Goal: Transaction & Acquisition: Purchase product/service

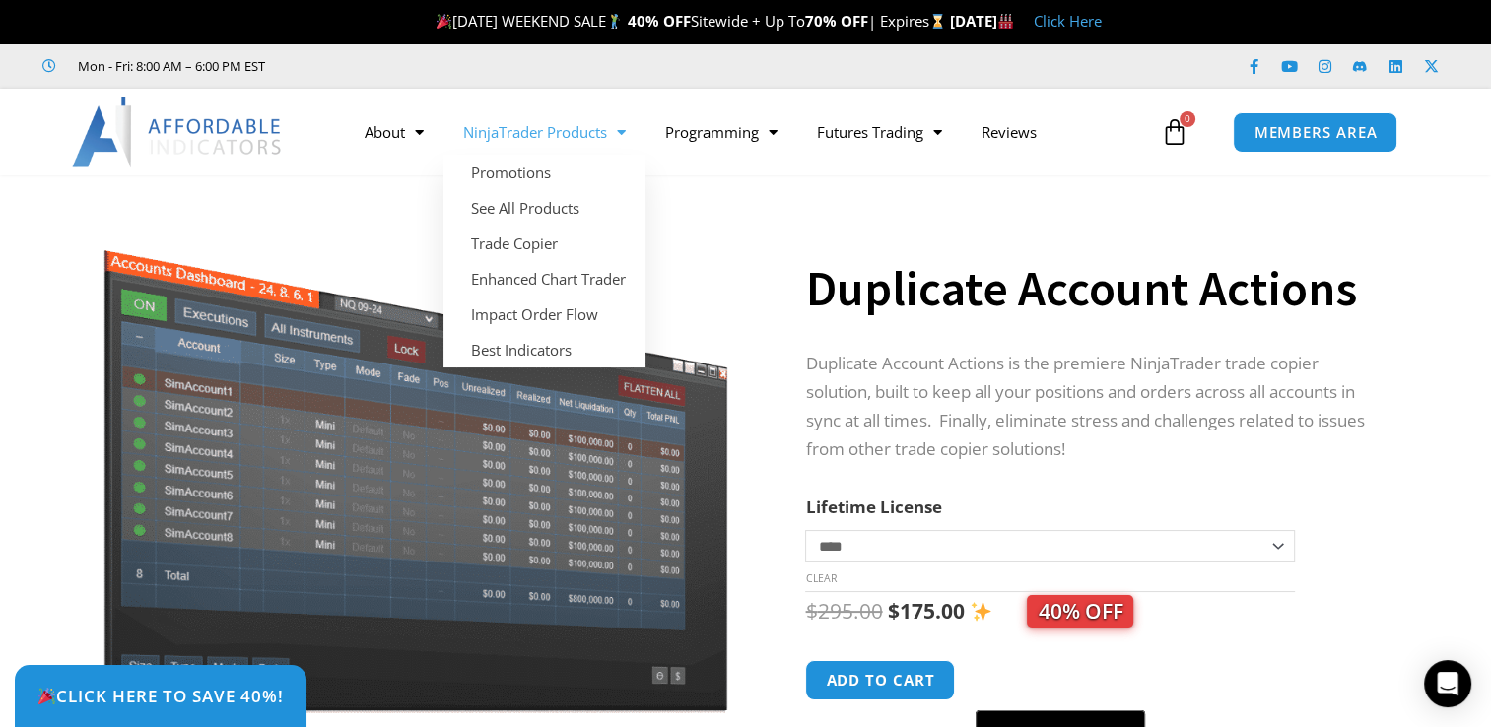
click at [605, 132] on link "NinjaTrader Products" at bounding box center [544, 131] width 202 height 45
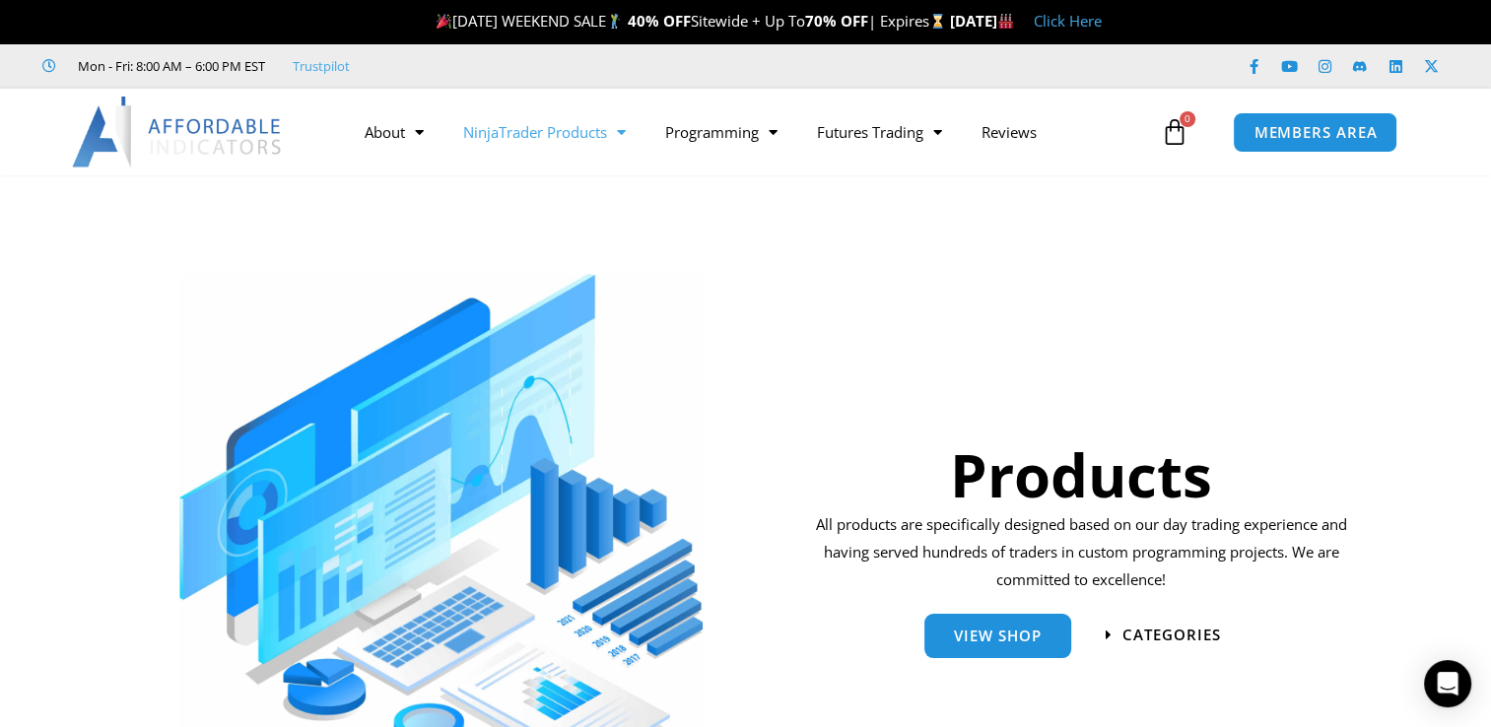
click at [605, 132] on link "NinjaTrader Products" at bounding box center [544, 131] width 202 height 45
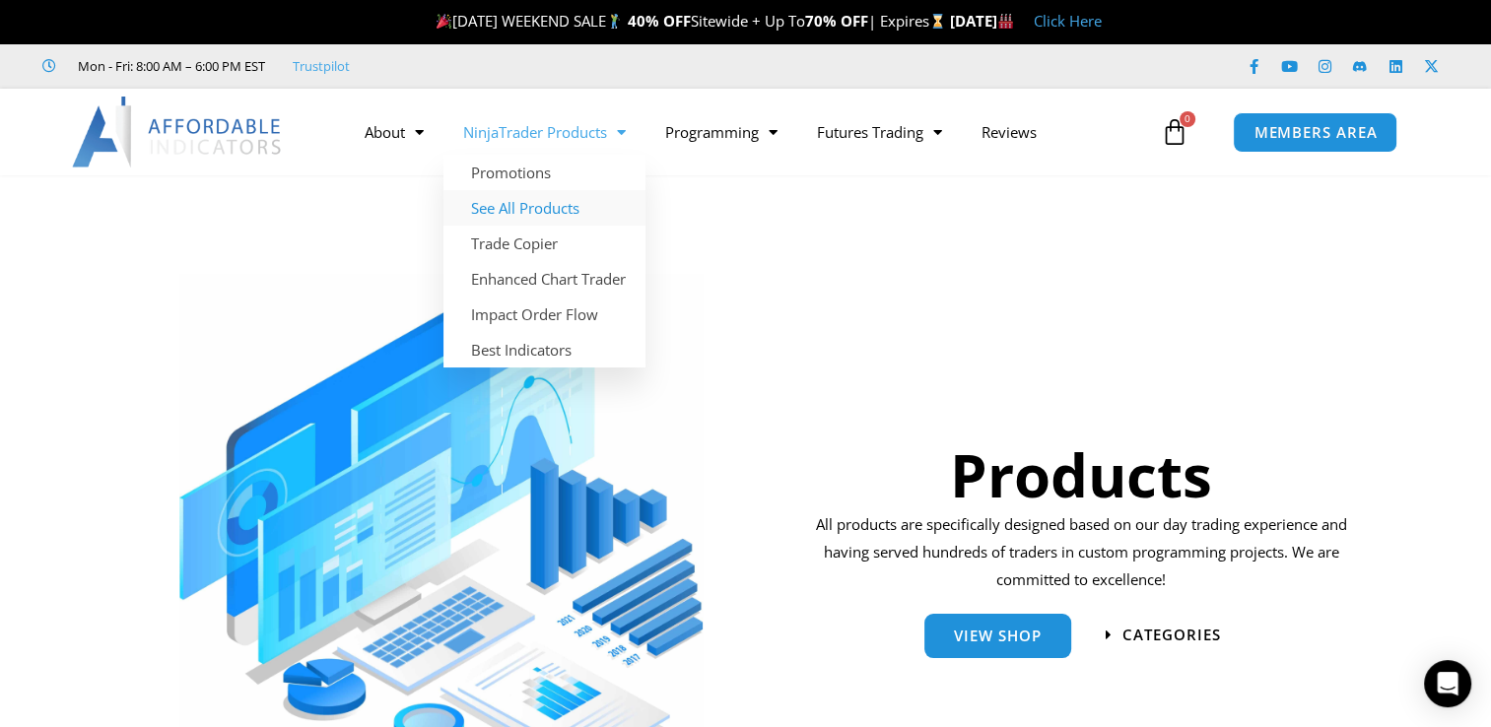
click at [572, 213] on link "See All Products" at bounding box center [544, 207] width 202 height 35
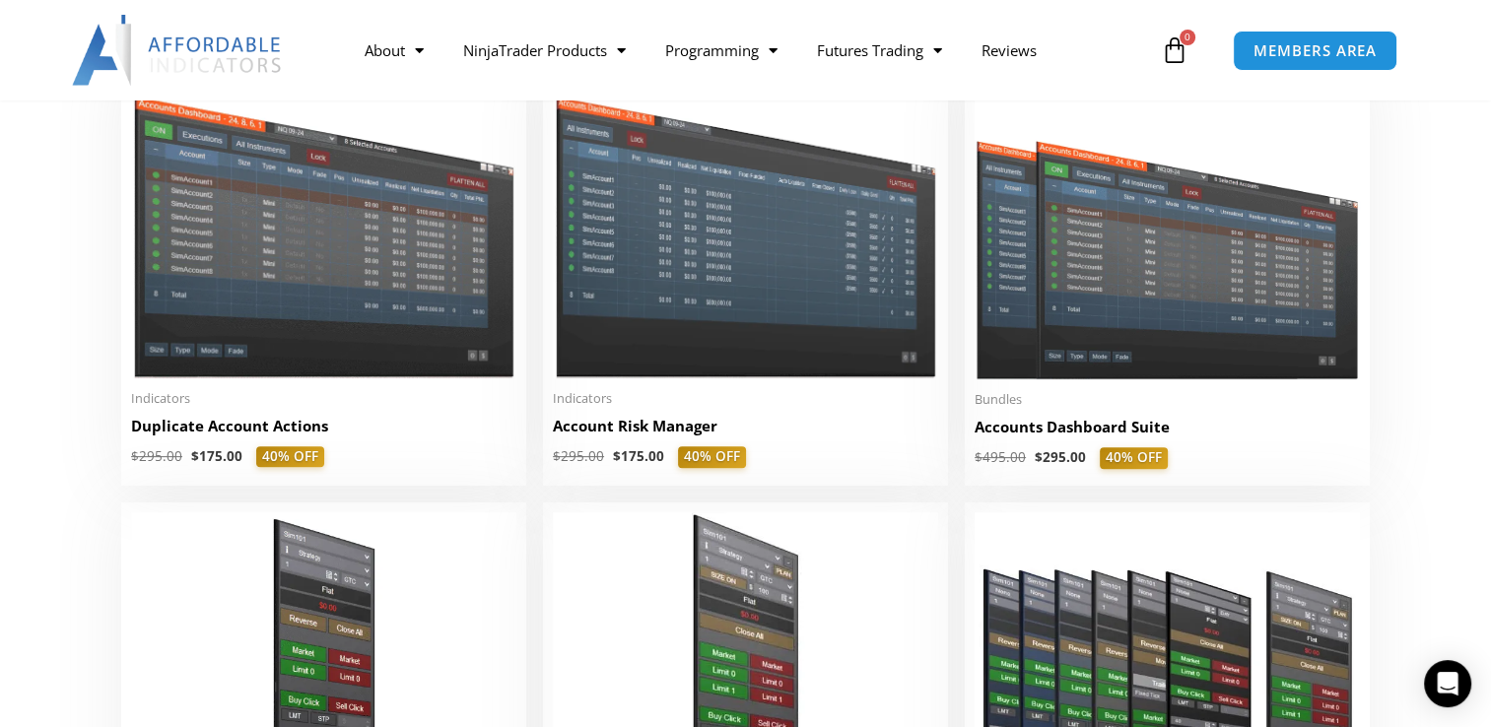
scroll to position [508, 0]
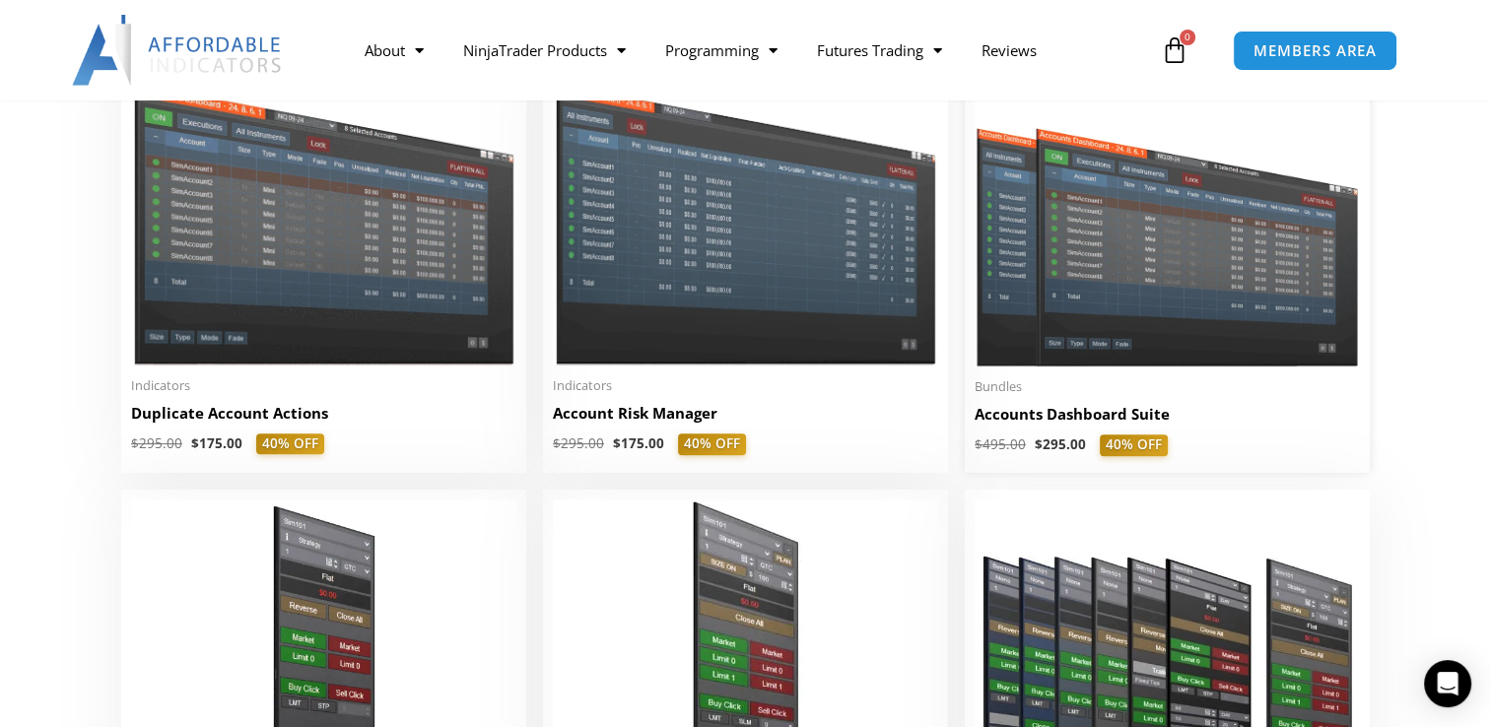
click at [1215, 285] on img at bounding box center [1166, 212] width 385 height 307
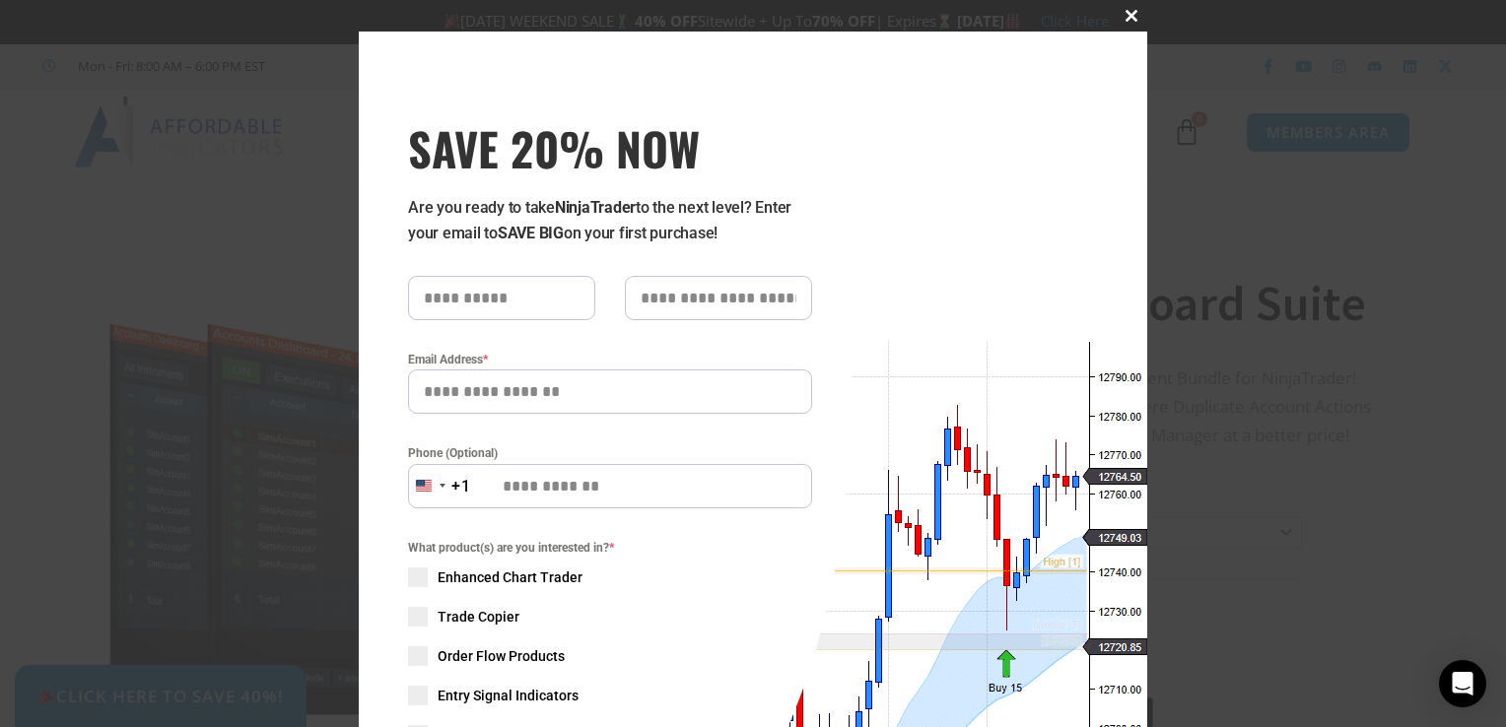
click at [1123, 15] on span at bounding box center [1131, 16] width 32 height 12
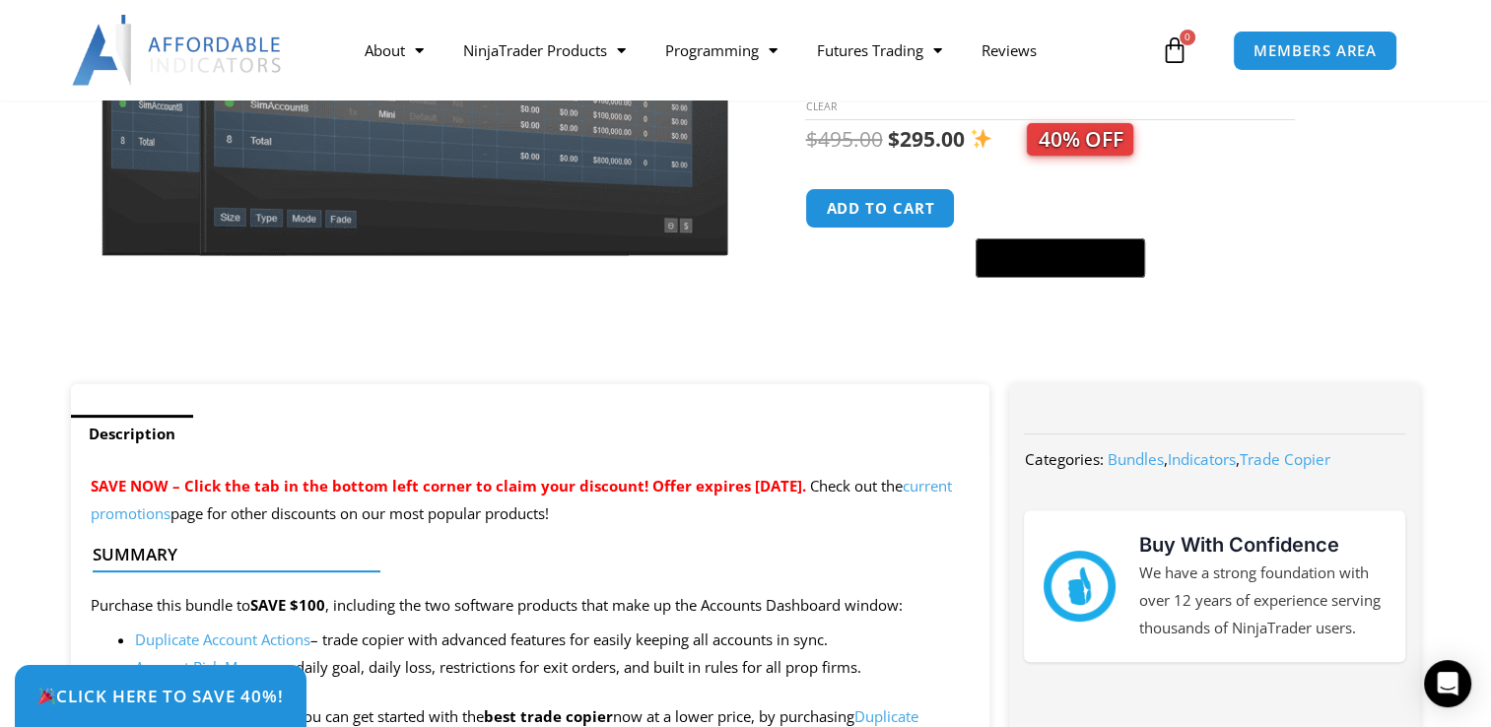
scroll to position [426, 0]
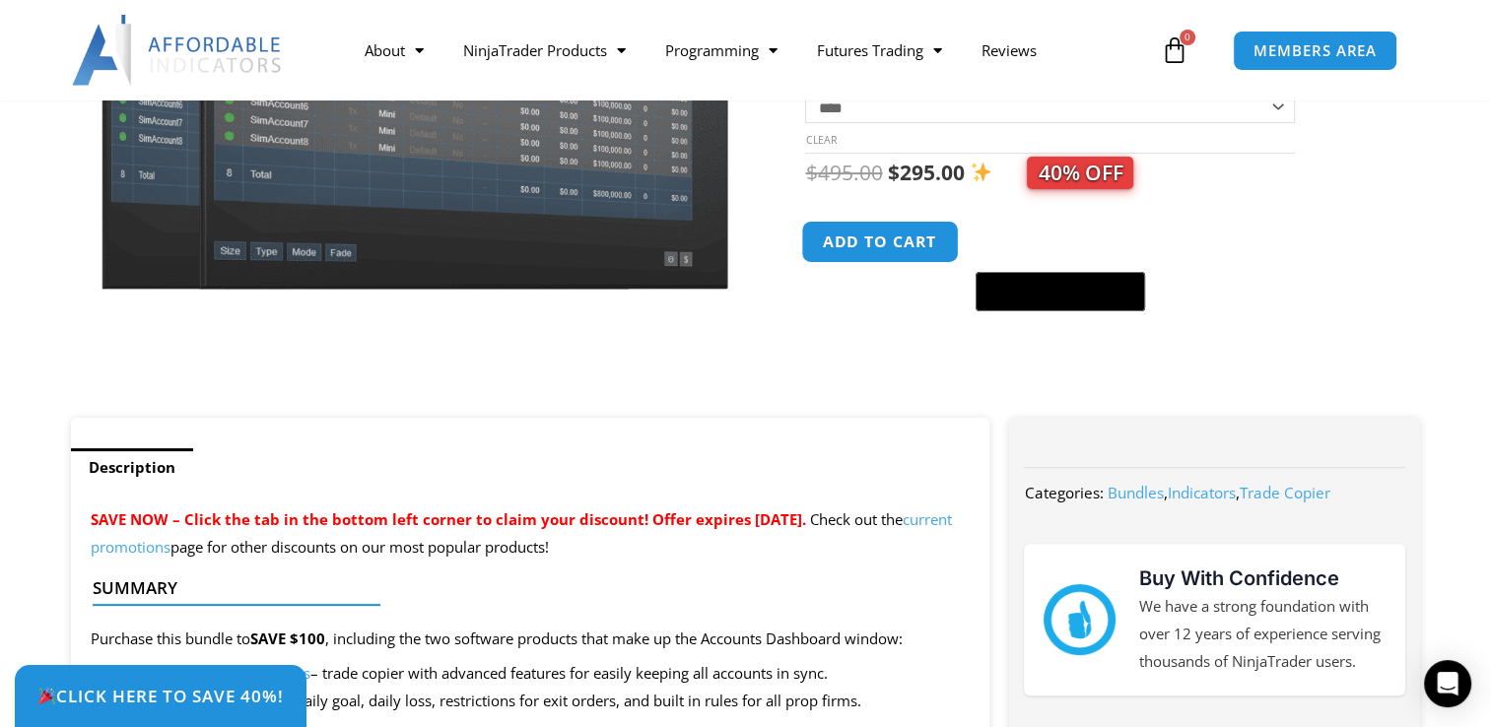
click at [848, 248] on button "Add to cart" at bounding box center [881, 242] width 158 height 42
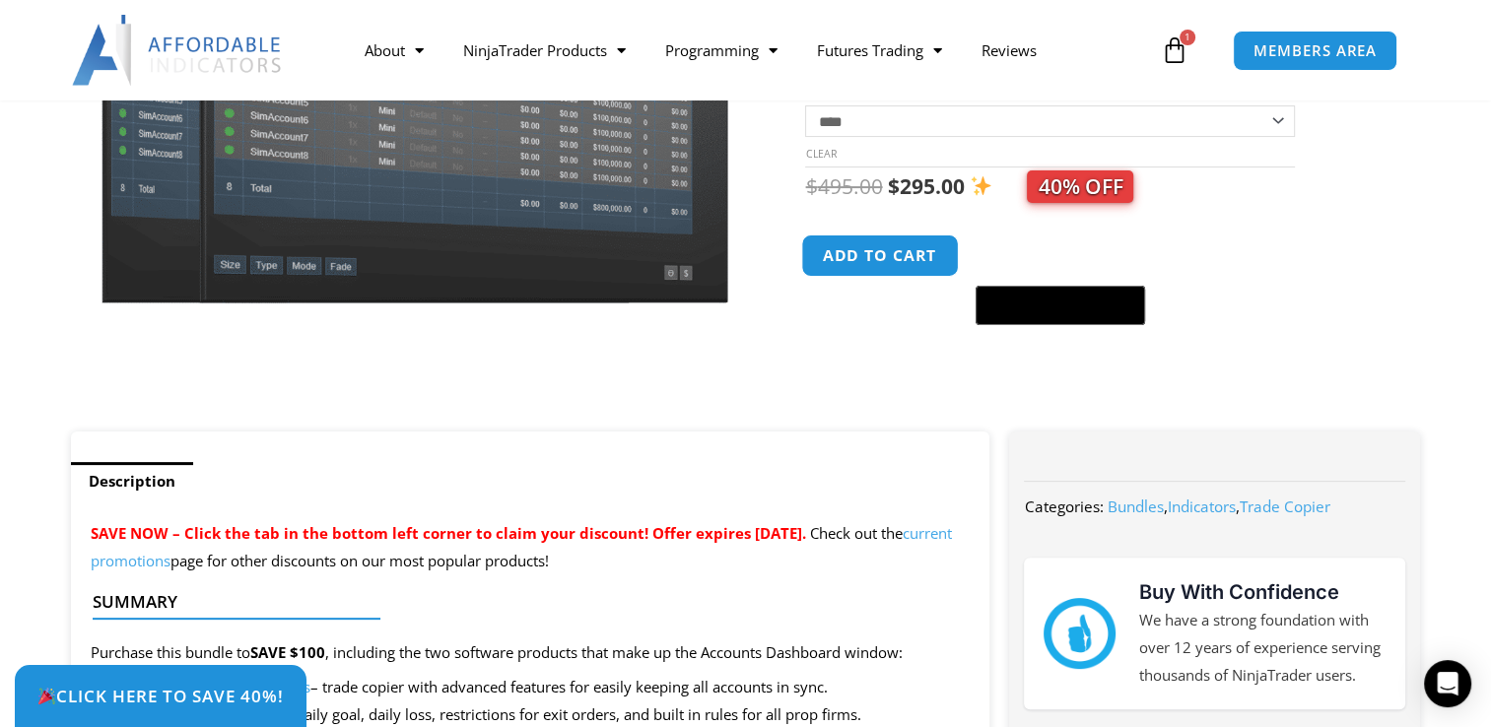
click at [869, 265] on button "Add to cart" at bounding box center [881, 256] width 158 height 42
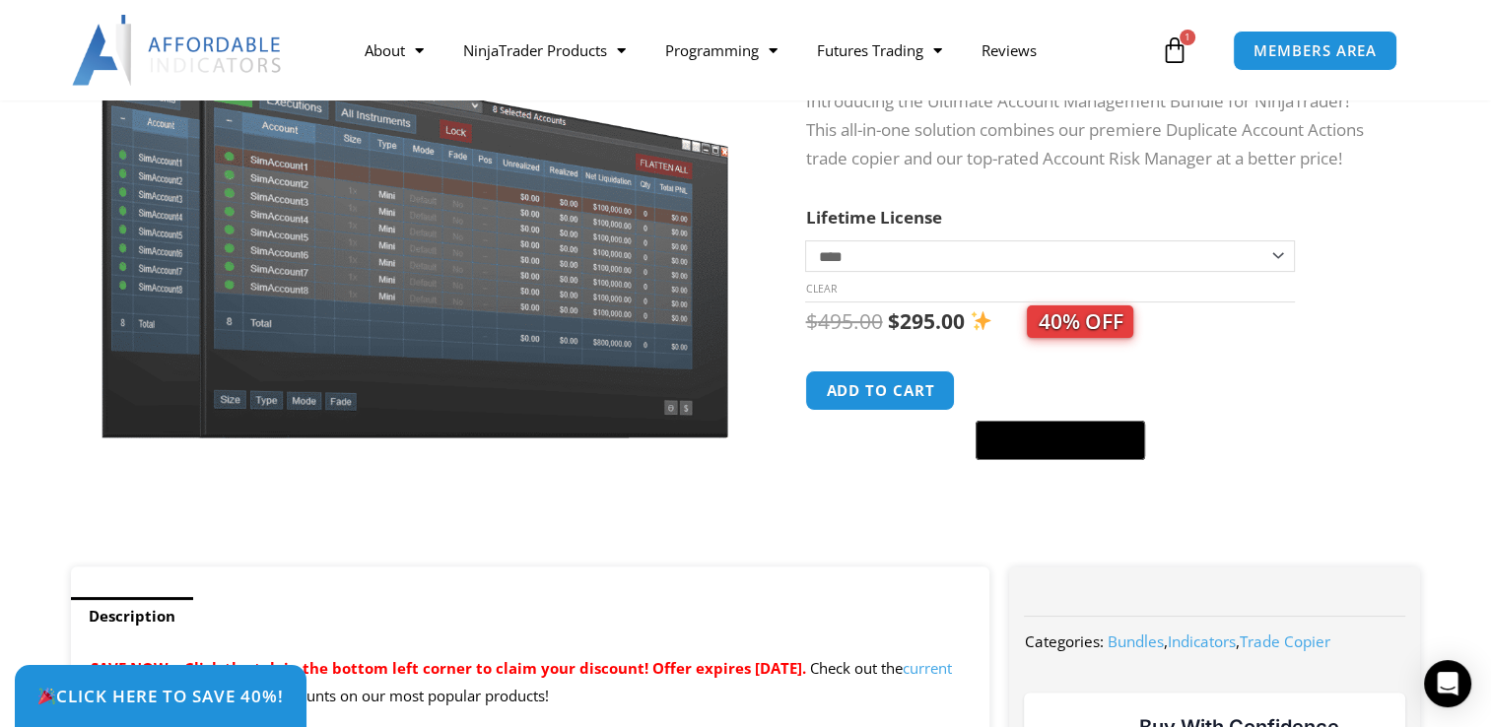
scroll to position [427, 0]
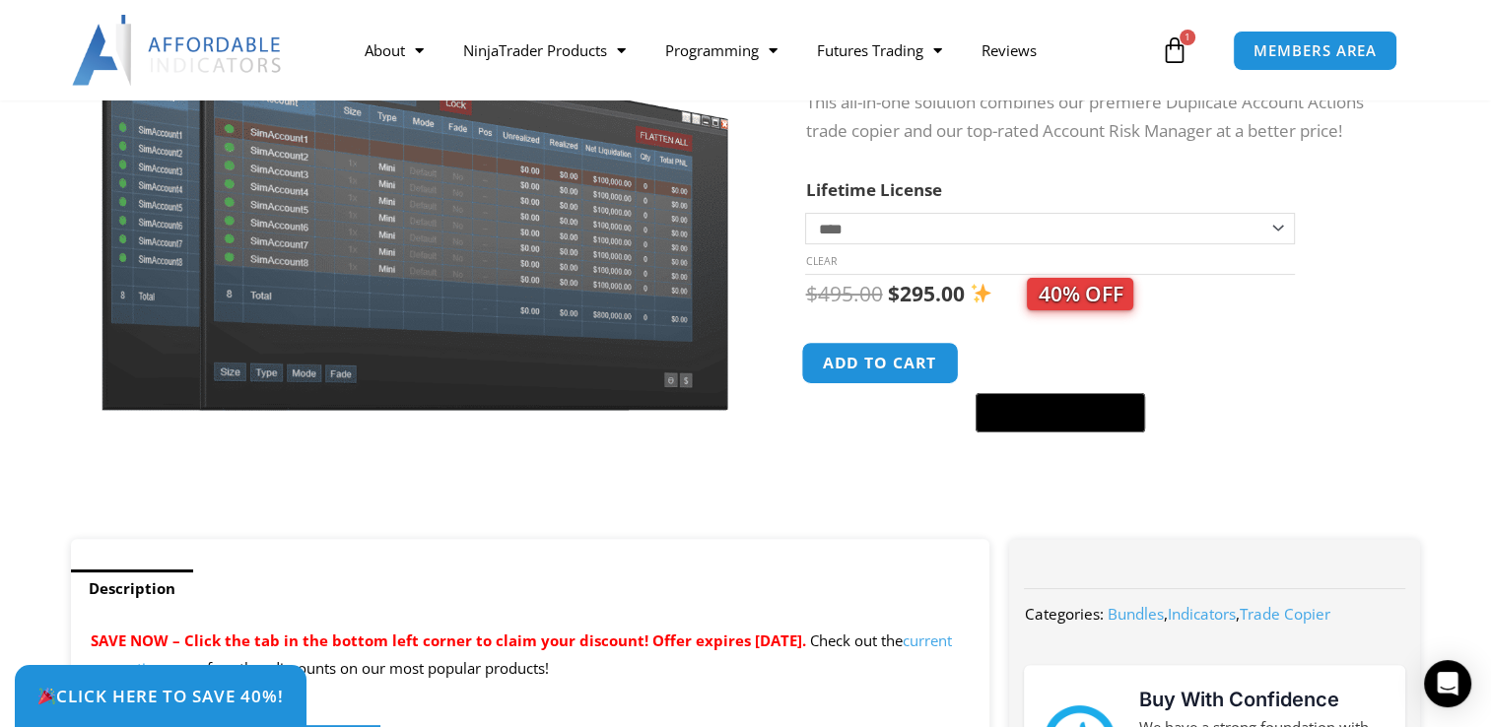
click at [845, 351] on button "Add to cart" at bounding box center [881, 363] width 158 height 42
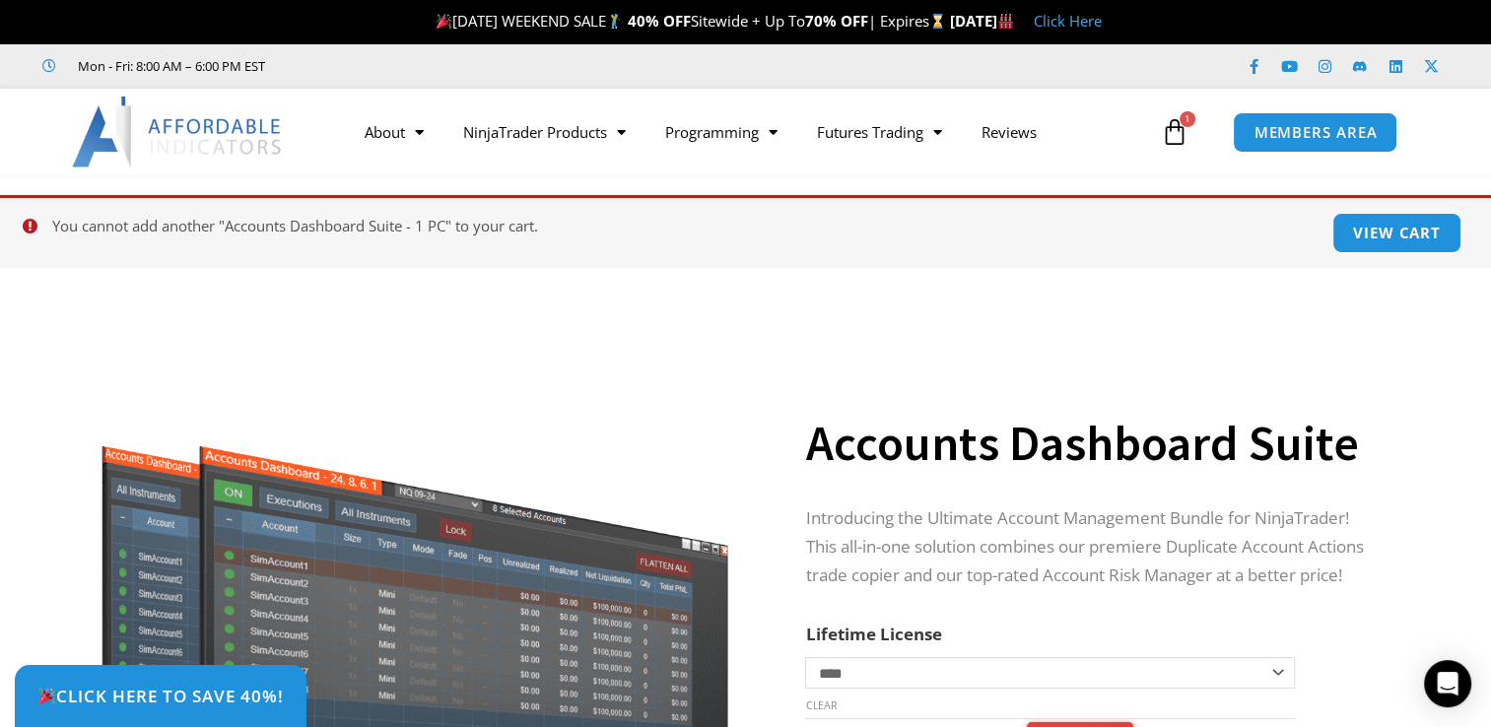
click at [1173, 145] on icon at bounding box center [1175, 132] width 28 height 28
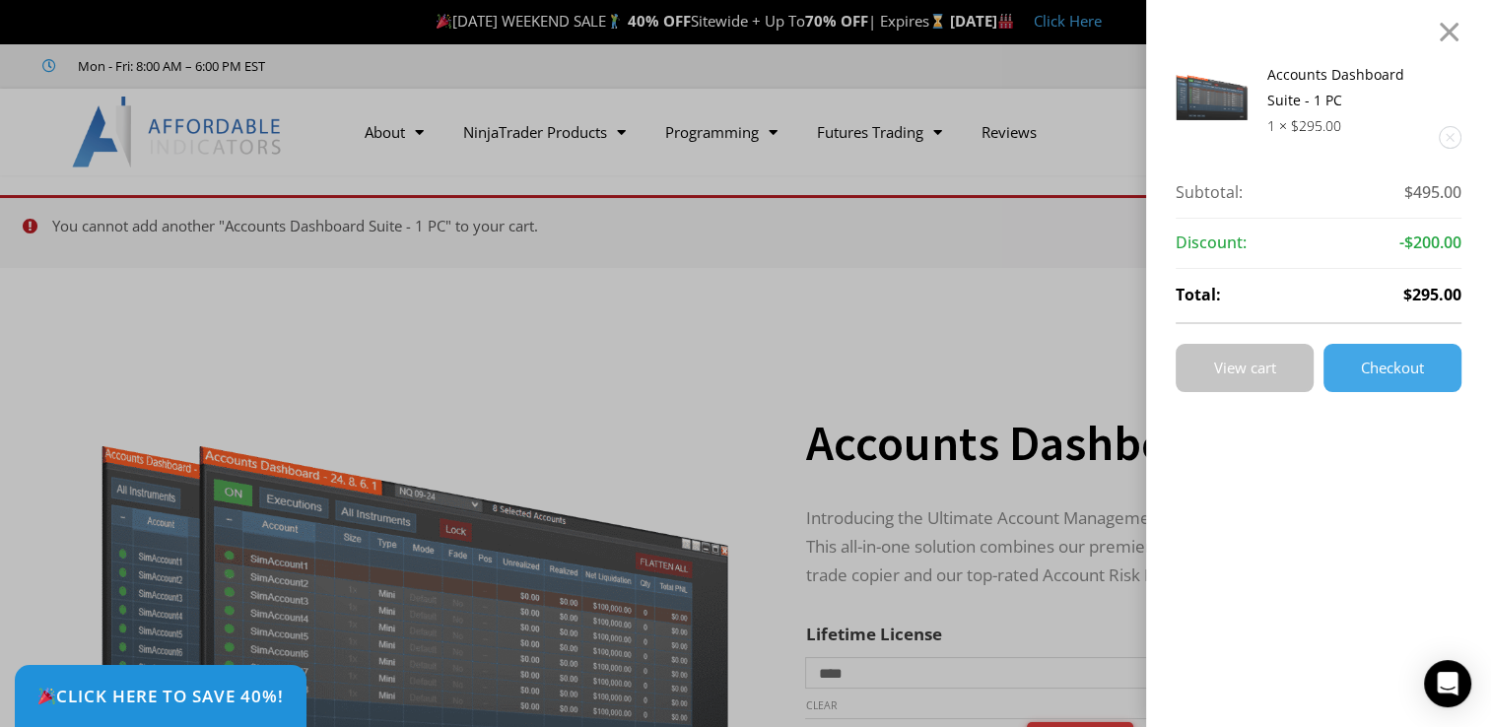
click at [1267, 369] on span "View cart" at bounding box center [1245, 368] width 62 height 15
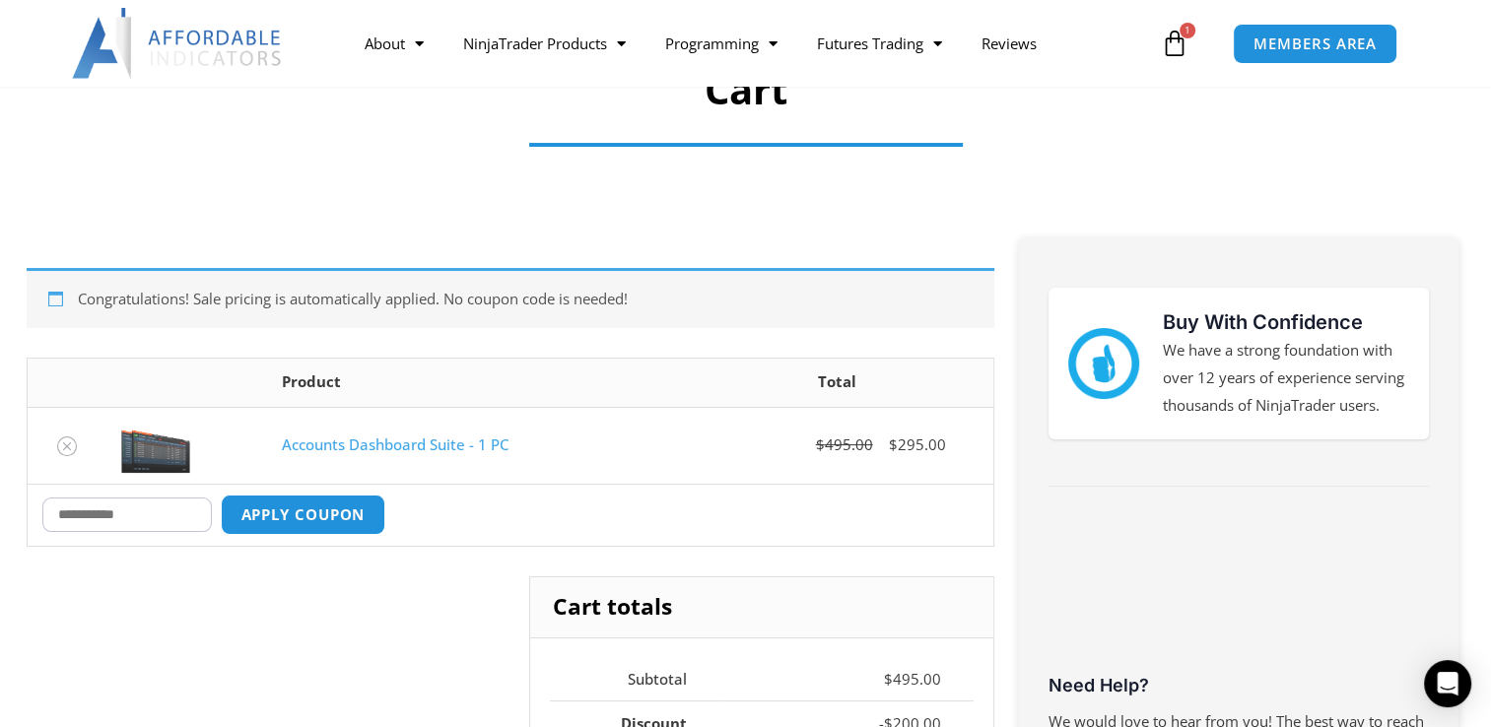
scroll to position [185, 0]
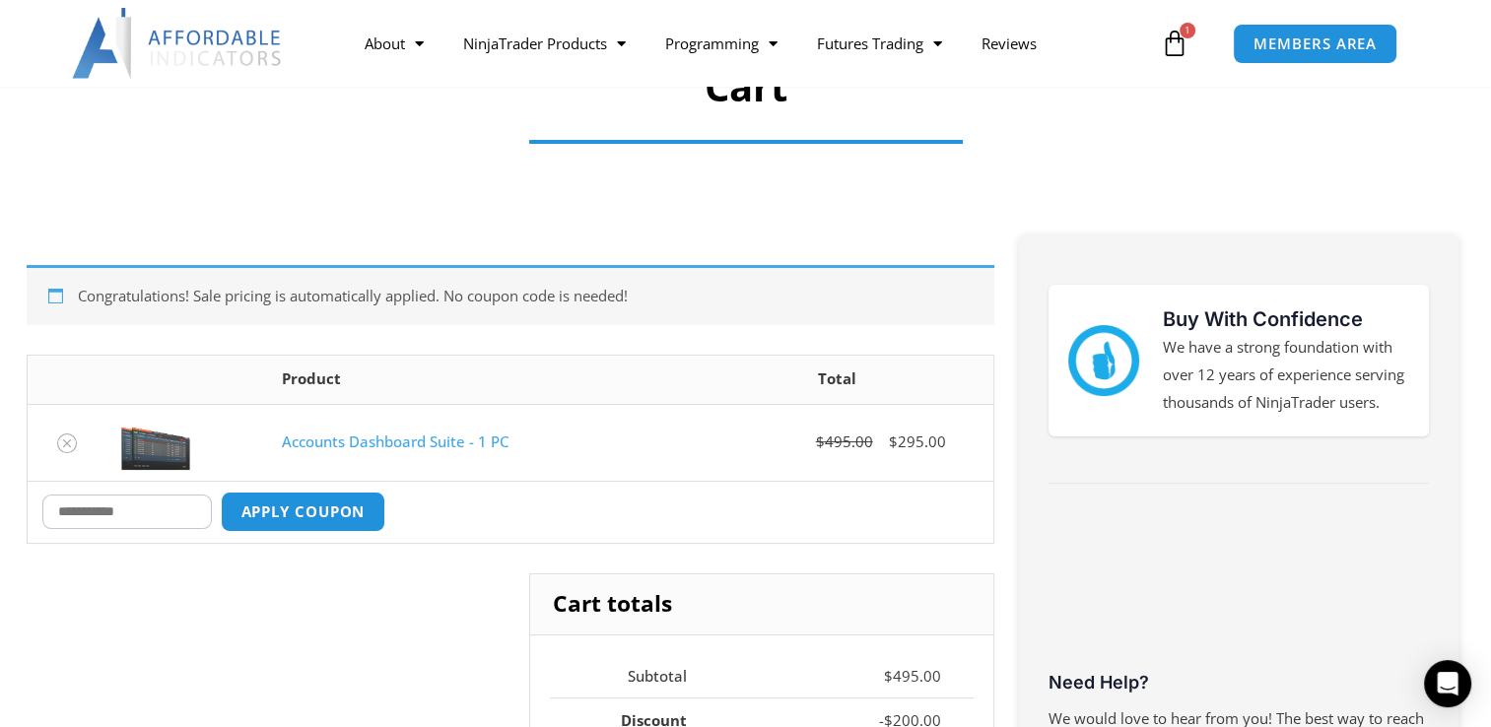
click at [102, 522] on input "Coupon:" at bounding box center [126, 512] width 169 height 34
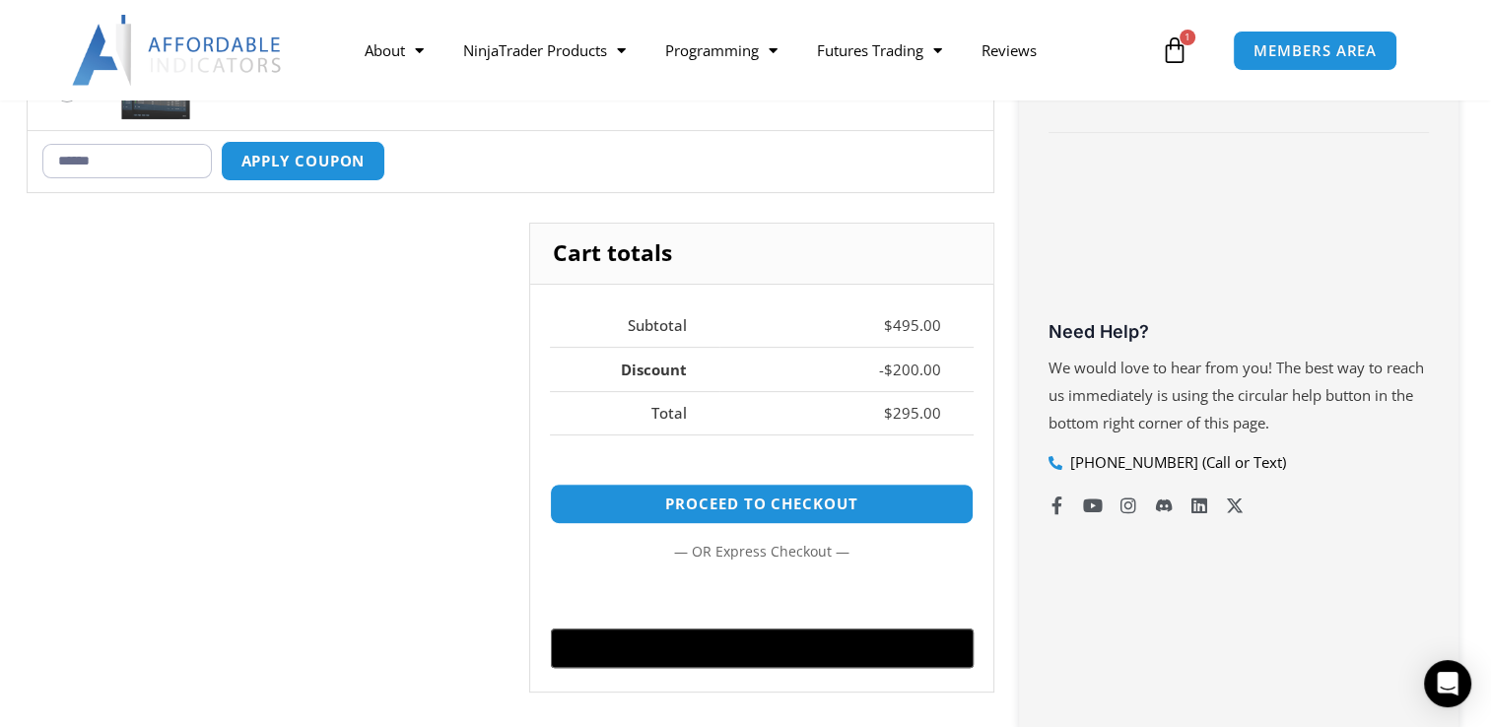
scroll to position [547, 0]
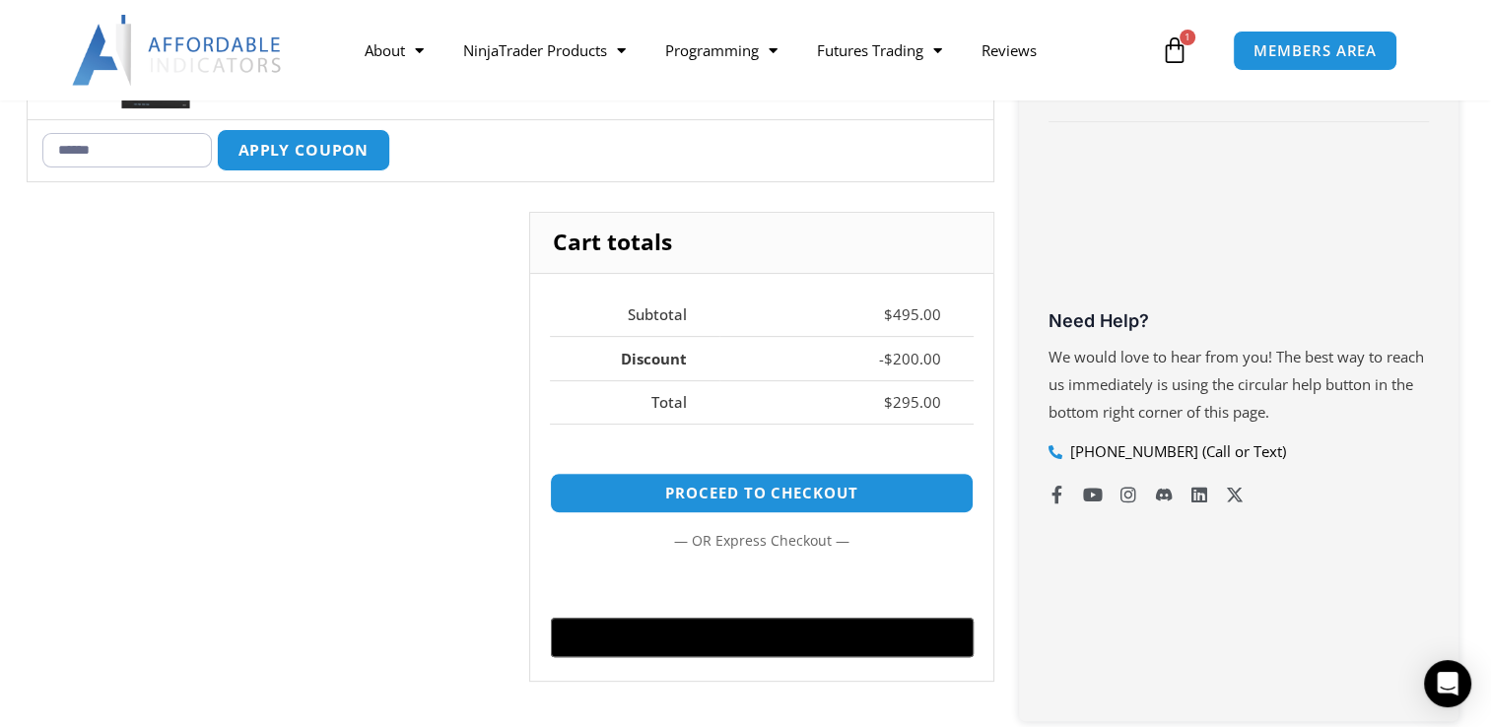
type input "******"
click at [309, 148] on button "Apply coupon" at bounding box center [302, 150] width 173 height 42
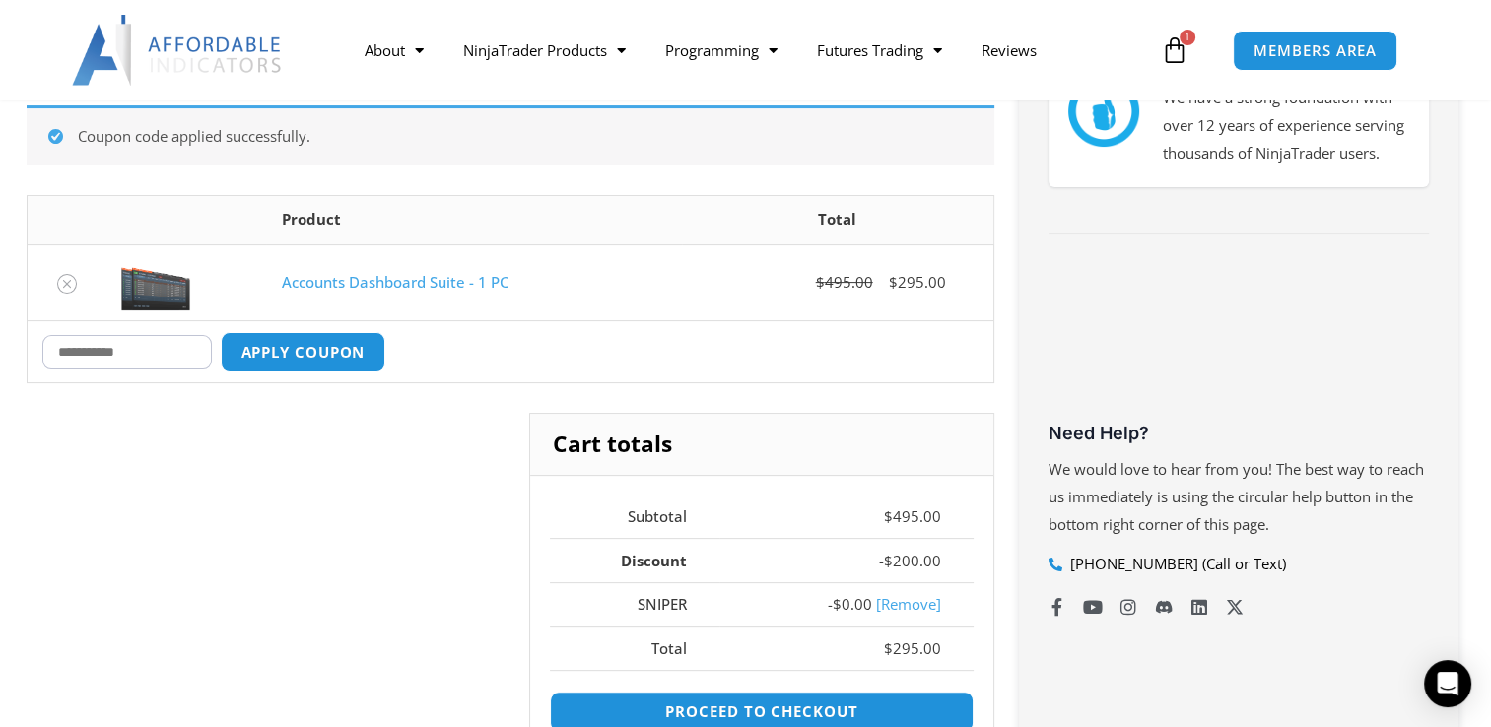
scroll to position [424, 0]
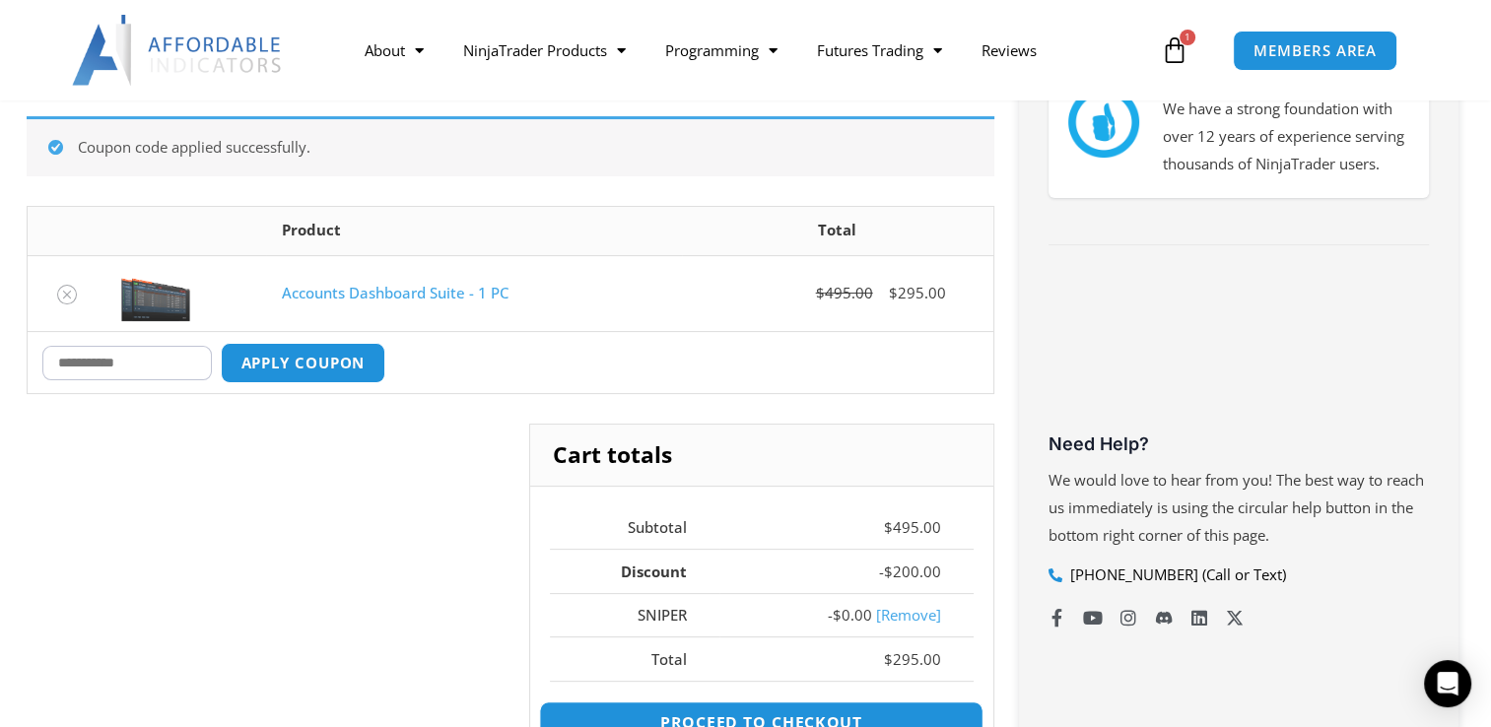
click at [833, 720] on link "Proceed to checkout" at bounding box center [761, 723] width 444 height 42
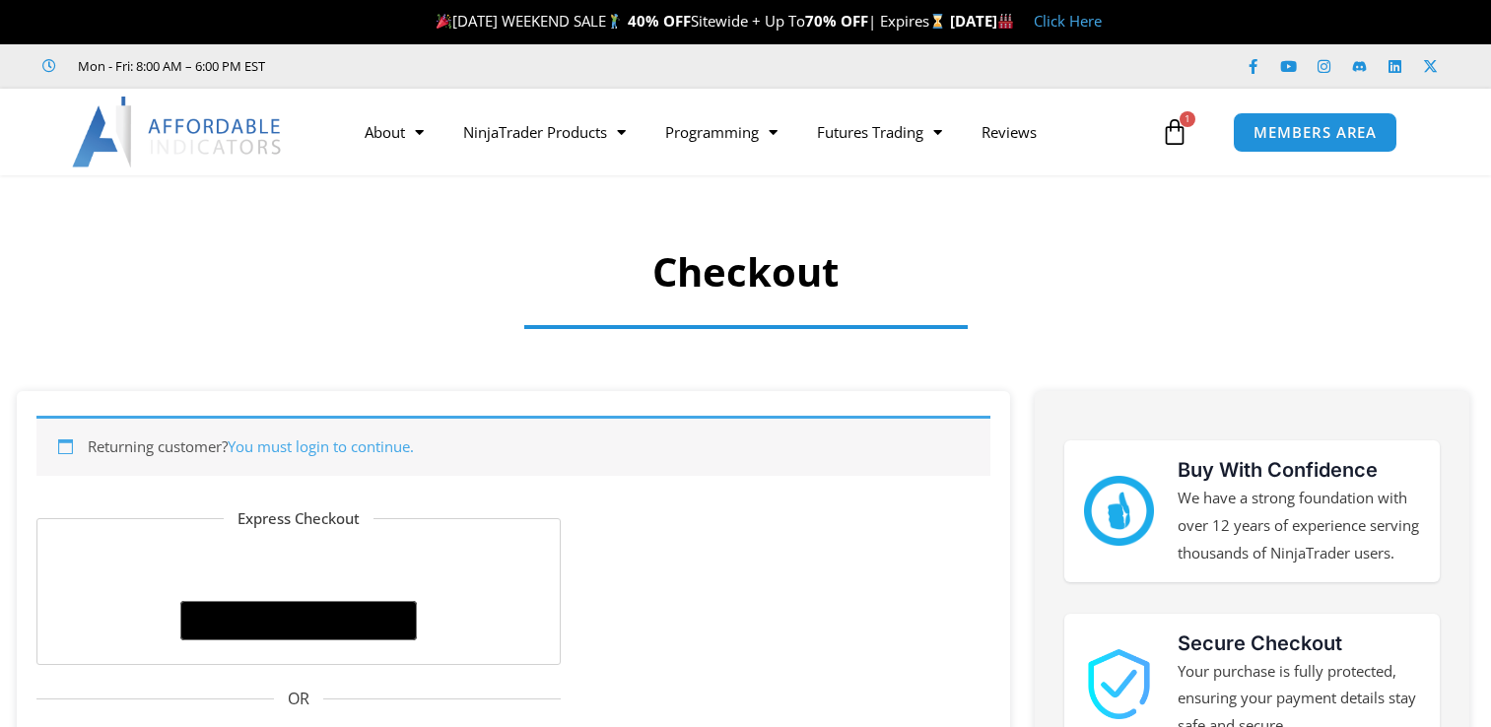
select select "**"
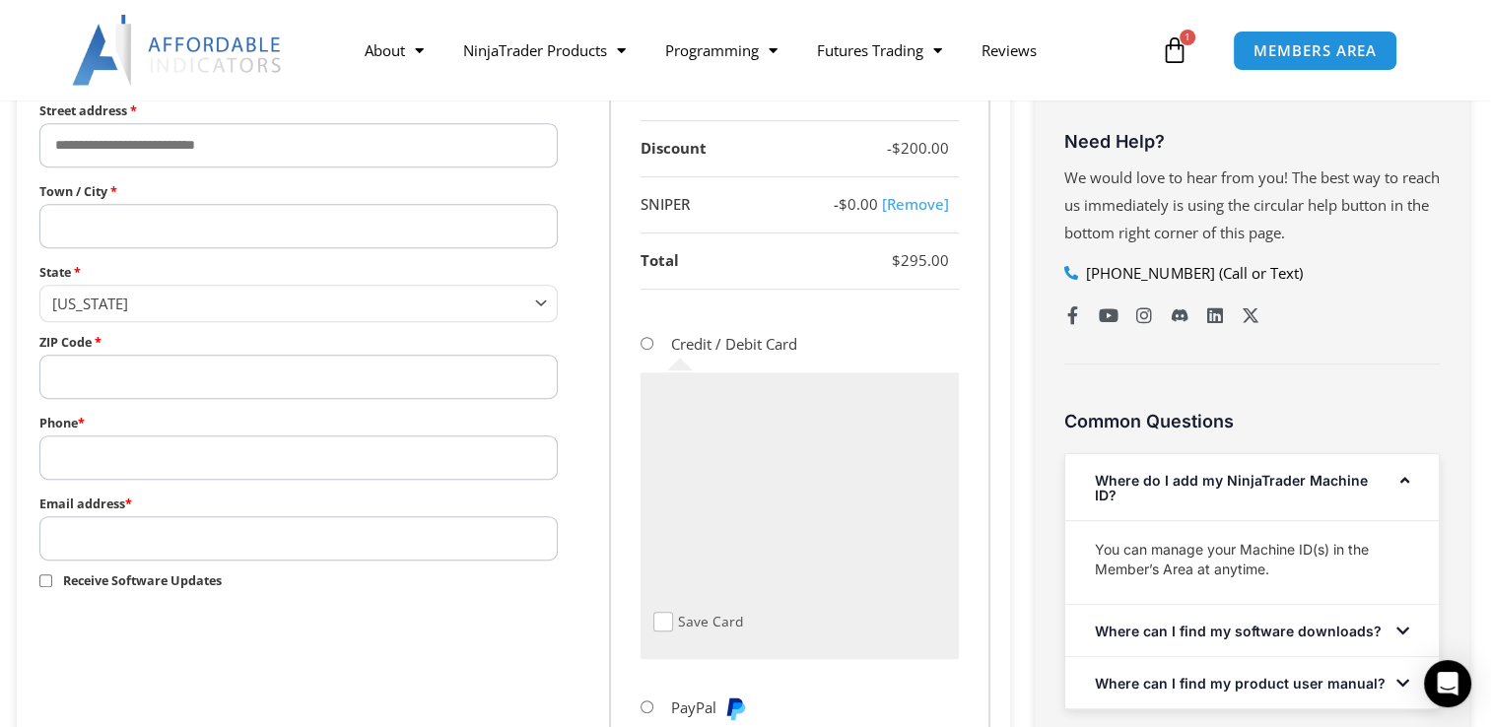
scroll to position [846, 0]
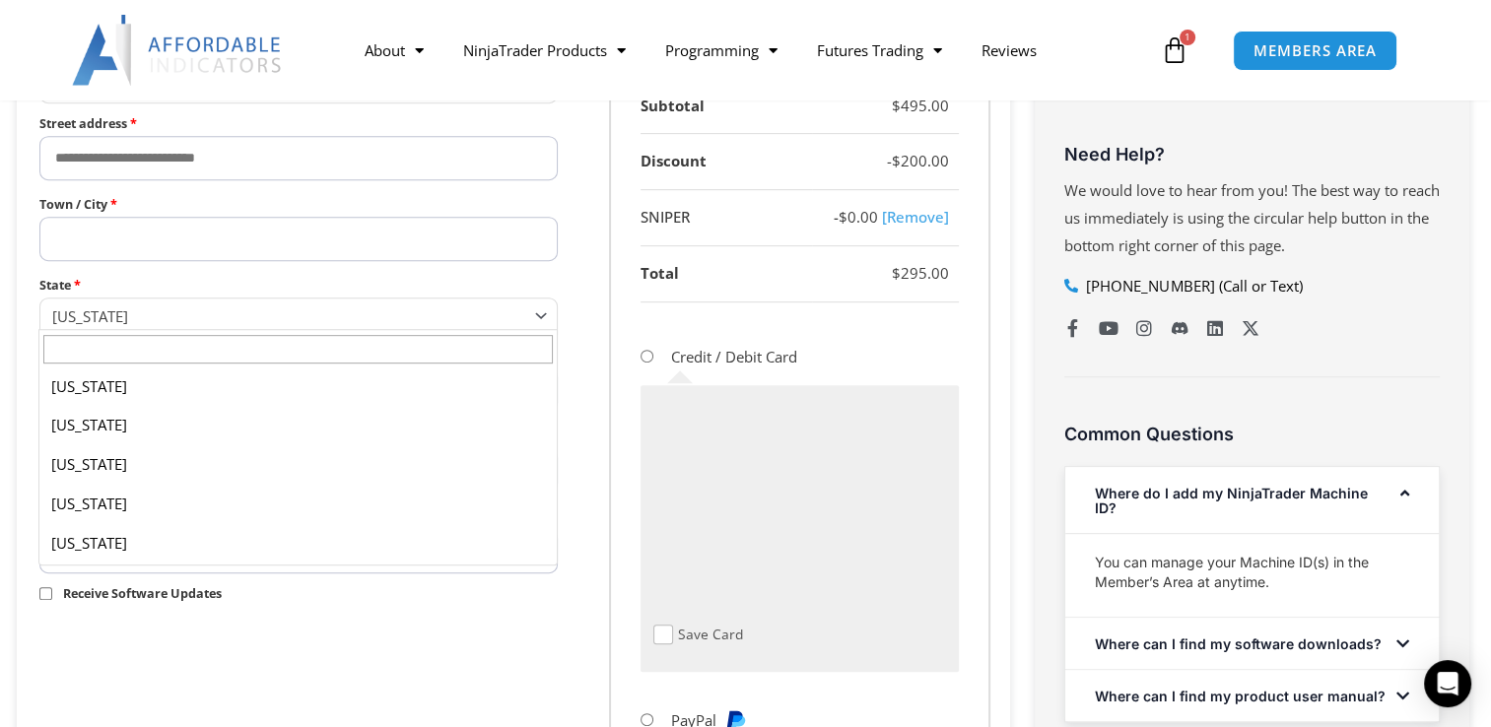
click at [548, 309] on span "State" at bounding box center [545, 315] width 26 height 26
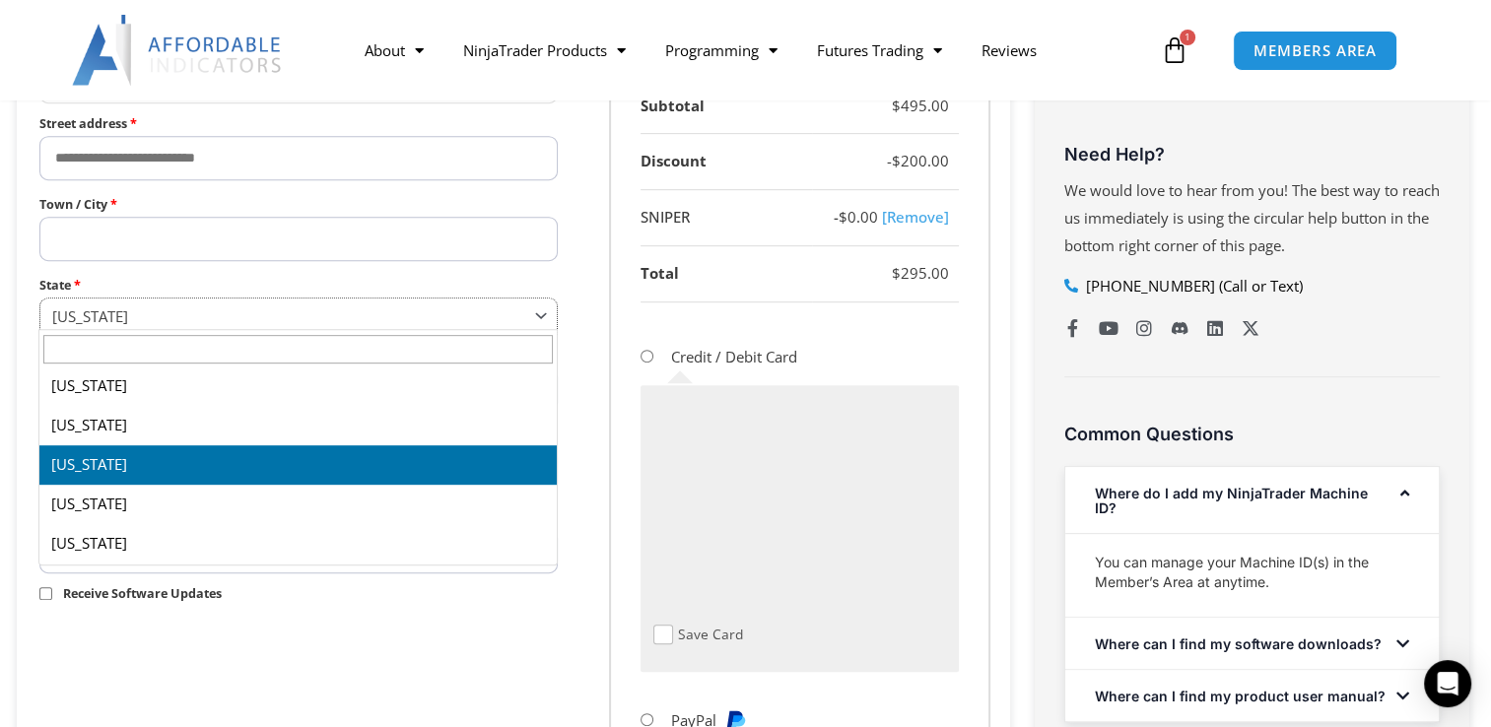
click at [533, 317] on span "State" at bounding box center [545, 315] width 26 height 26
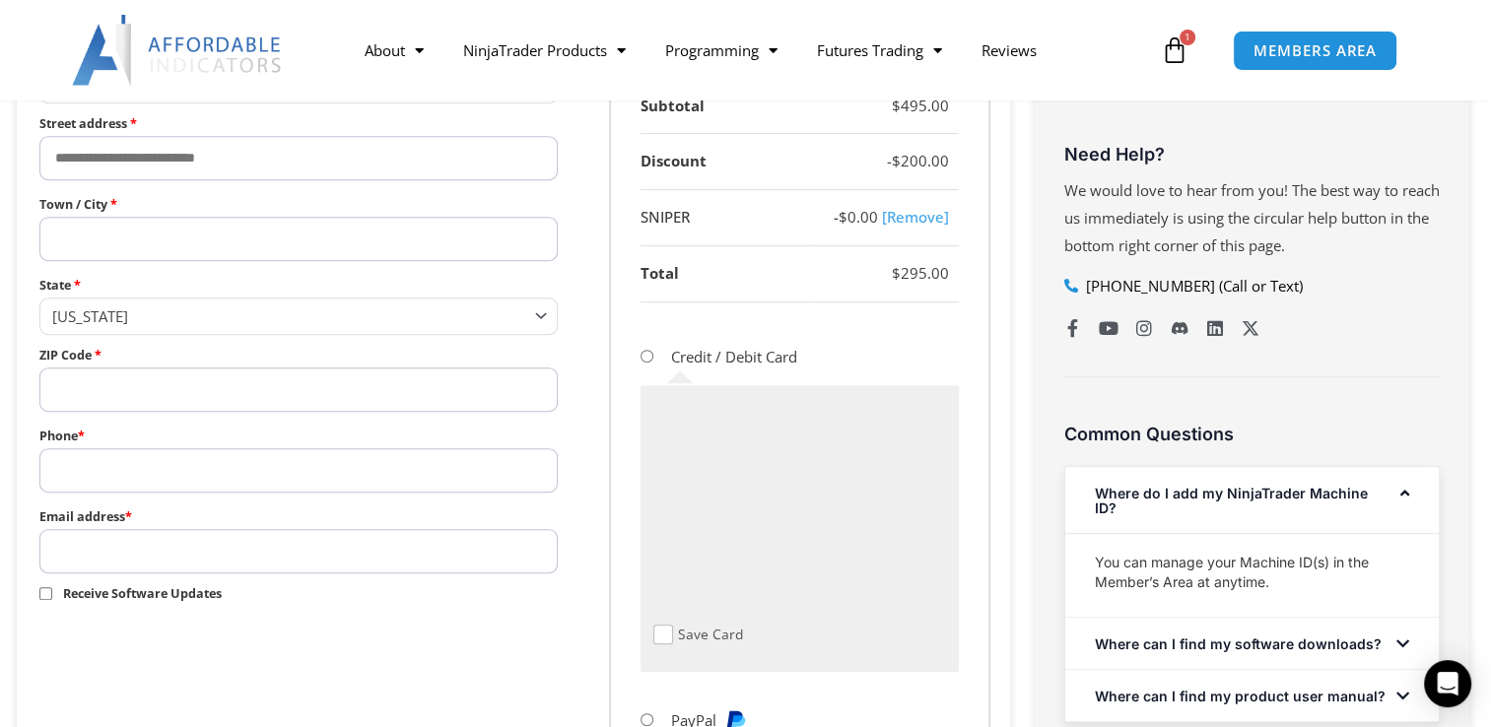
click at [533, 317] on span "State" at bounding box center [545, 315] width 26 height 26
click at [117, 235] on input "Town / City *" at bounding box center [298, 239] width 519 height 44
click at [98, 237] on input "**" at bounding box center [298, 239] width 519 height 44
click at [136, 241] on input "**" at bounding box center [298, 239] width 519 height 44
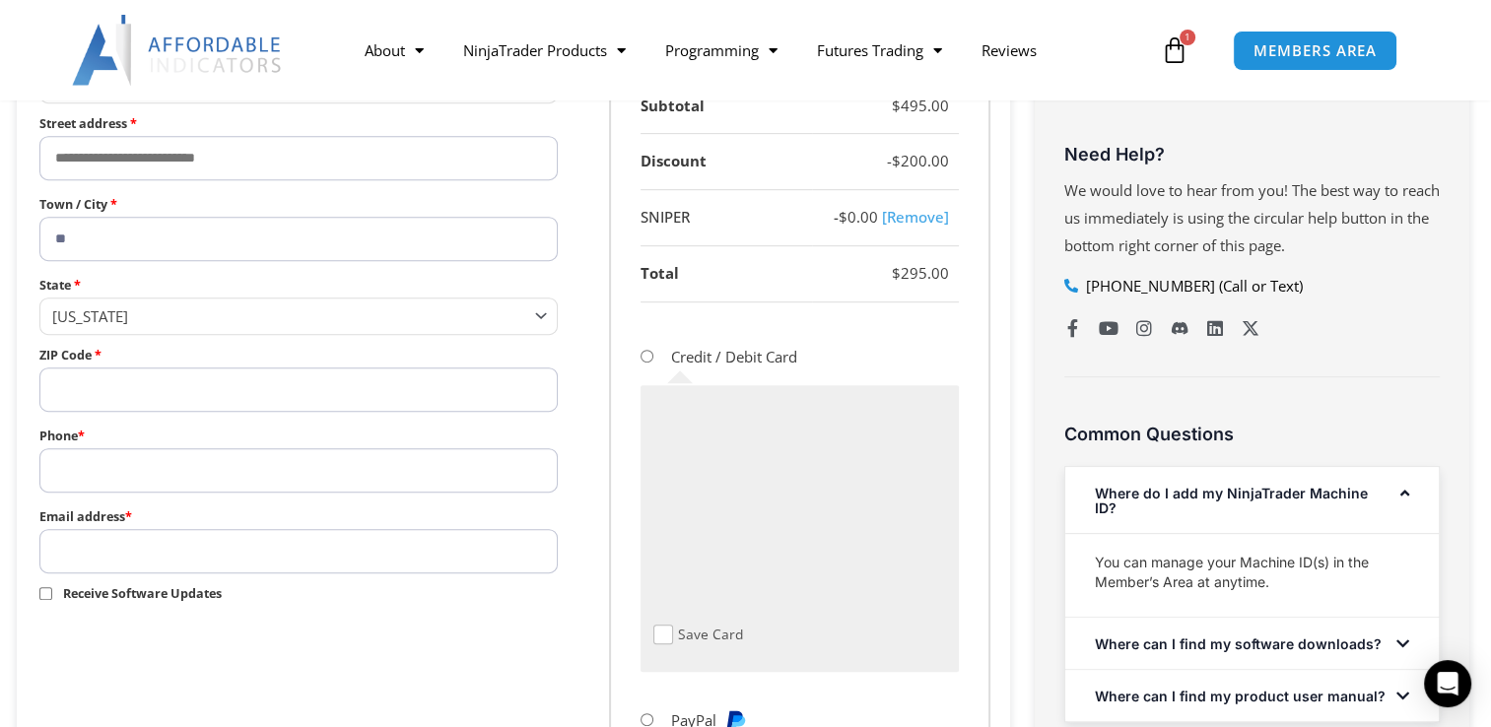
type input "**"
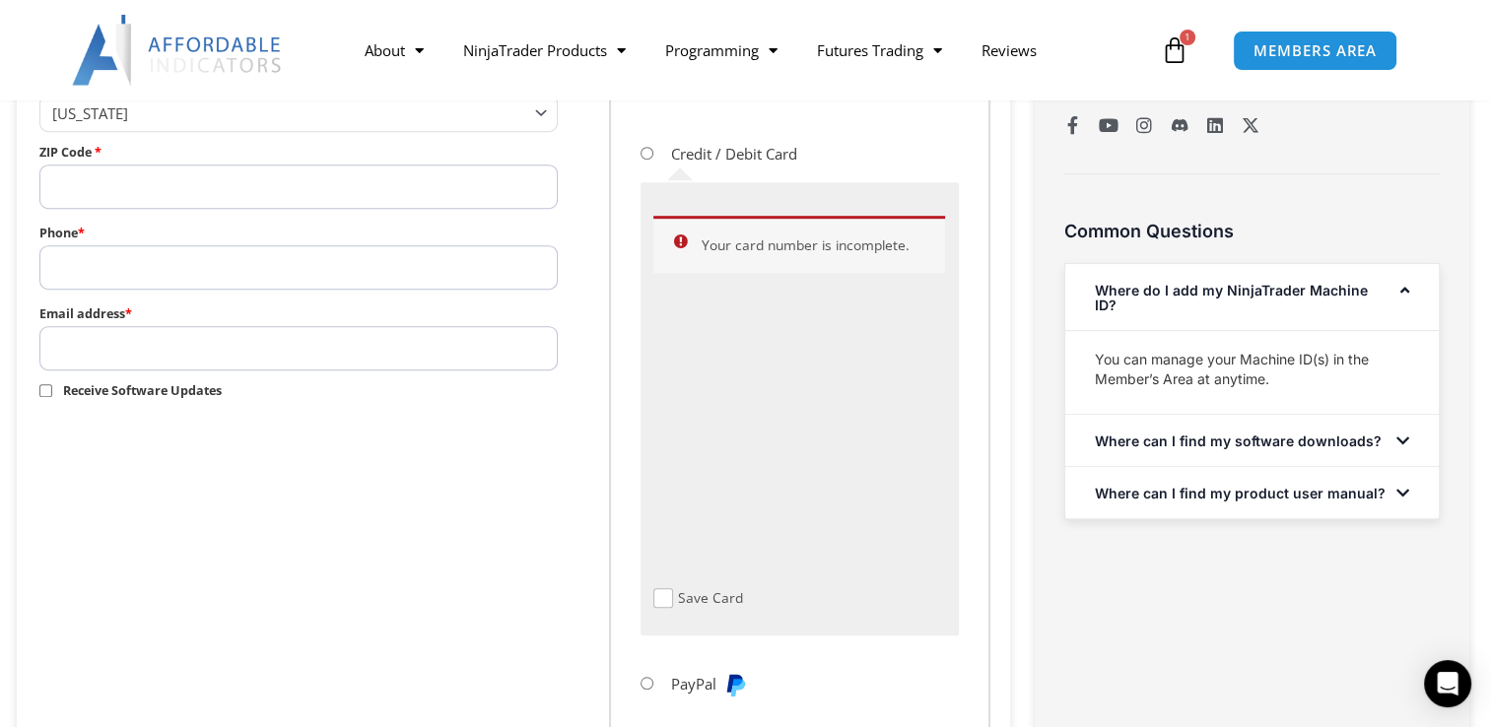
scroll to position [1130, 0]
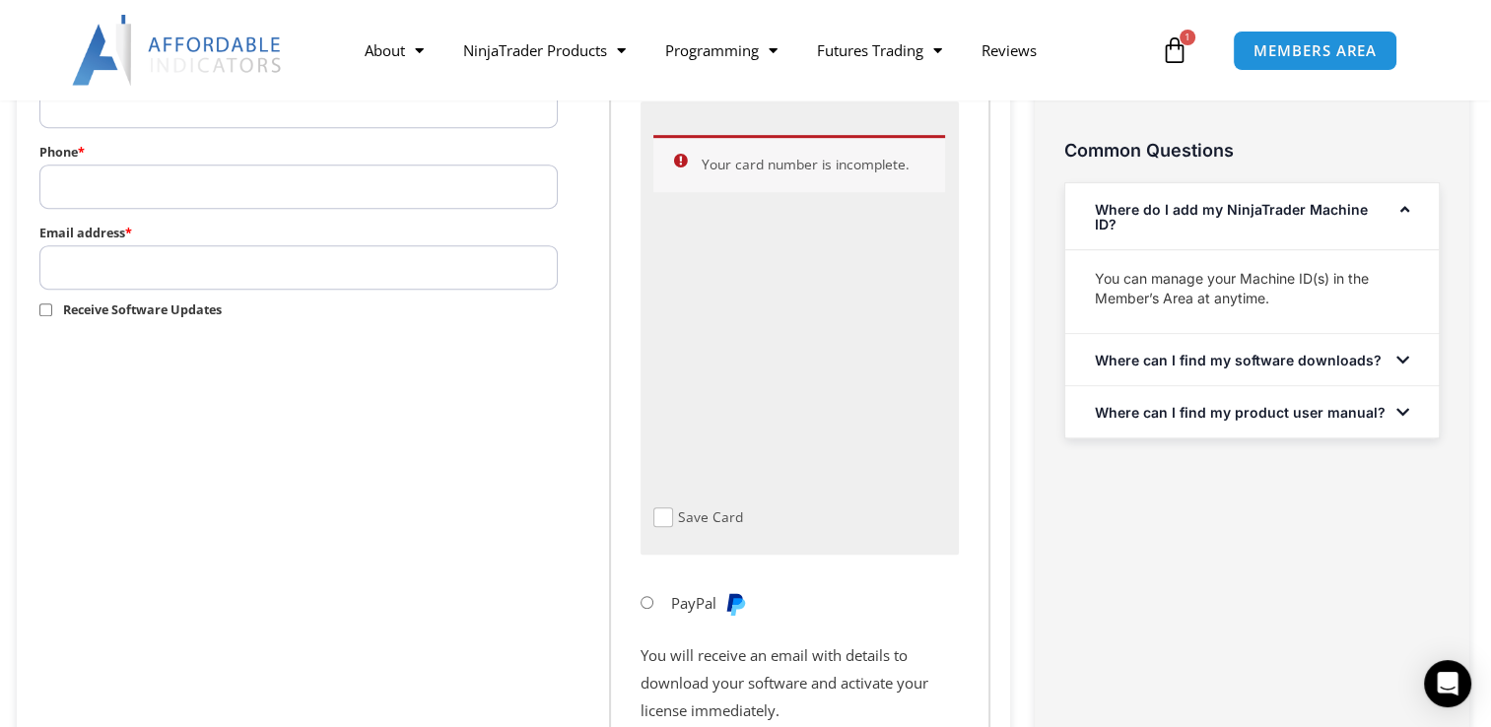
click at [284, 404] on form "**********" at bounding box center [513, 118] width 954 height 1487
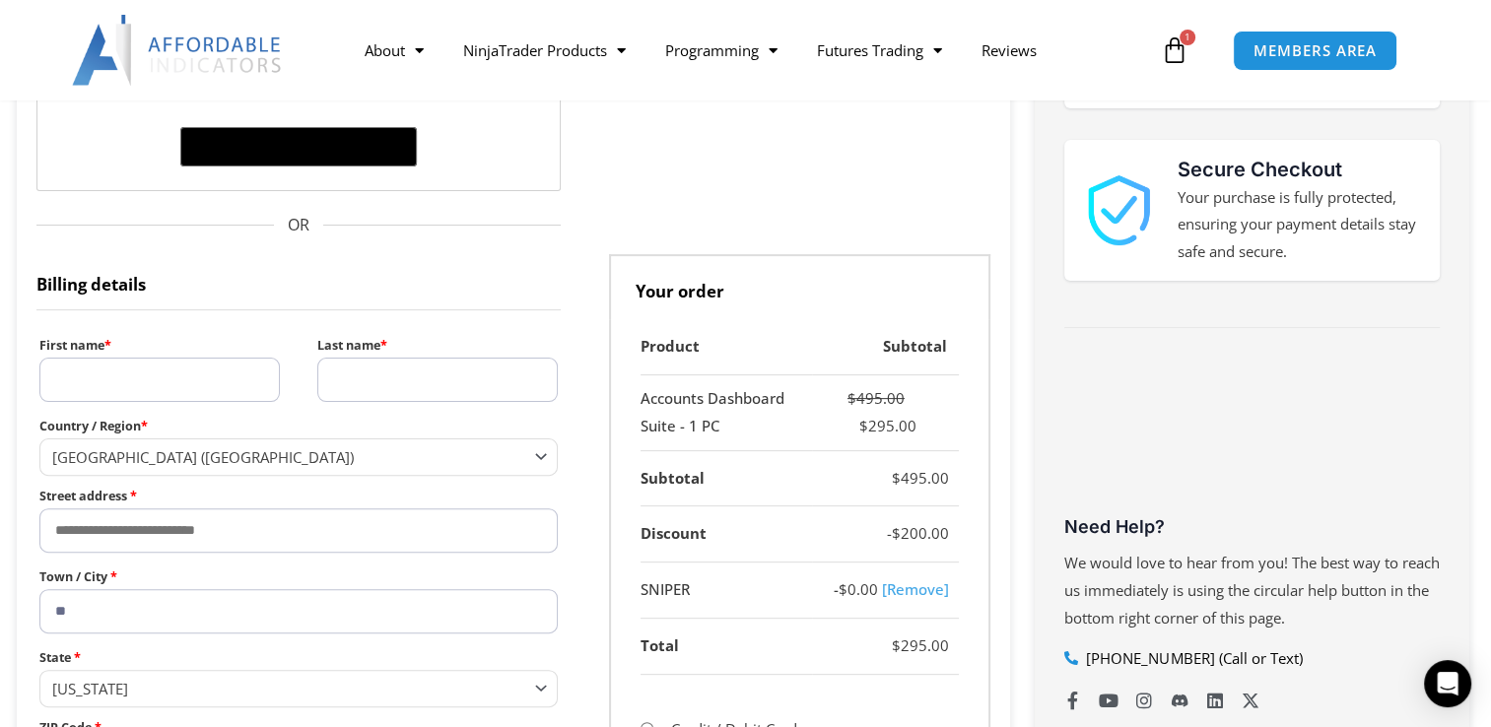
scroll to position [485, 0]
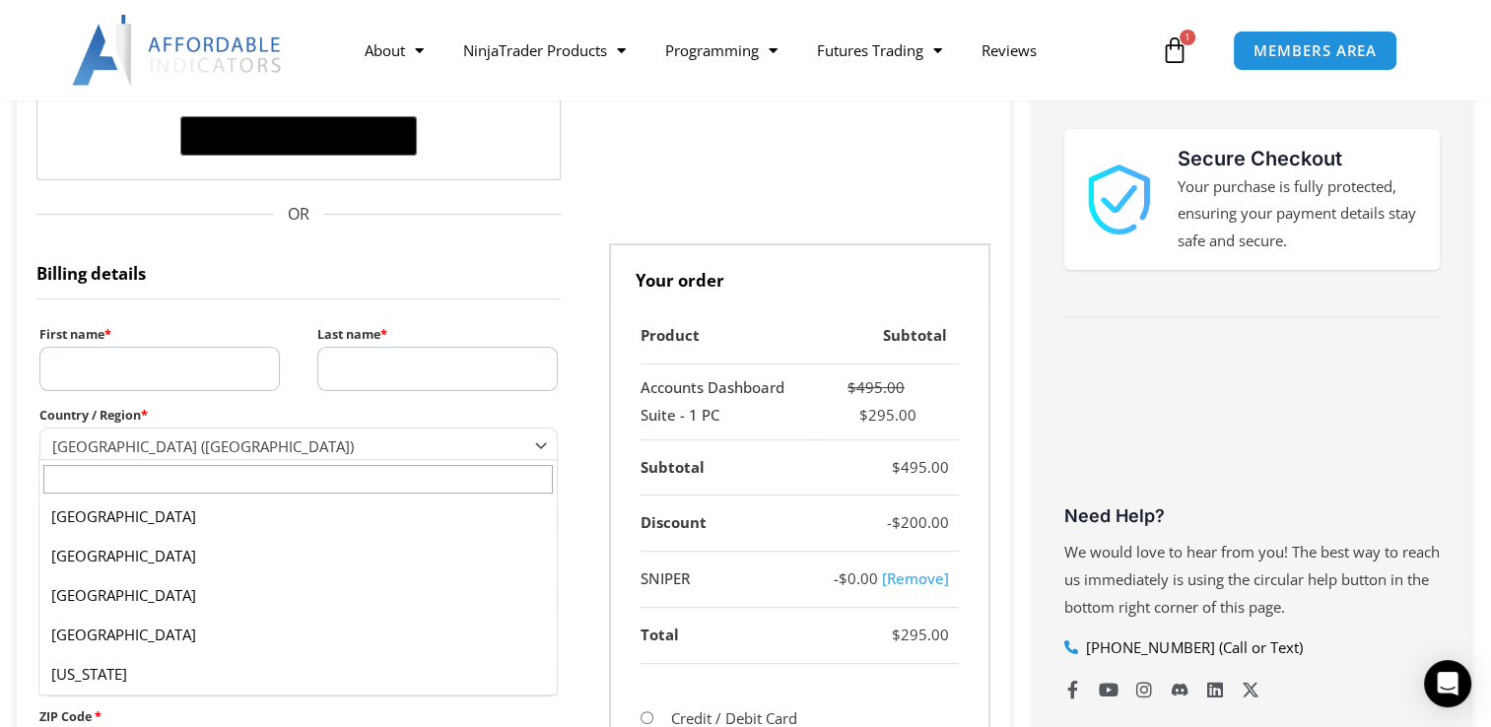
click at [543, 451] on span "Country / Region" at bounding box center [545, 445] width 26 height 26
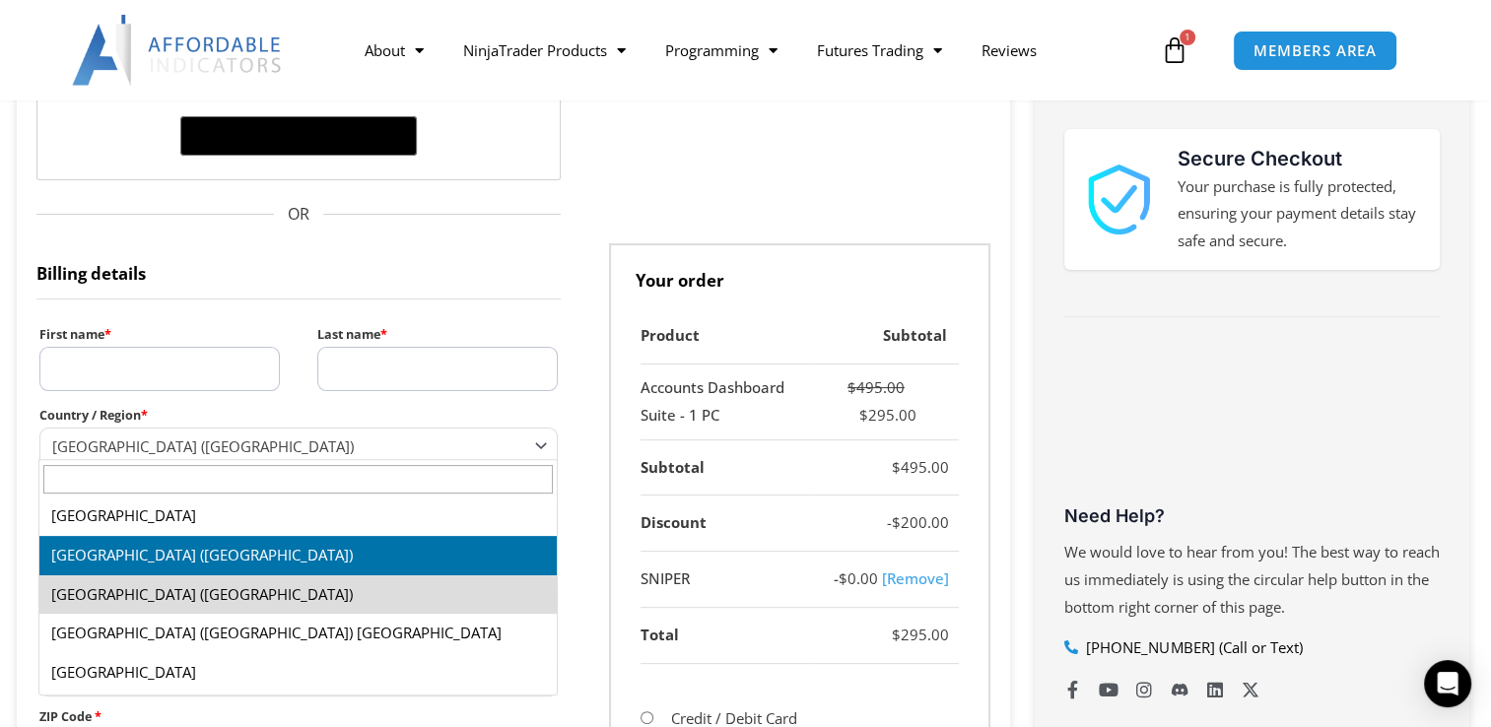
select select "**"
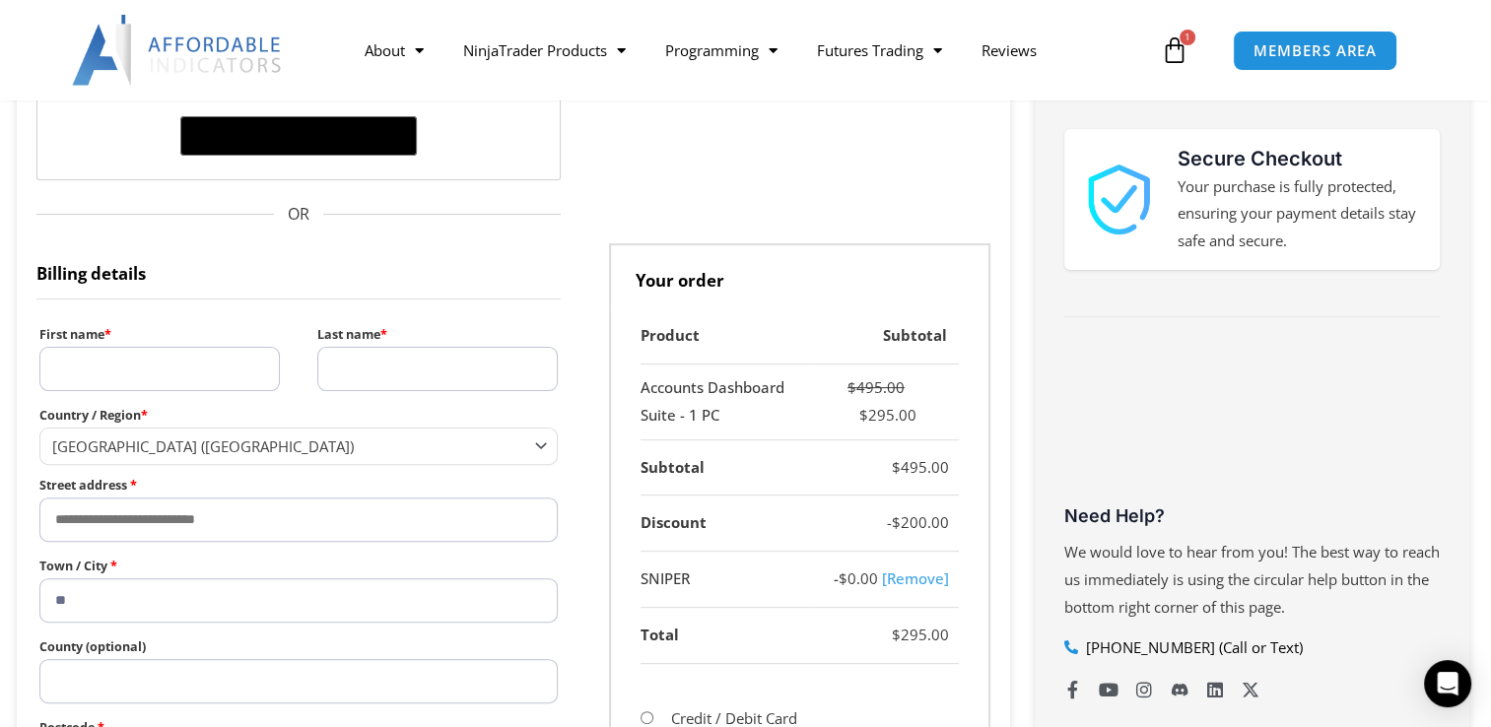
click at [128, 360] on input "First name *" at bounding box center [159, 369] width 240 height 44
type input "**********"
click at [366, 364] on input "Last name *" at bounding box center [437, 369] width 240 height 44
type input "*****"
click at [161, 518] on input "Street address *" at bounding box center [298, 520] width 519 height 44
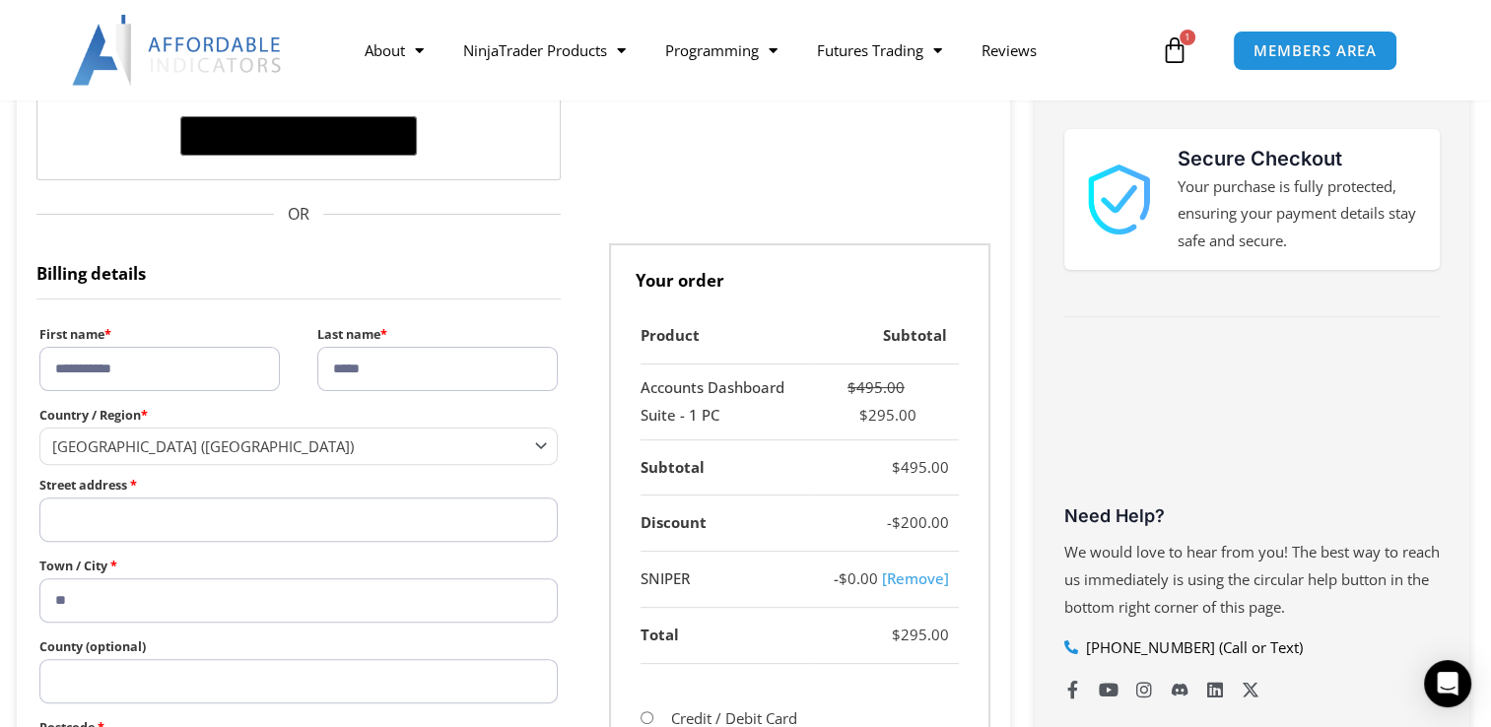
type input "**********"
type input "*******"
type input "**********"
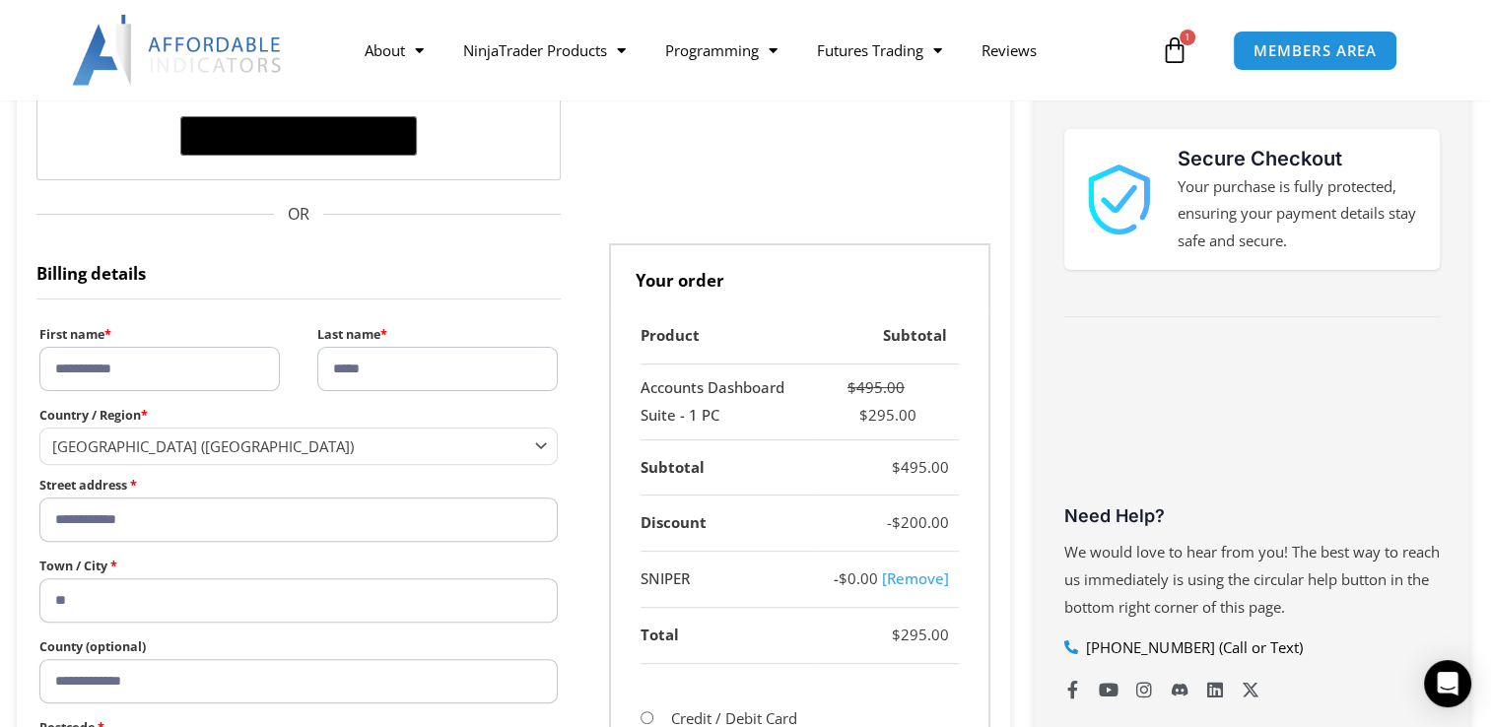
click at [105, 606] on input "**" at bounding box center [298, 600] width 519 height 44
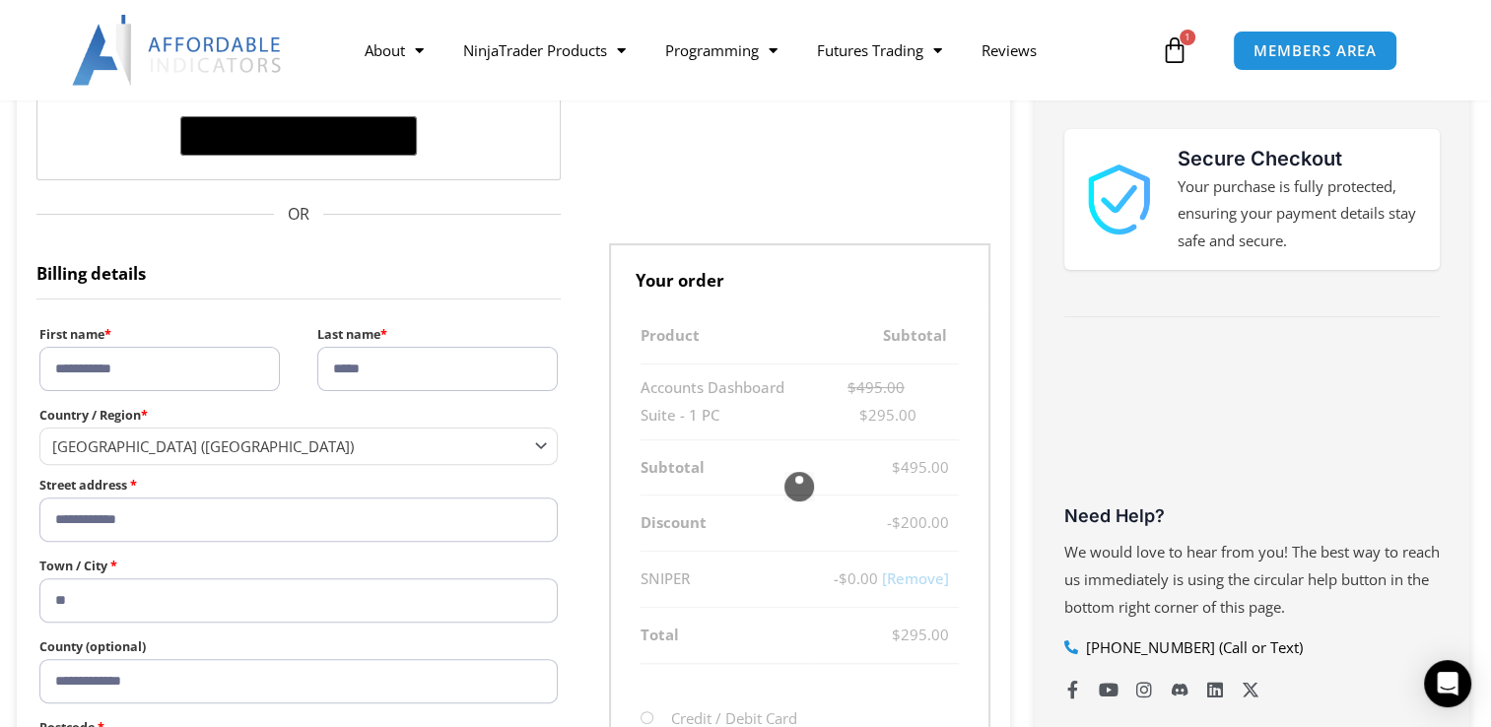
type input "*"
click at [105, 606] on input "*" at bounding box center [298, 600] width 519 height 44
click at [169, 603] on input "*" at bounding box center [298, 600] width 519 height 44
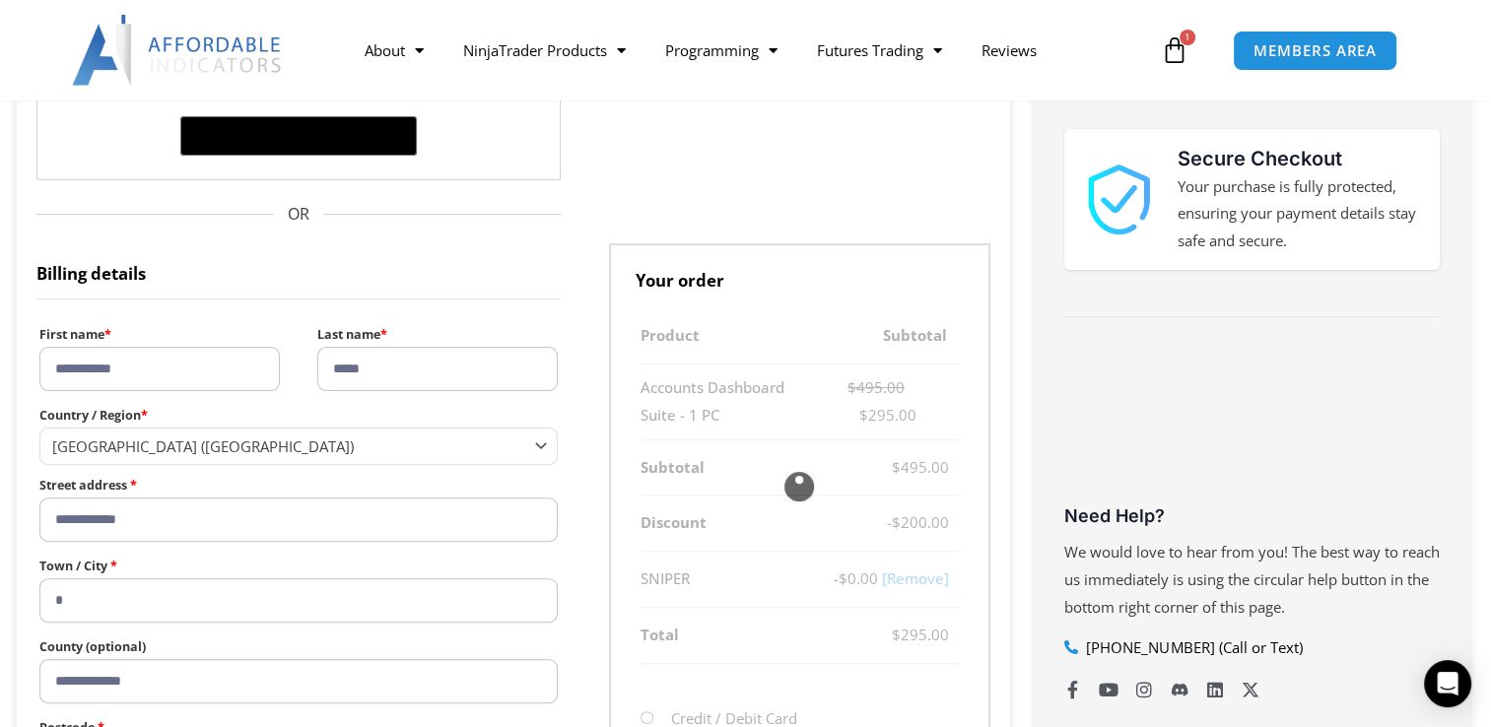
click at [87, 587] on input "*" at bounding box center [298, 600] width 519 height 44
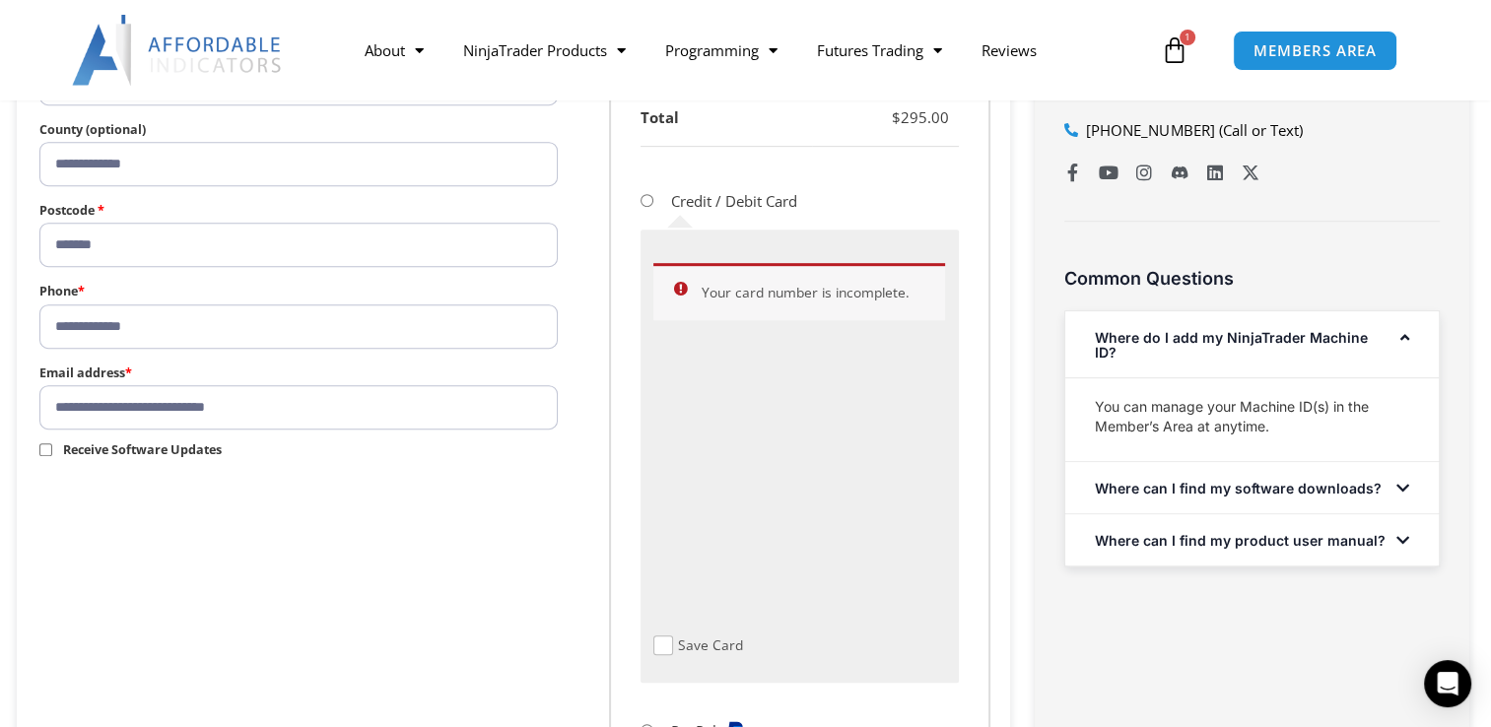
scroll to position [934, 0]
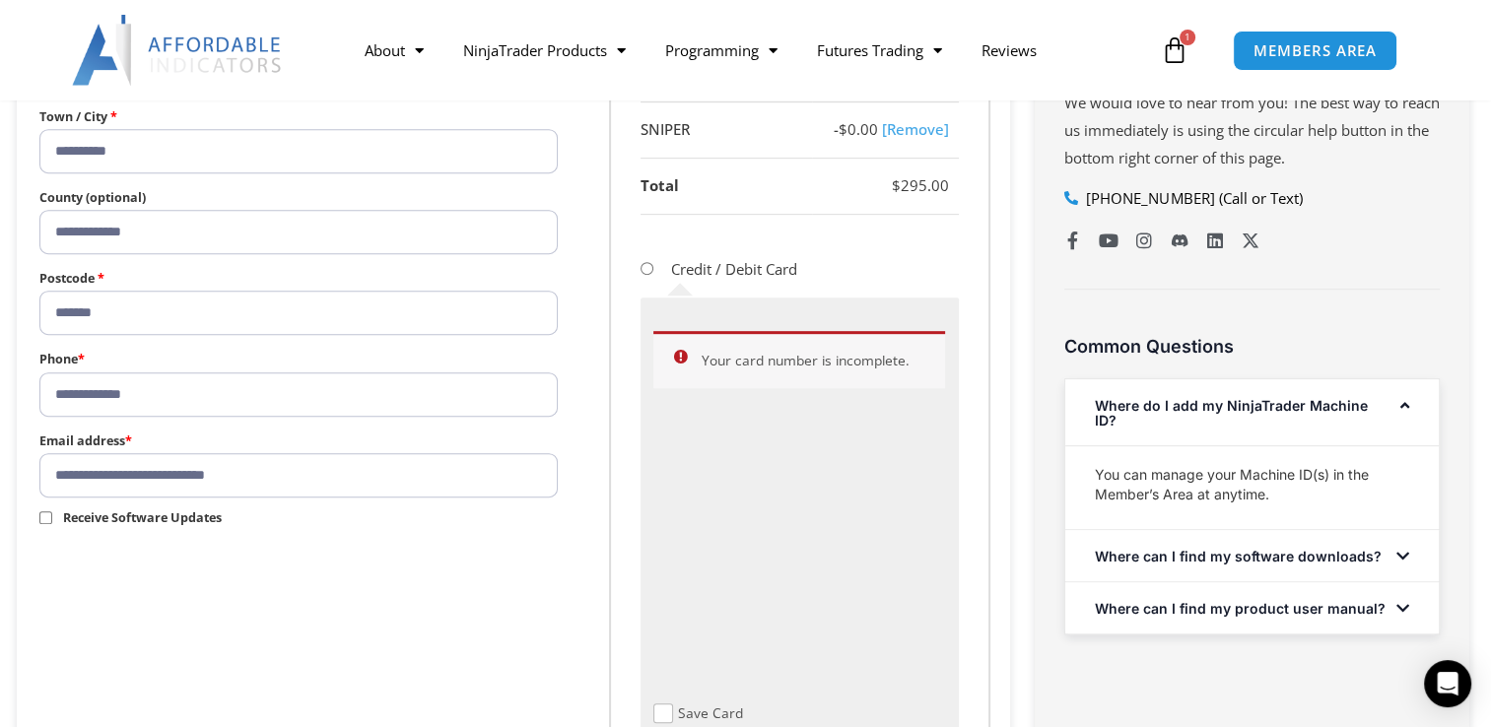
type input "**********"
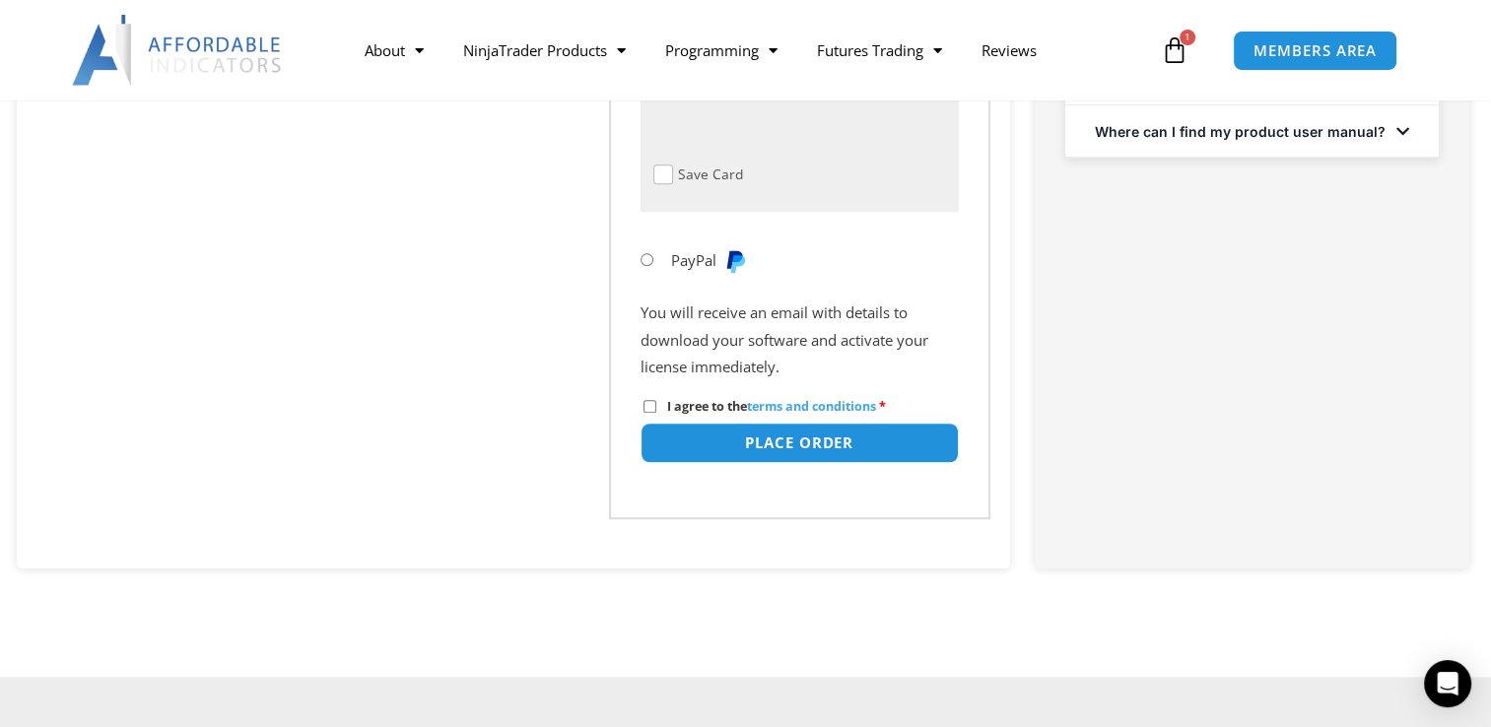
scroll to position [1421, 0]
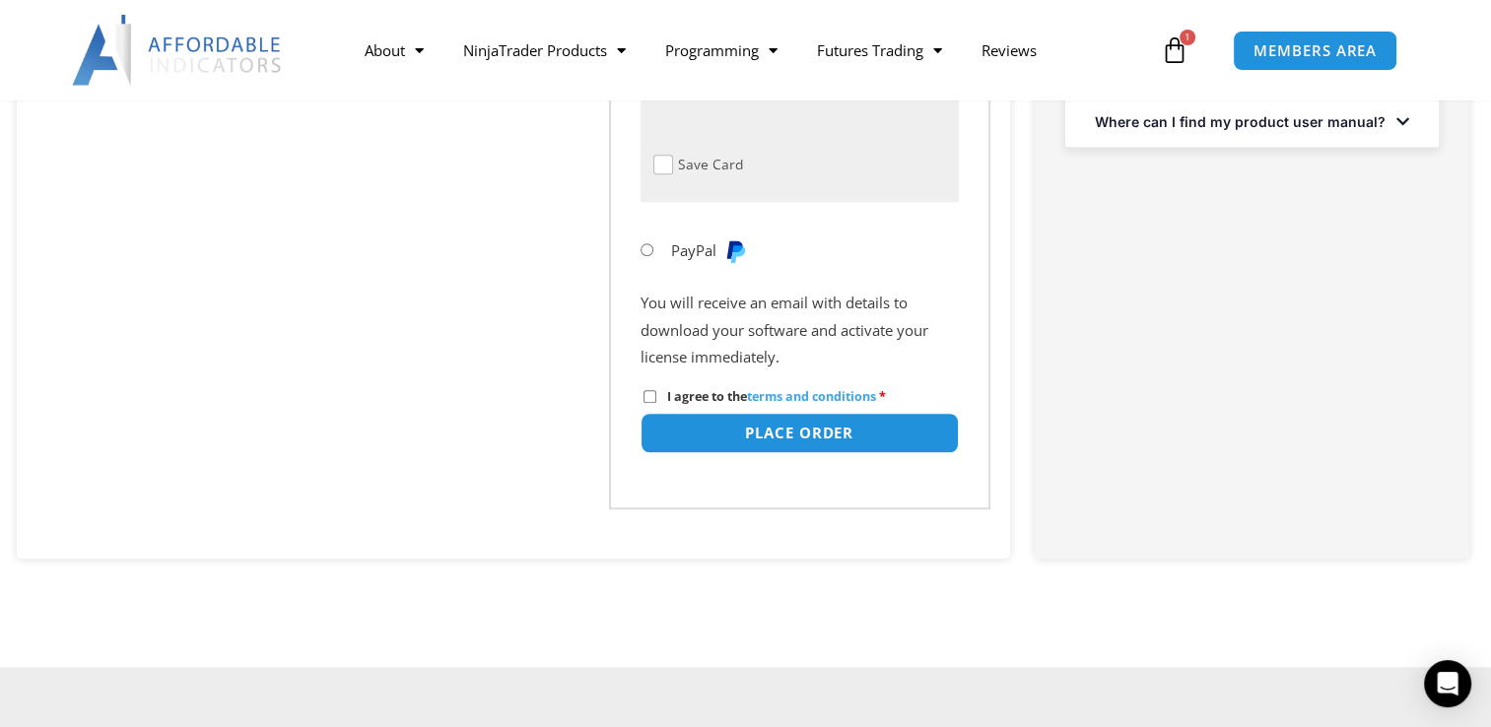
click at [640, 394] on p "I agree to the terms and conditions *" at bounding box center [799, 396] width 318 height 34
click at [807, 432] on button "Place order" at bounding box center [799, 433] width 334 height 42
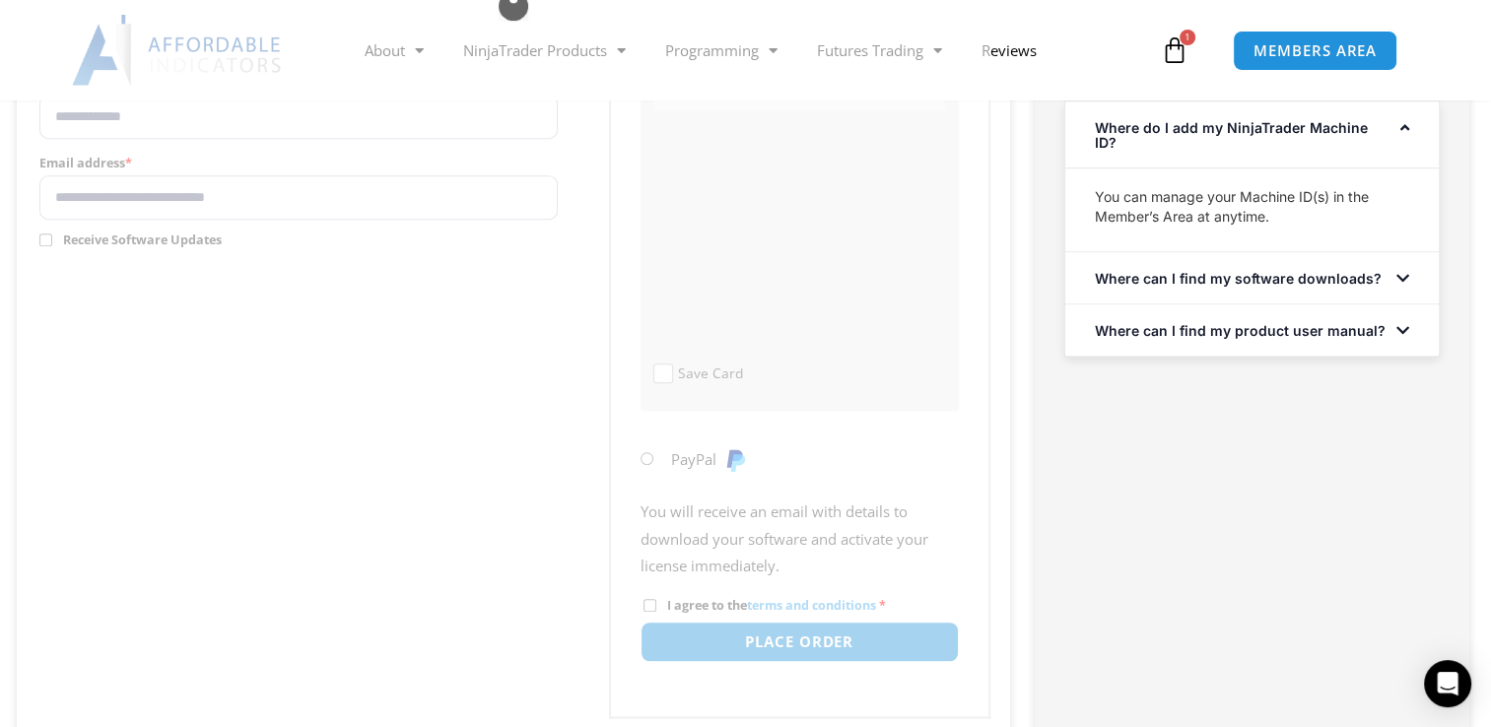
scroll to position [1233, 0]
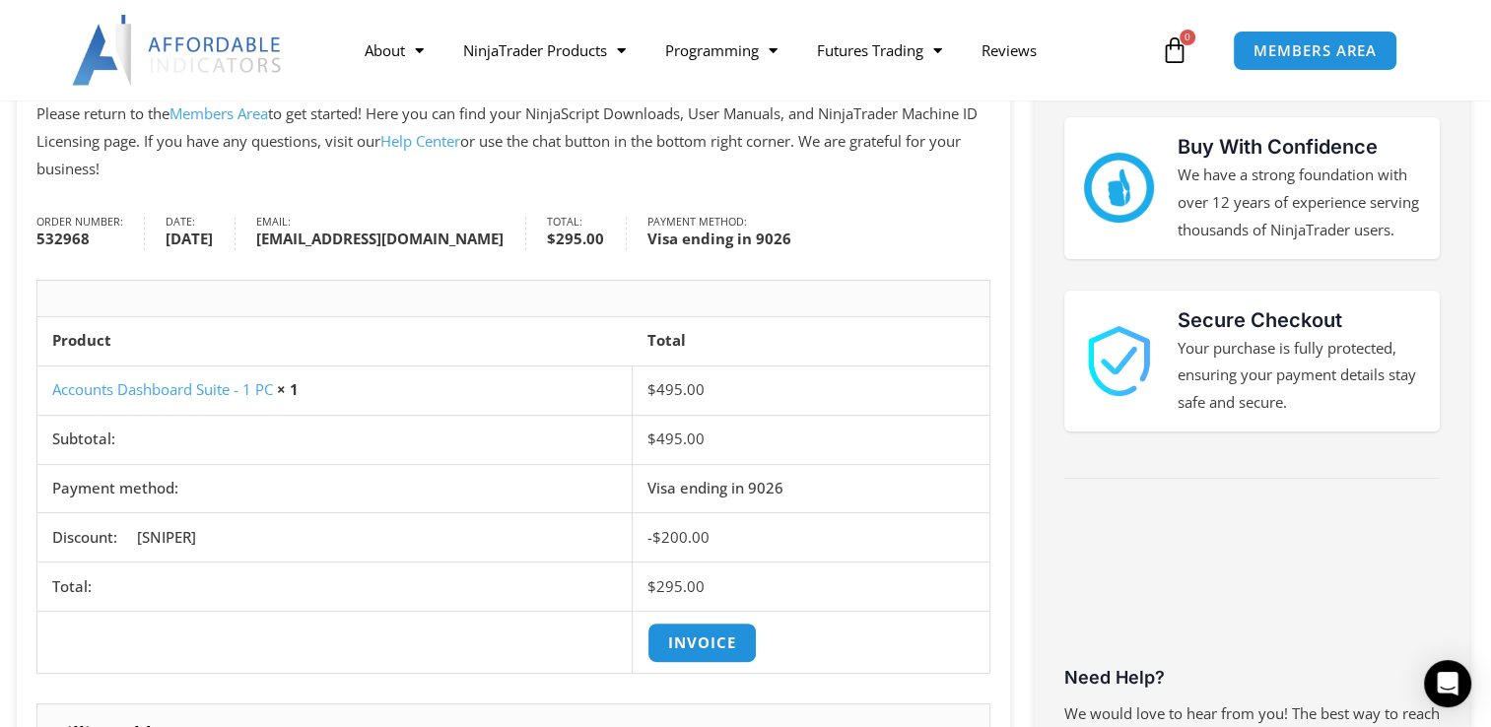
scroll to position [327, 0]
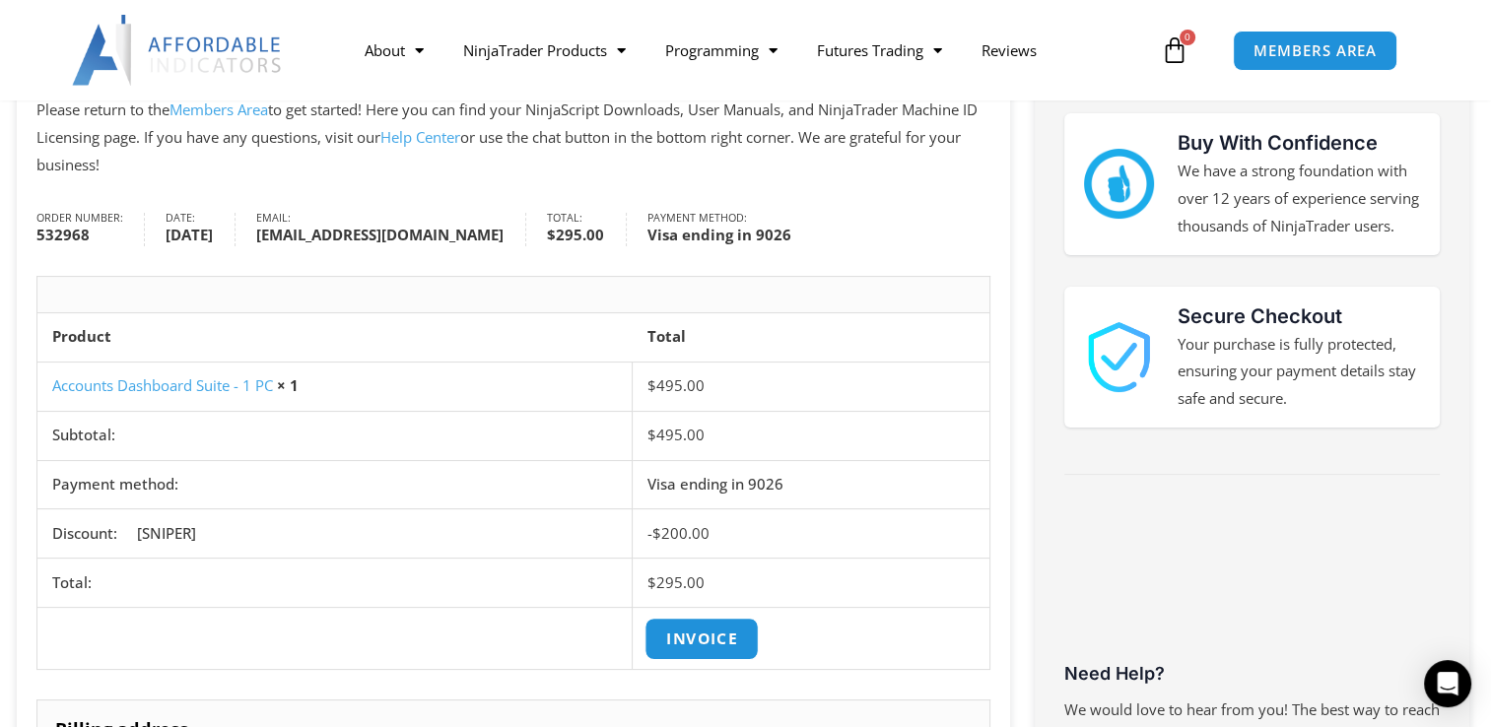
click at [705, 633] on link "Invoice" at bounding box center [702, 639] width 114 height 42
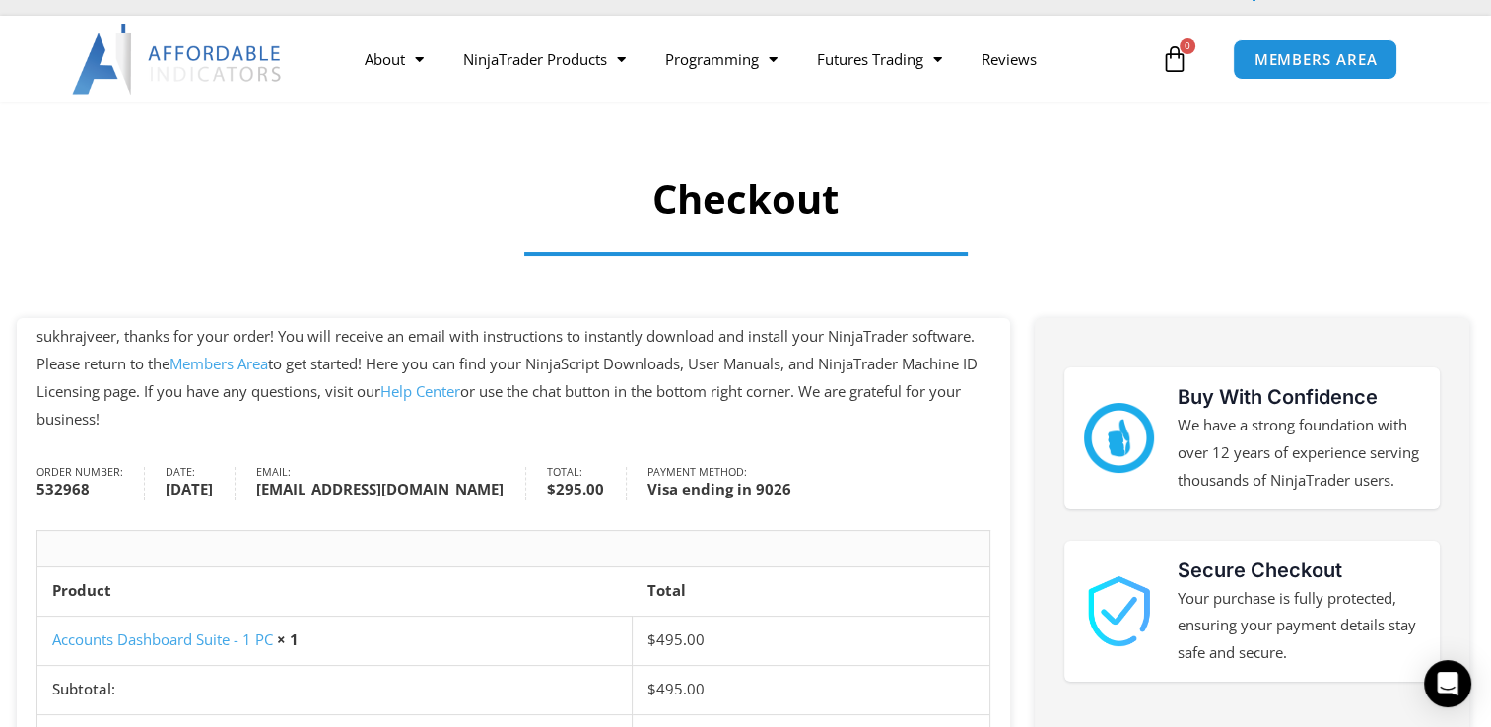
scroll to position [0, 0]
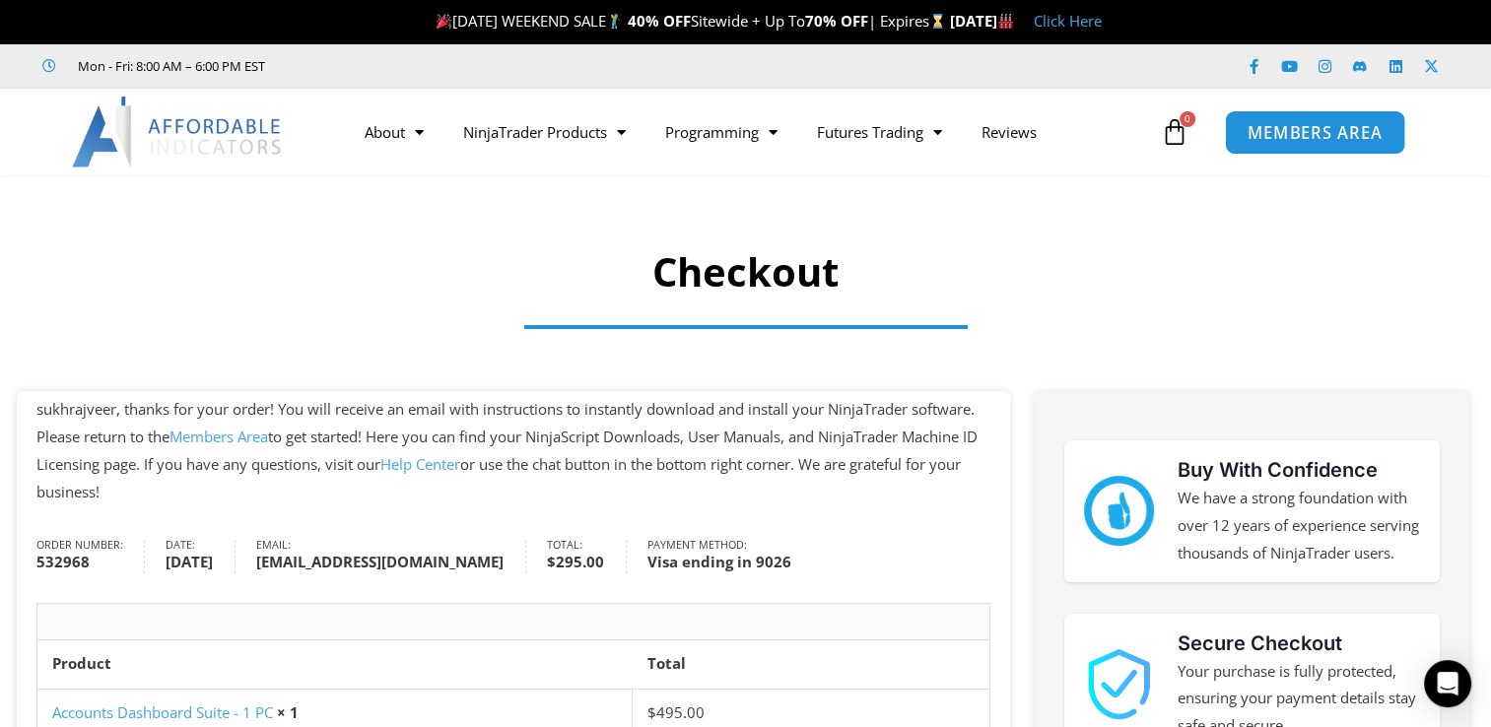
click at [1307, 136] on span "MEMBERS AREA" at bounding box center [1314, 132] width 135 height 17
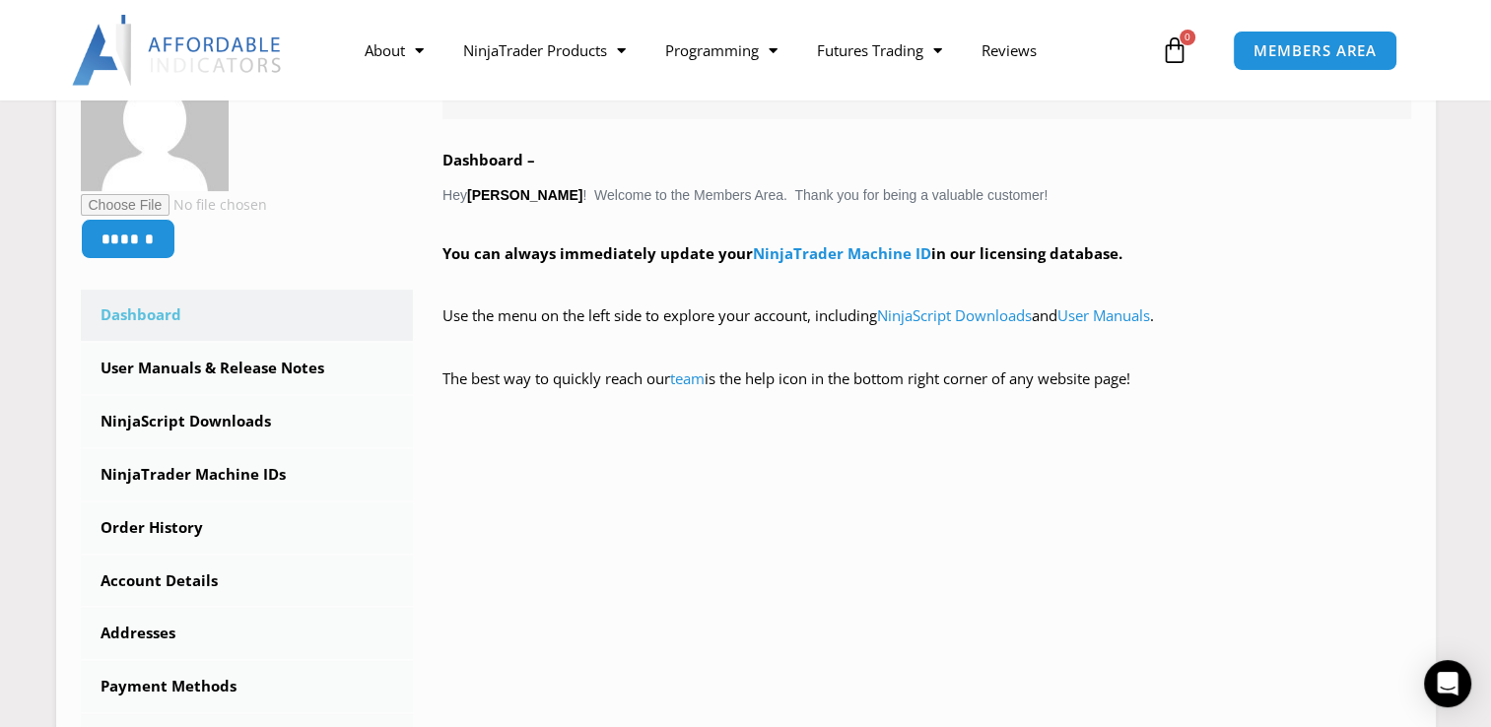
scroll to position [390, 0]
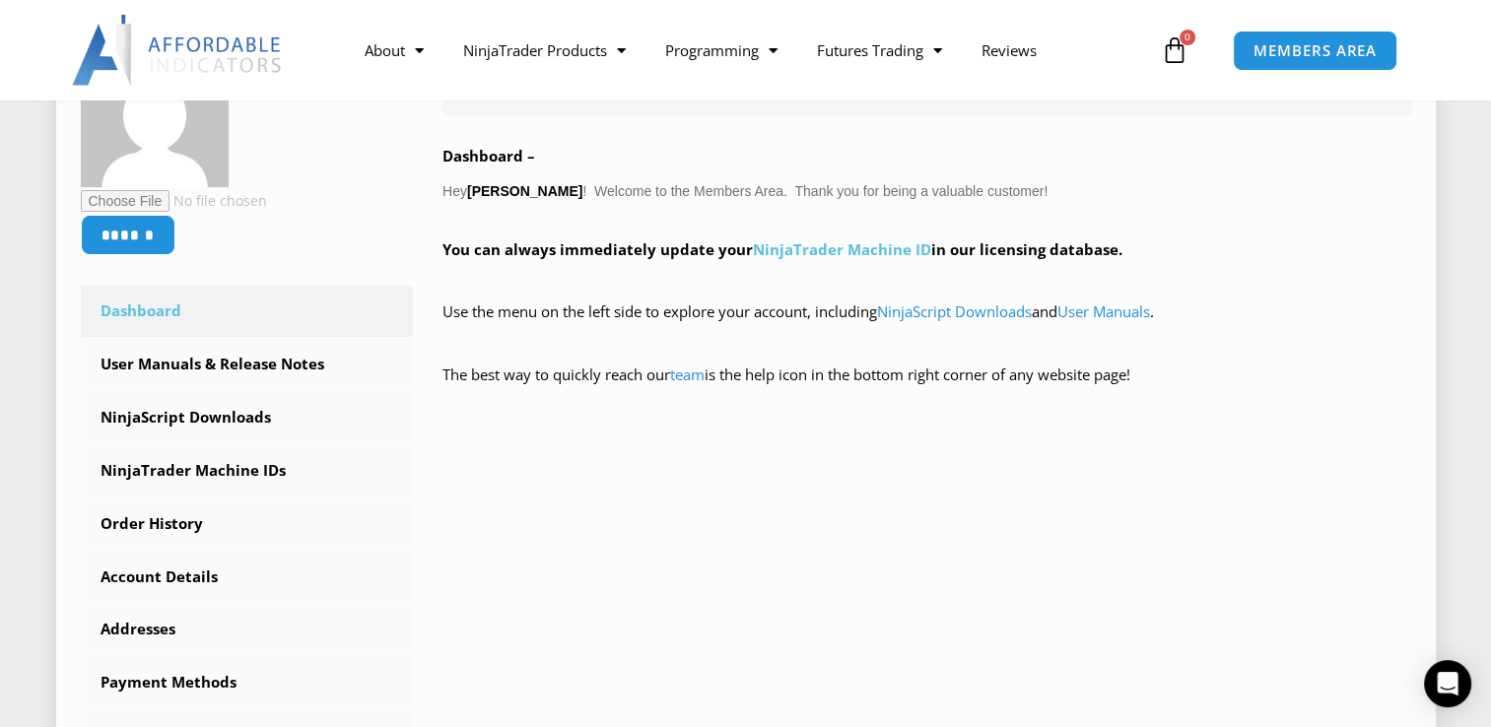
click at [854, 250] on link "NinjaTrader Machine ID" at bounding box center [842, 249] width 178 height 20
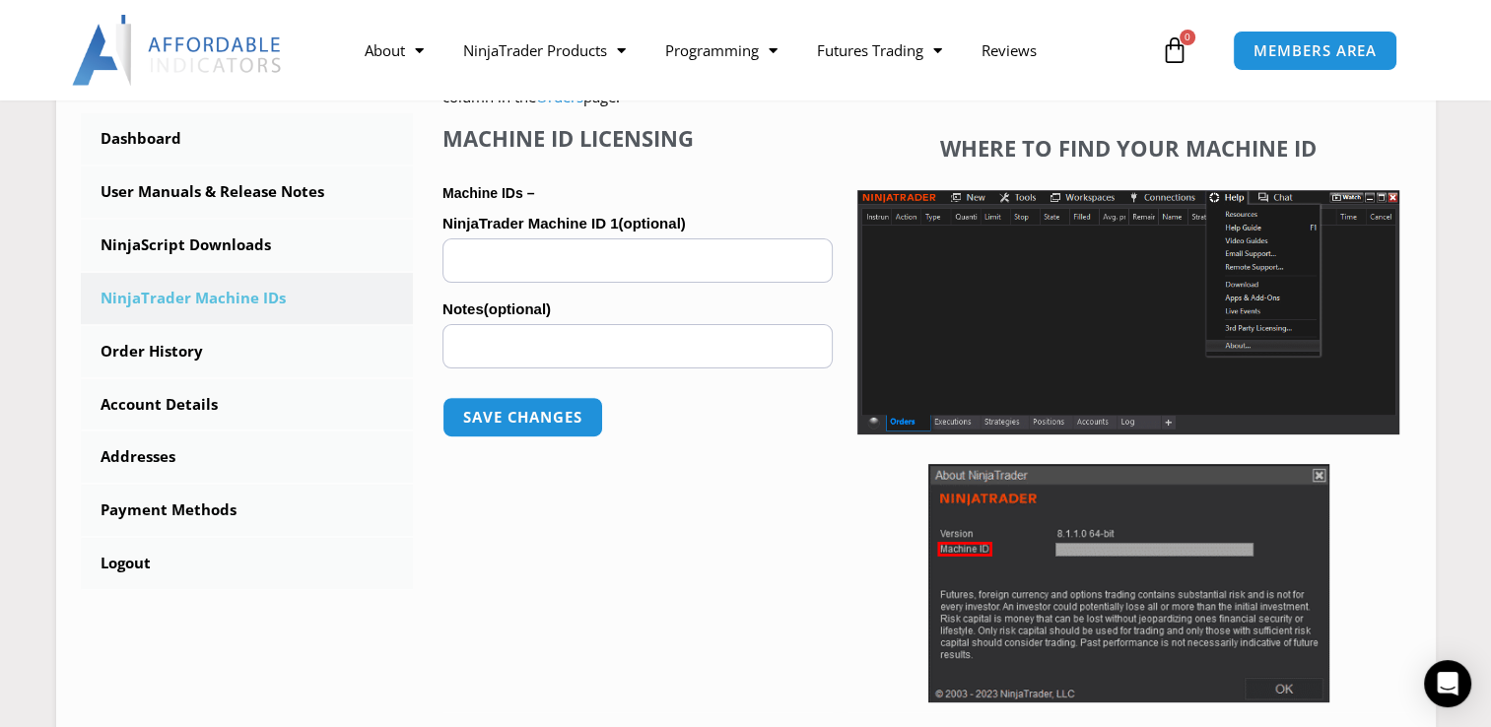
scroll to position [540, 0]
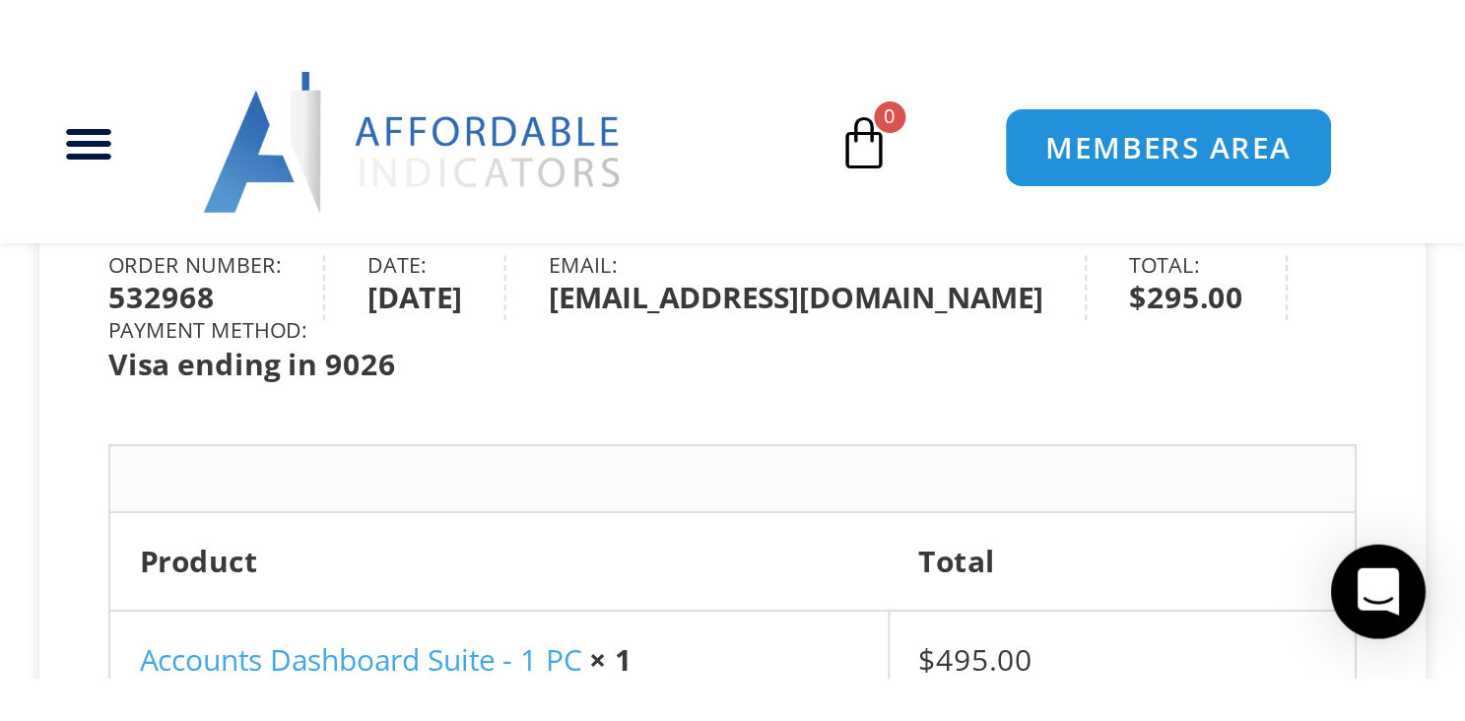
scroll to position [481, 0]
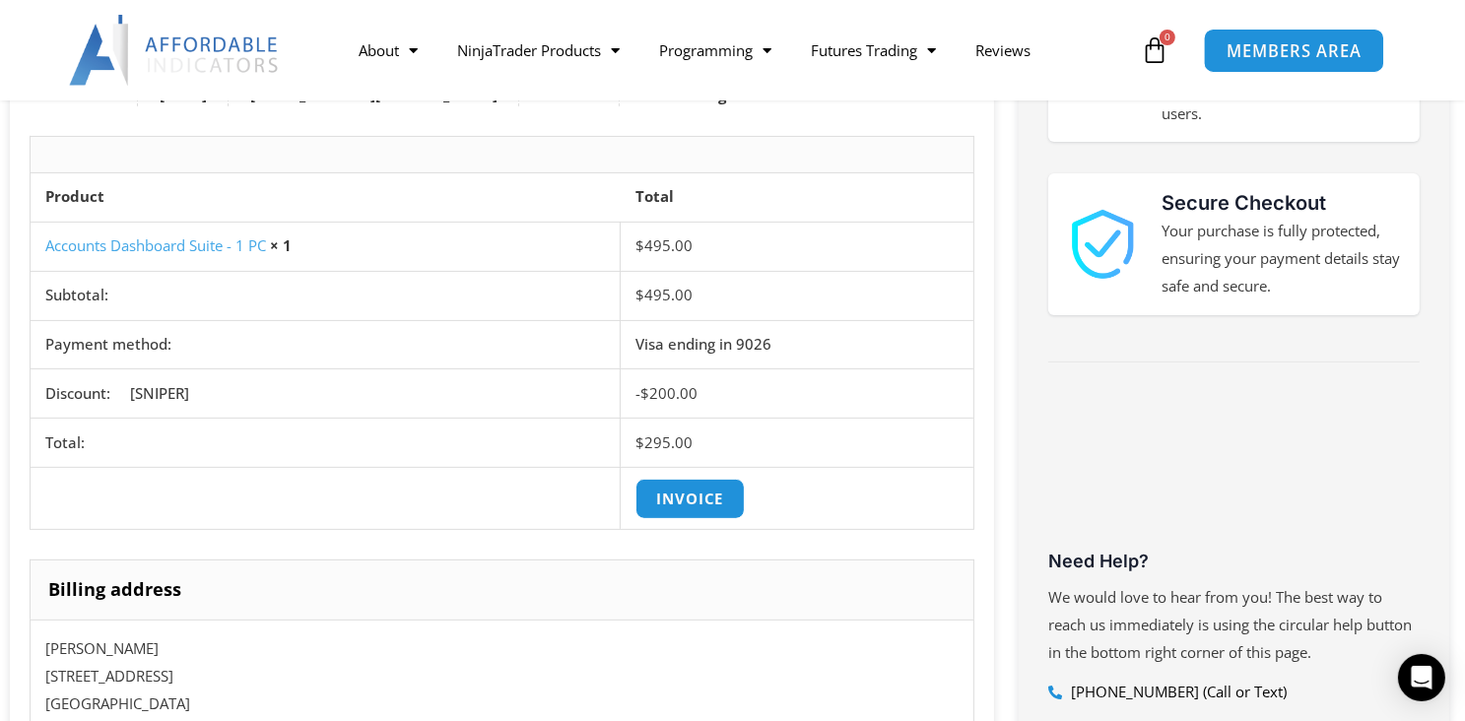
click at [1253, 52] on span "MEMBERS AREA" at bounding box center [1294, 50] width 135 height 17
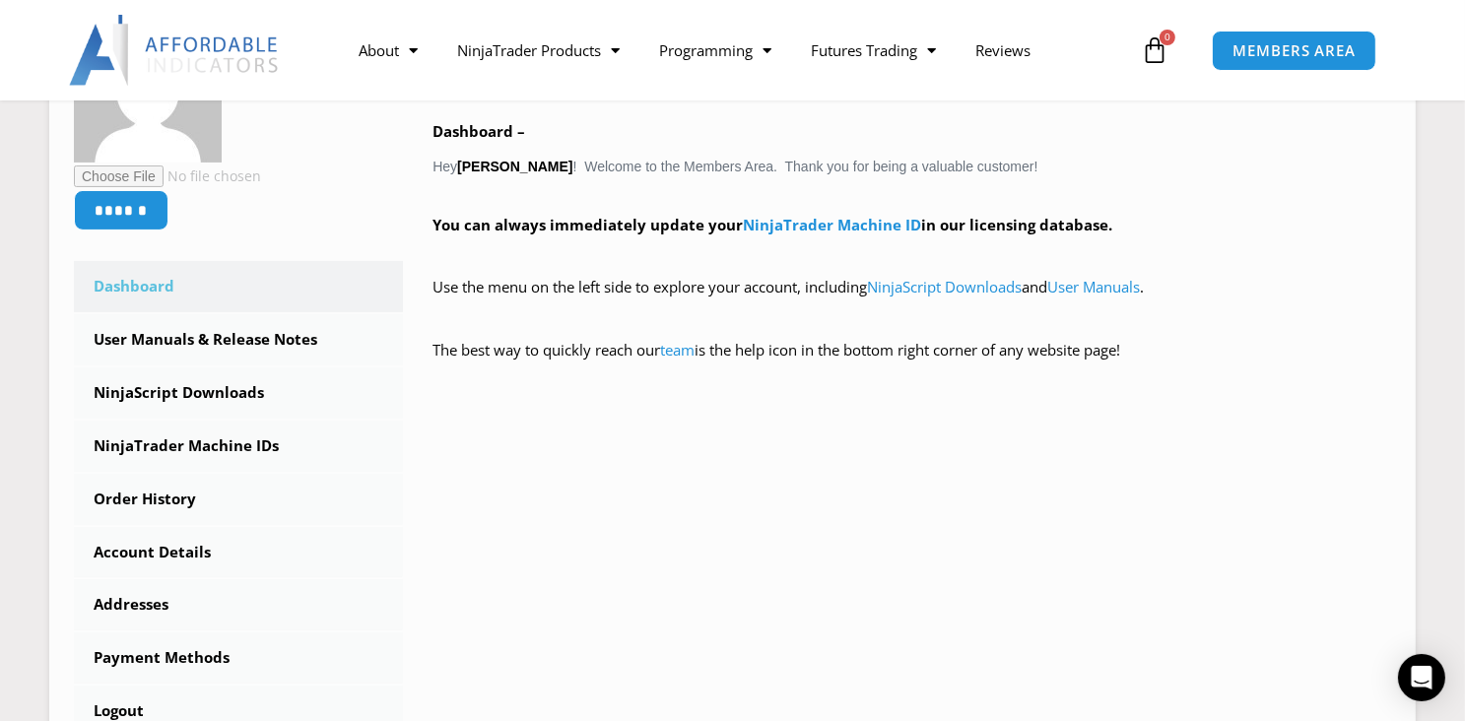
scroll to position [418, 0]
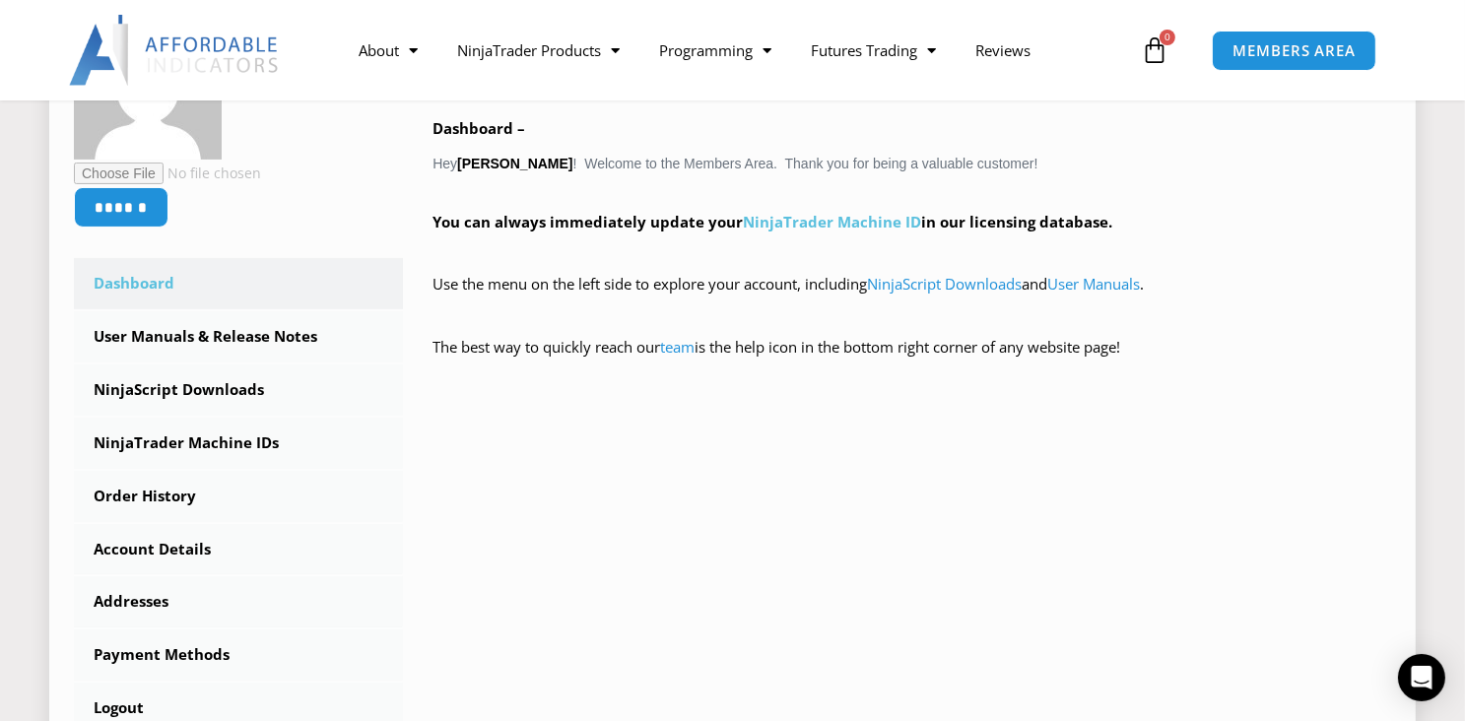
click at [839, 226] on link "NinjaTrader Machine ID" at bounding box center [832, 222] width 178 height 20
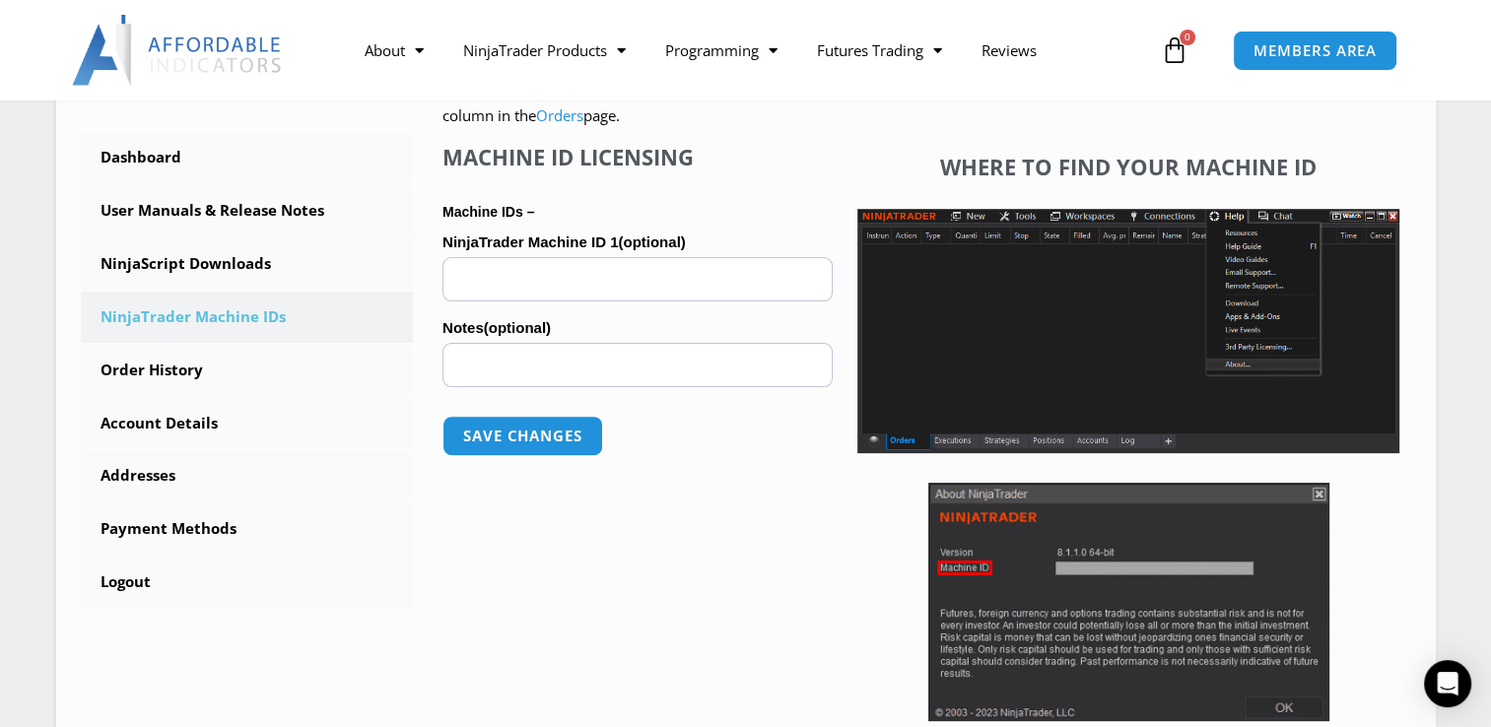
scroll to position [520, 0]
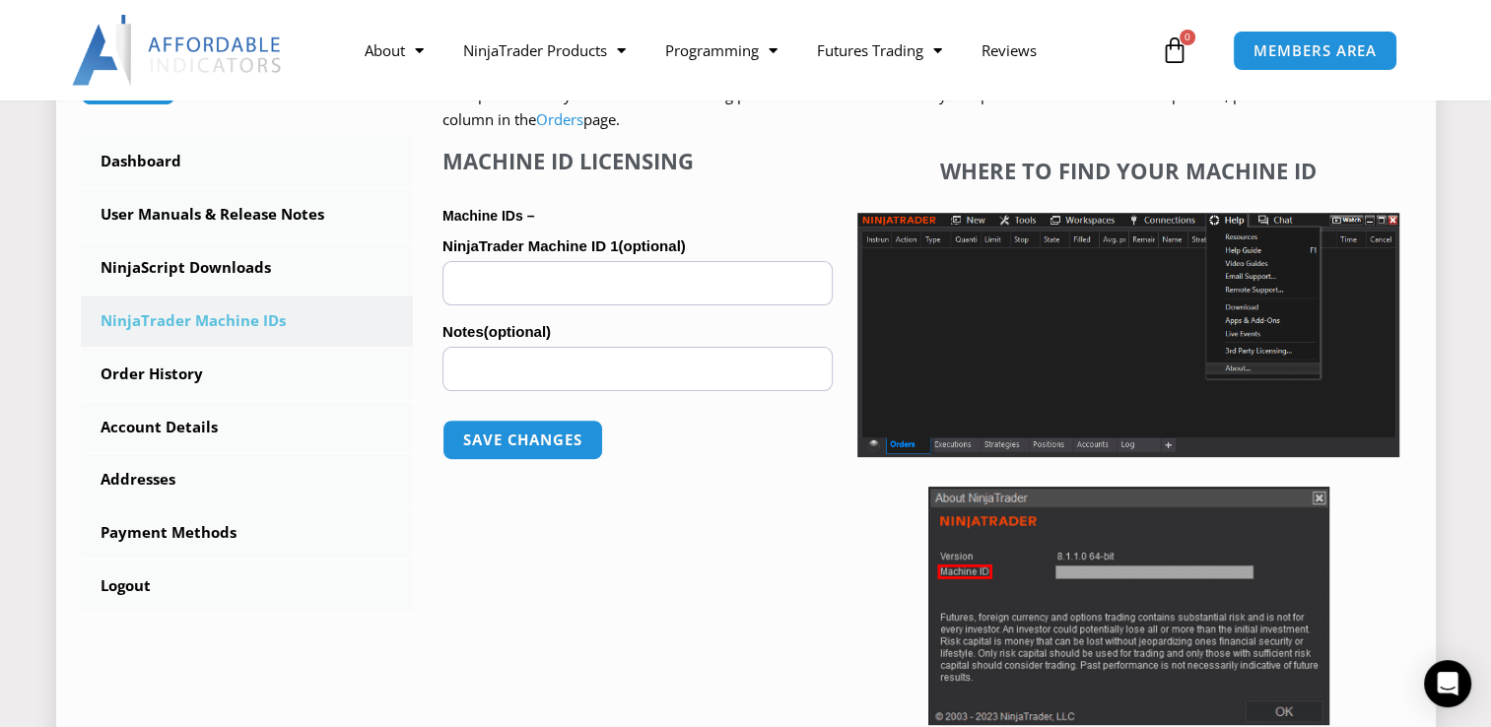
drag, startPoint x: 615, startPoint y: 275, endPoint x: 534, endPoint y: 278, distance: 80.8
click at [534, 278] on input "NinjaTrader Machine ID 1 (optional)" at bounding box center [637, 283] width 390 height 44
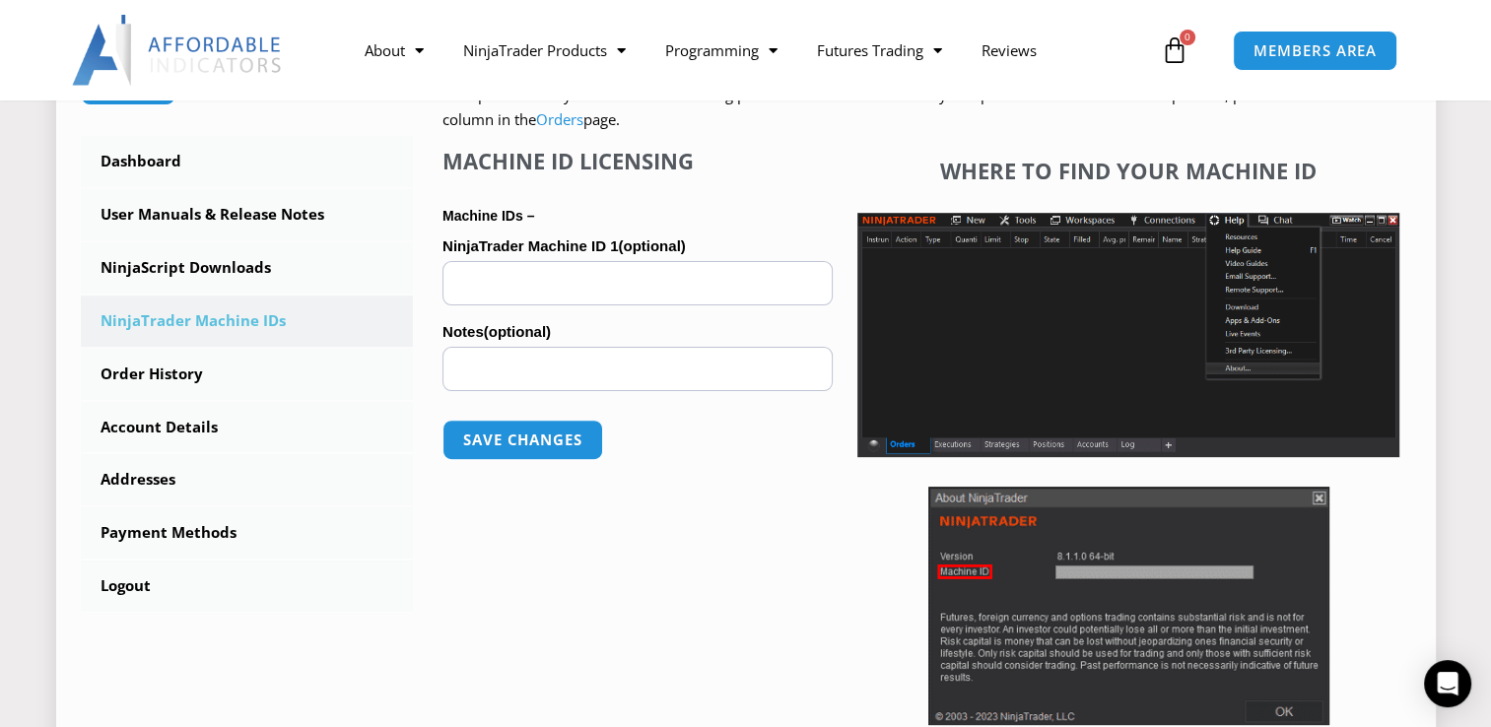
click at [534, 278] on input "NinjaTrader Machine ID 1 (optional)" at bounding box center [637, 283] width 390 height 44
click at [534, 266] on input "NinjaTrader Machine ID 1 (optional)" at bounding box center [637, 283] width 390 height 44
click at [536, 271] on input "NinjaTrader Machine ID 1 (optional)" at bounding box center [637, 283] width 390 height 44
drag, startPoint x: 524, startPoint y: 279, endPoint x: 359, endPoint y: 577, distance: 341.4
click at [359, 577] on link "Logout" at bounding box center [247, 586] width 333 height 51
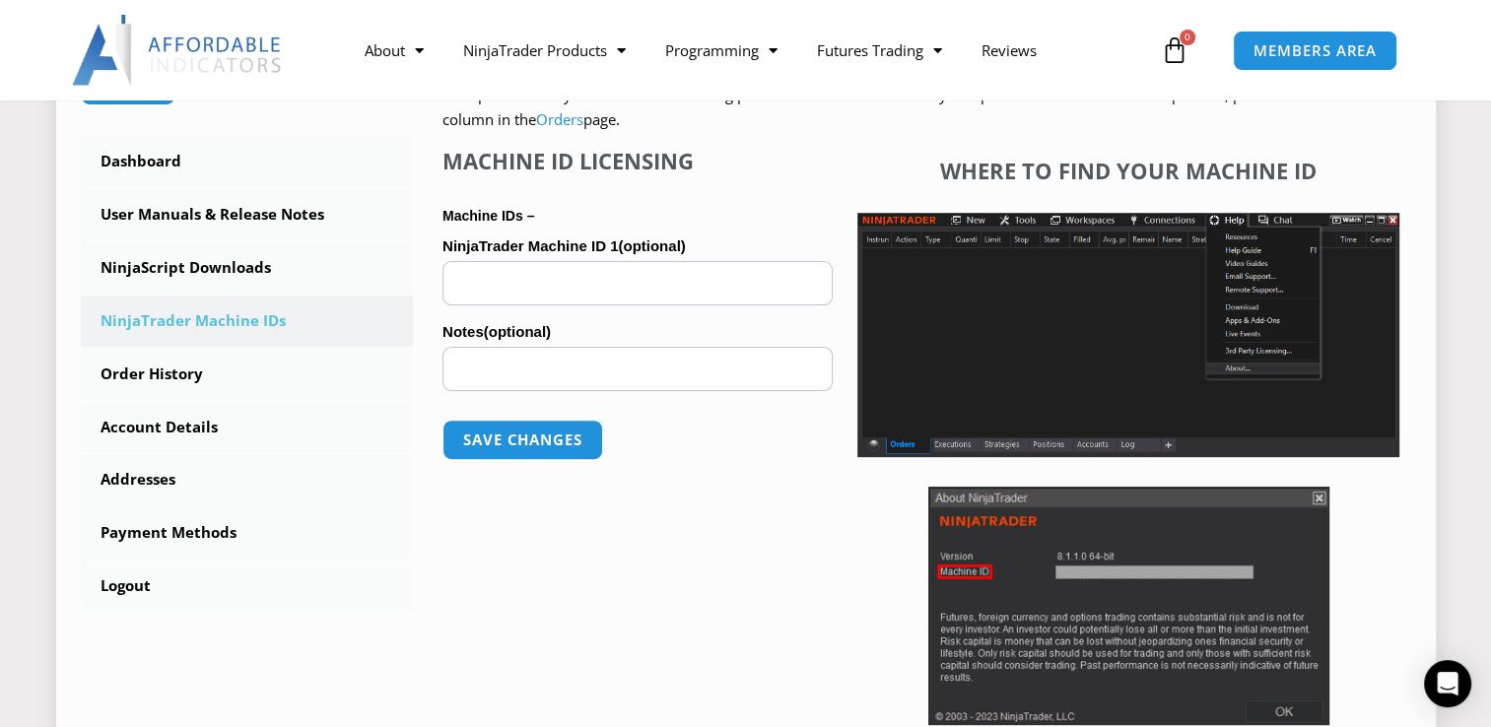
click at [1238, 369] on img at bounding box center [1128, 335] width 542 height 244
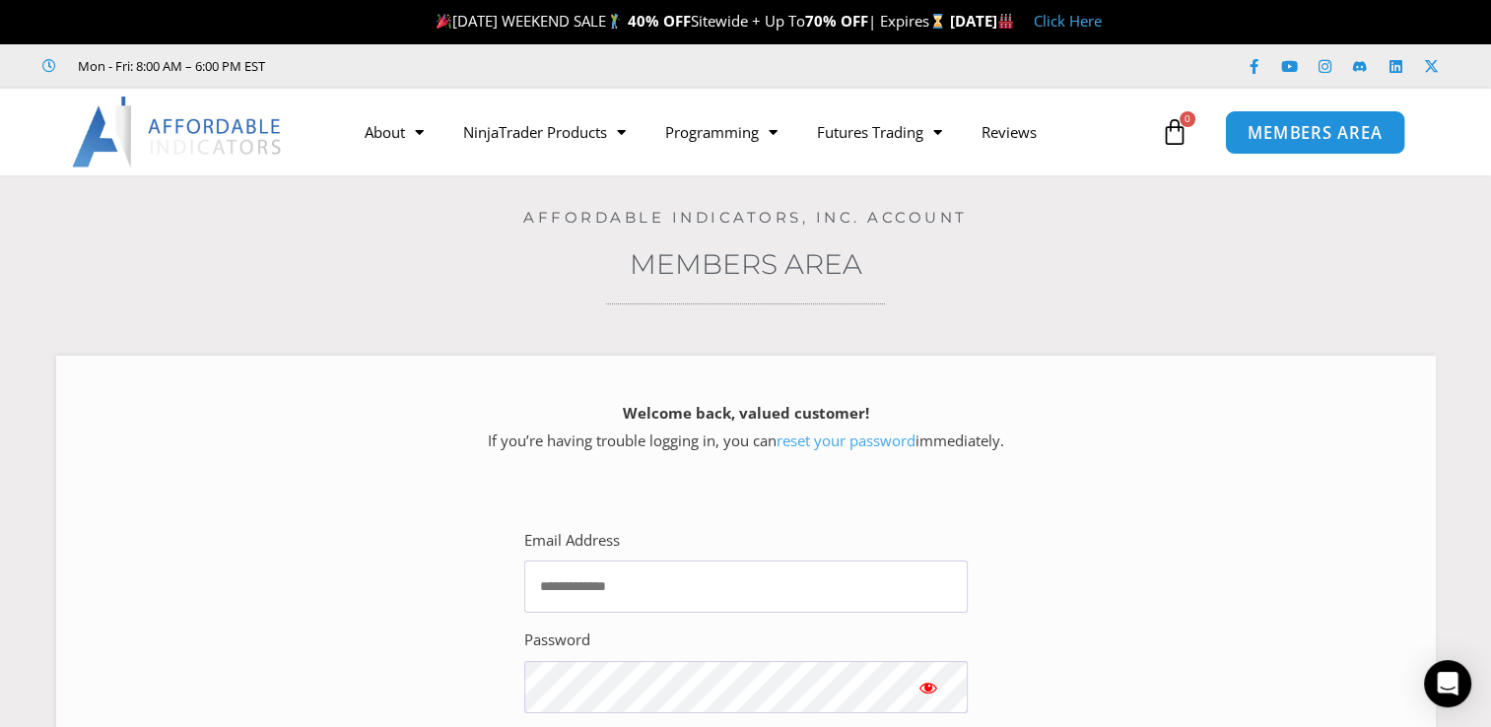
click at [1277, 137] on span "MEMBERS AREA" at bounding box center [1314, 132] width 135 height 17
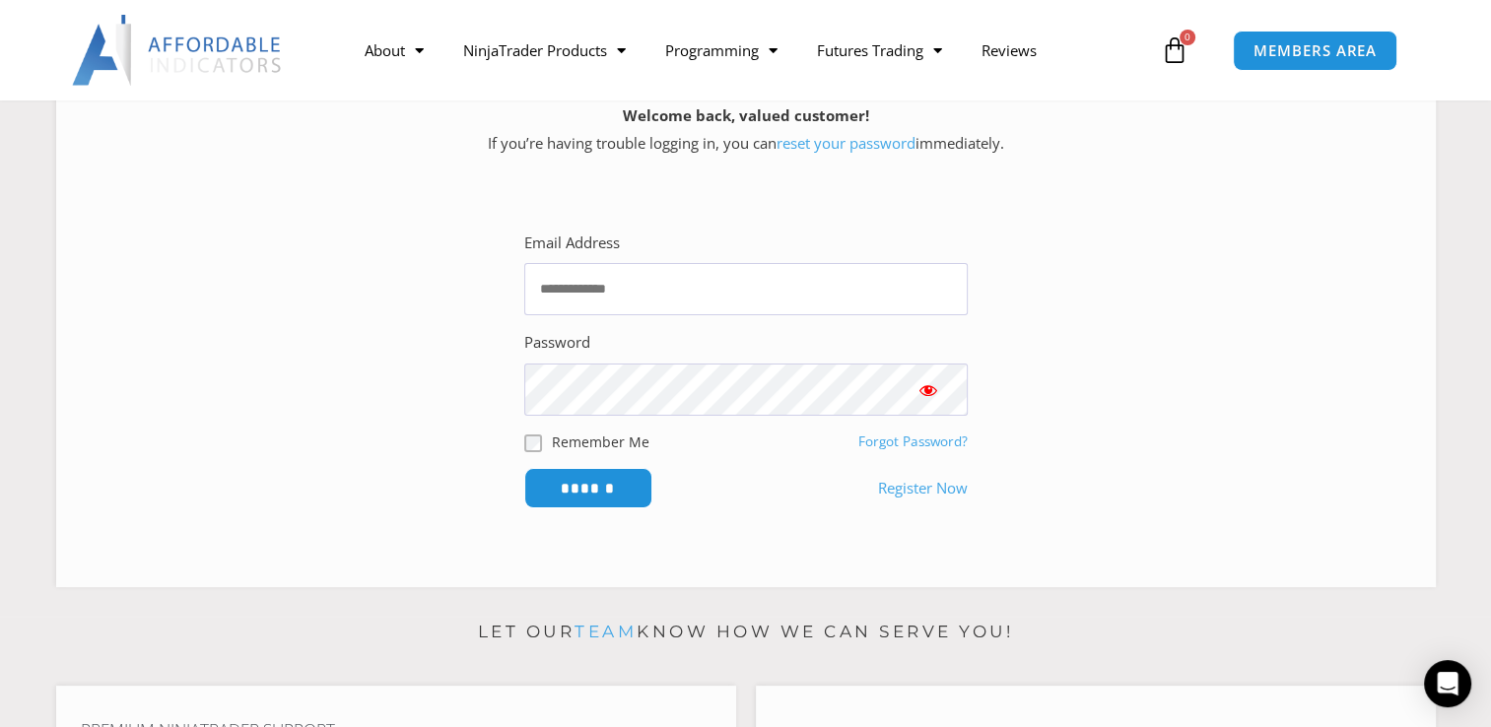
scroll to position [296, 0]
click at [1323, 53] on span "MEMBERS AREA" at bounding box center [1314, 50] width 135 height 17
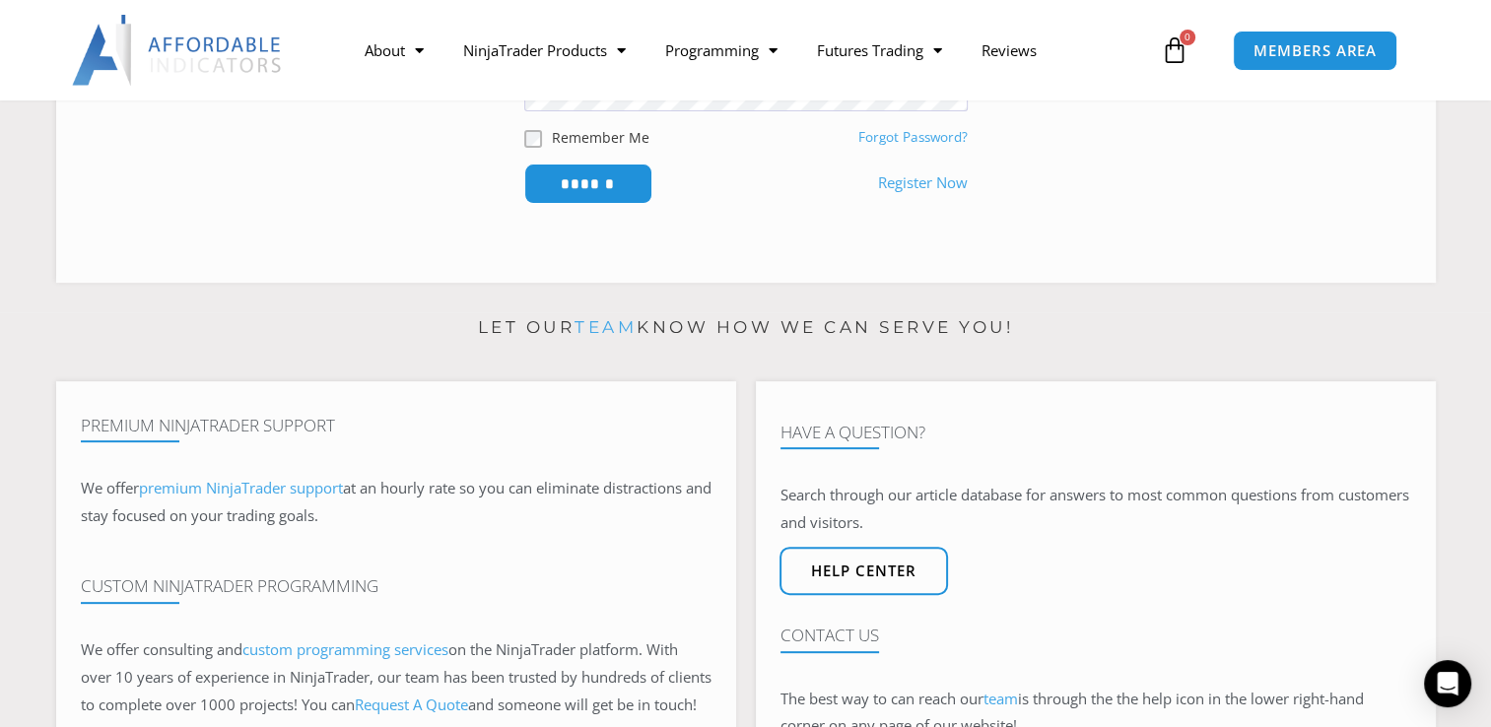
click at [1171, 45] on icon at bounding box center [1175, 50] width 28 height 28
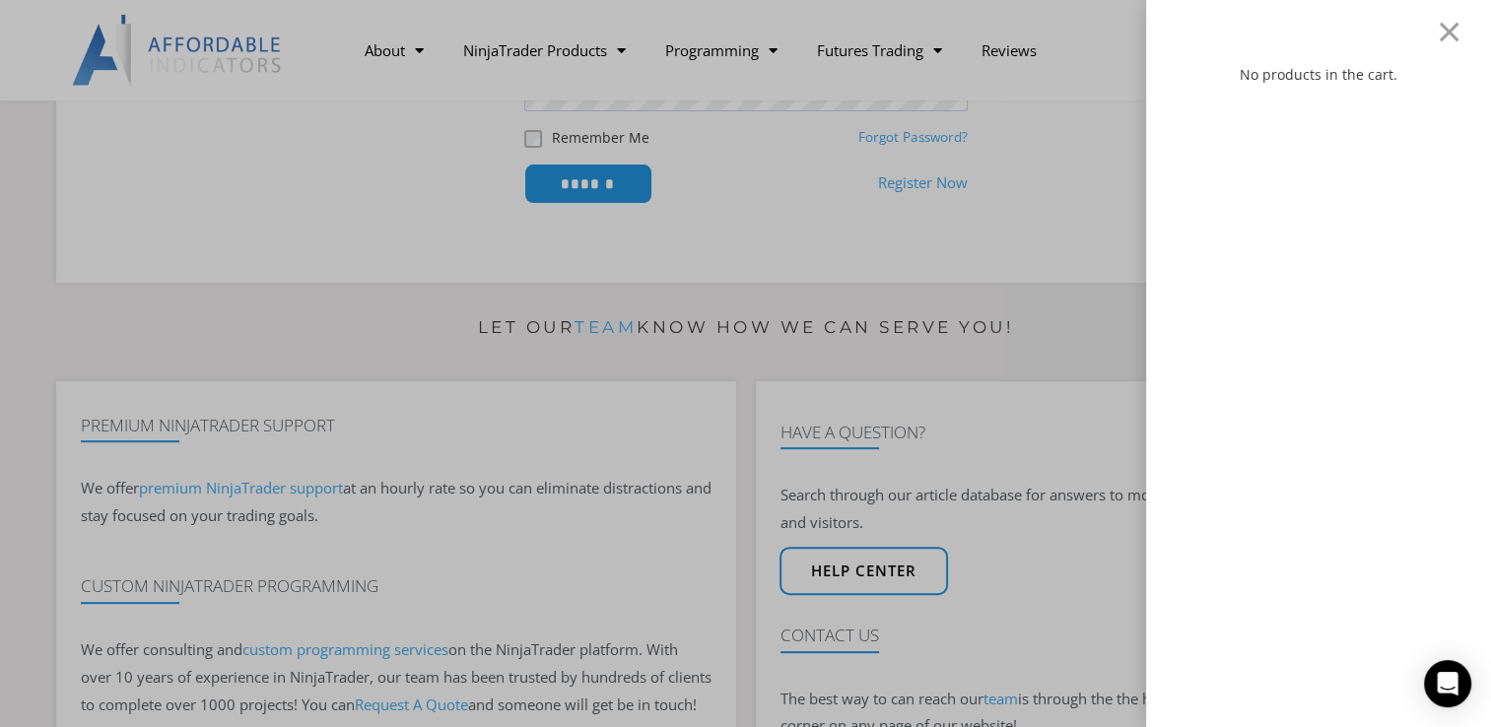
click at [1235, 112] on div "No products in the cart." at bounding box center [1318, 384] width 286 height 645
drag, startPoint x: 1235, startPoint y: 112, endPoint x: 1467, endPoint y: 34, distance: 245.5
click at [1467, 34] on div "No products in the cart." at bounding box center [1318, 363] width 345 height 727
drag, startPoint x: 1467, startPoint y: 34, endPoint x: 1428, endPoint y: 413, distance: 381.4
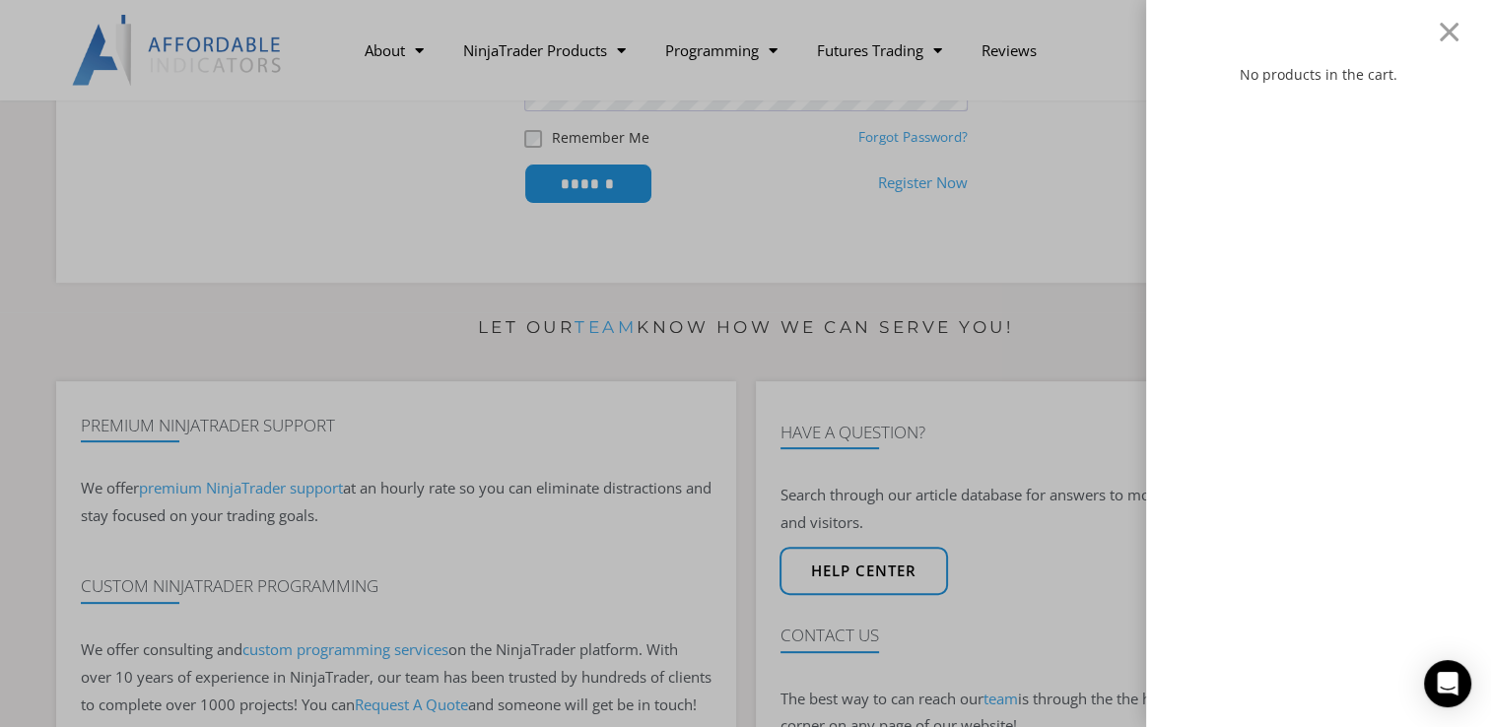
click at [1428, 413] on div "No products in the cart." at bounding box center [1318, 384] width 286 height 645
click at [1458, 39] on div at bounding box center [1449, 31] width 25 height 23
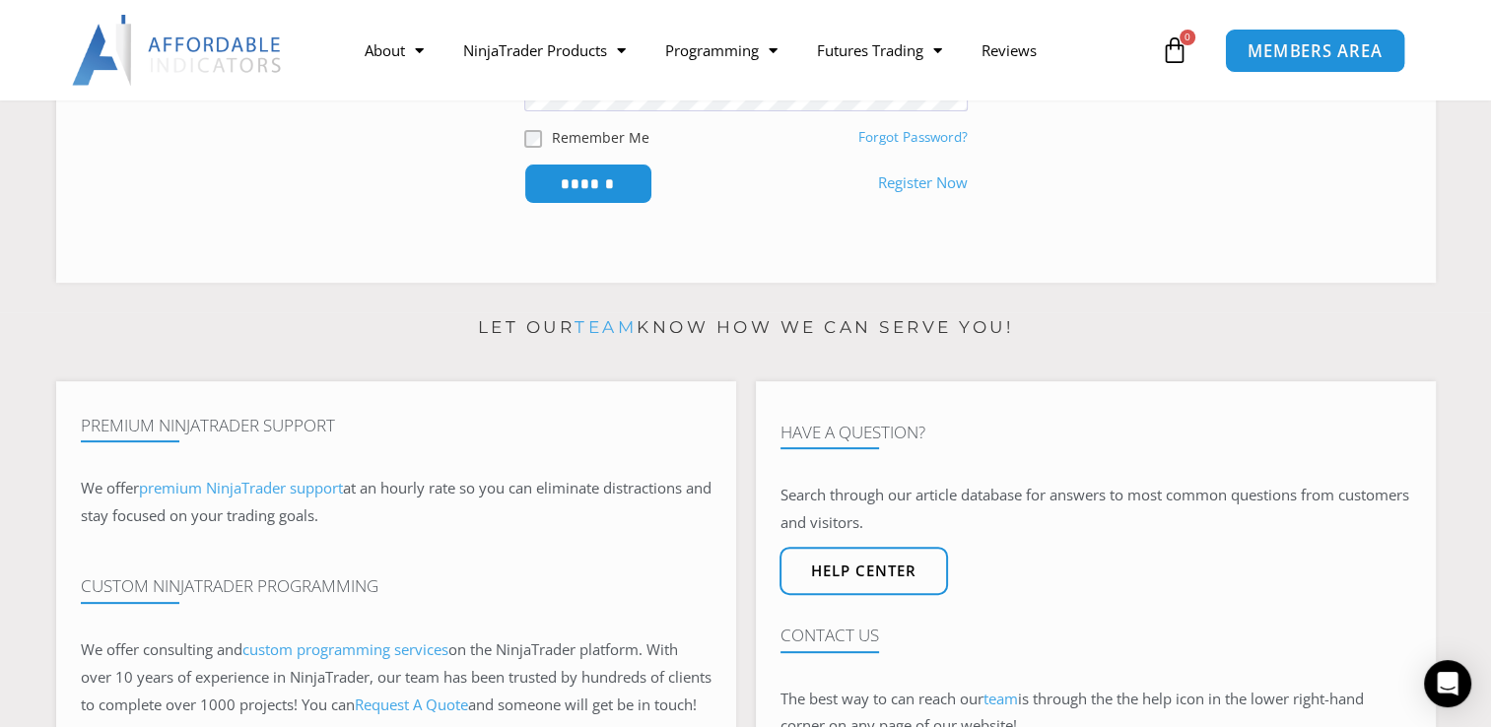
click at [1351, 53] on span "MEMBERS AREA" at bounding box center [1314, 50] width 135 height 17
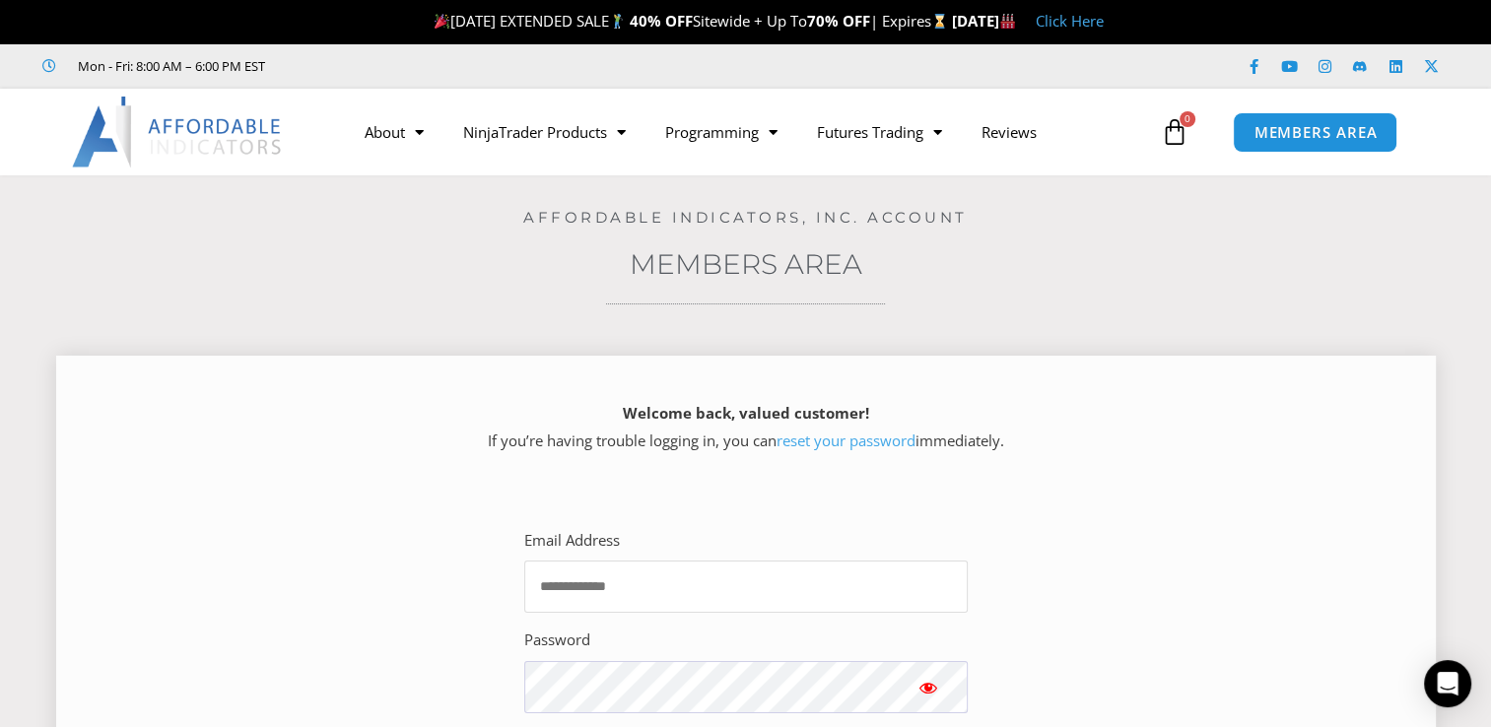
click at [796, 577] on input "Email Address" at bounding box center [745, 587] width 443 height 52
type input "**********"
click at [922, 685] on span "Show password" at bounding box center [928, 688] width 20 height 20
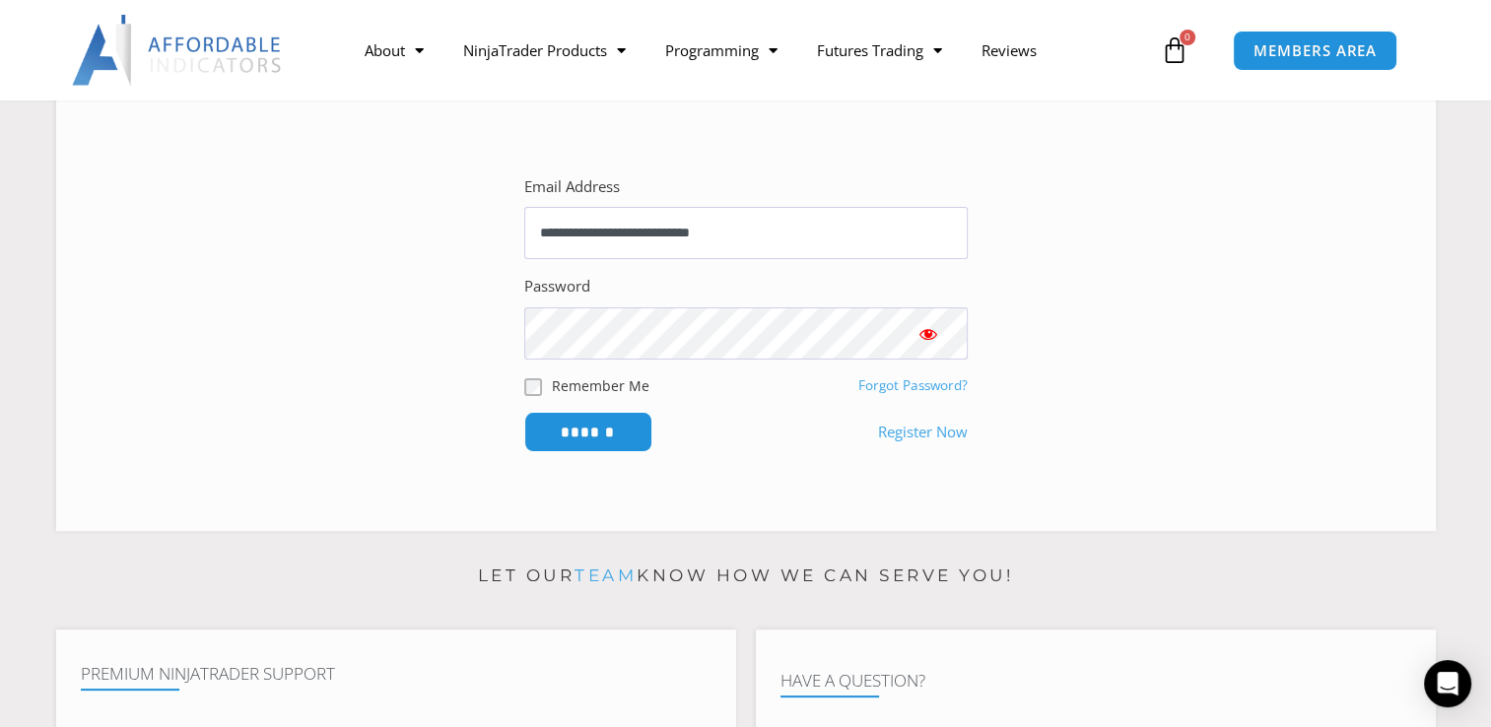
scroll to position [359, 0]
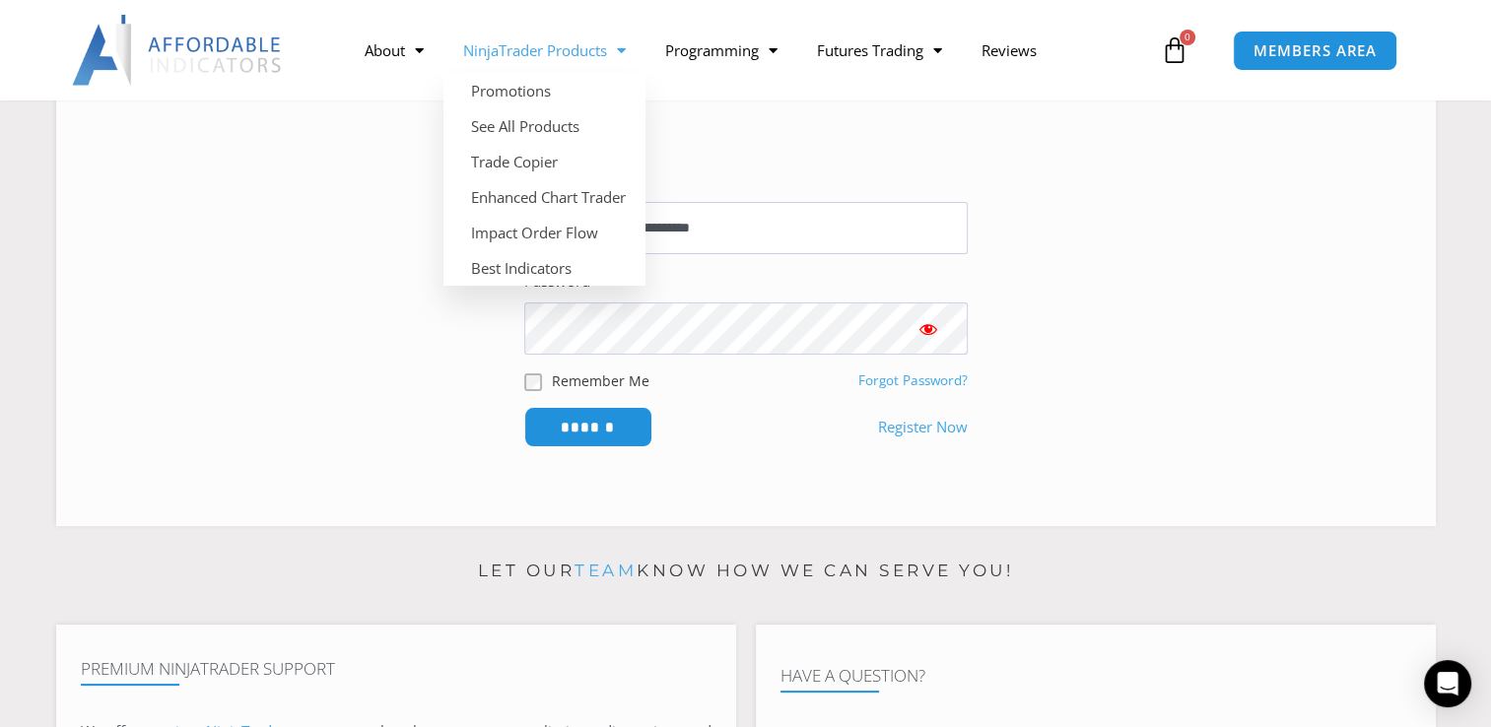
click at [615, 45] on span "Menu" at bounding box center [616, 51] width 19 height 34
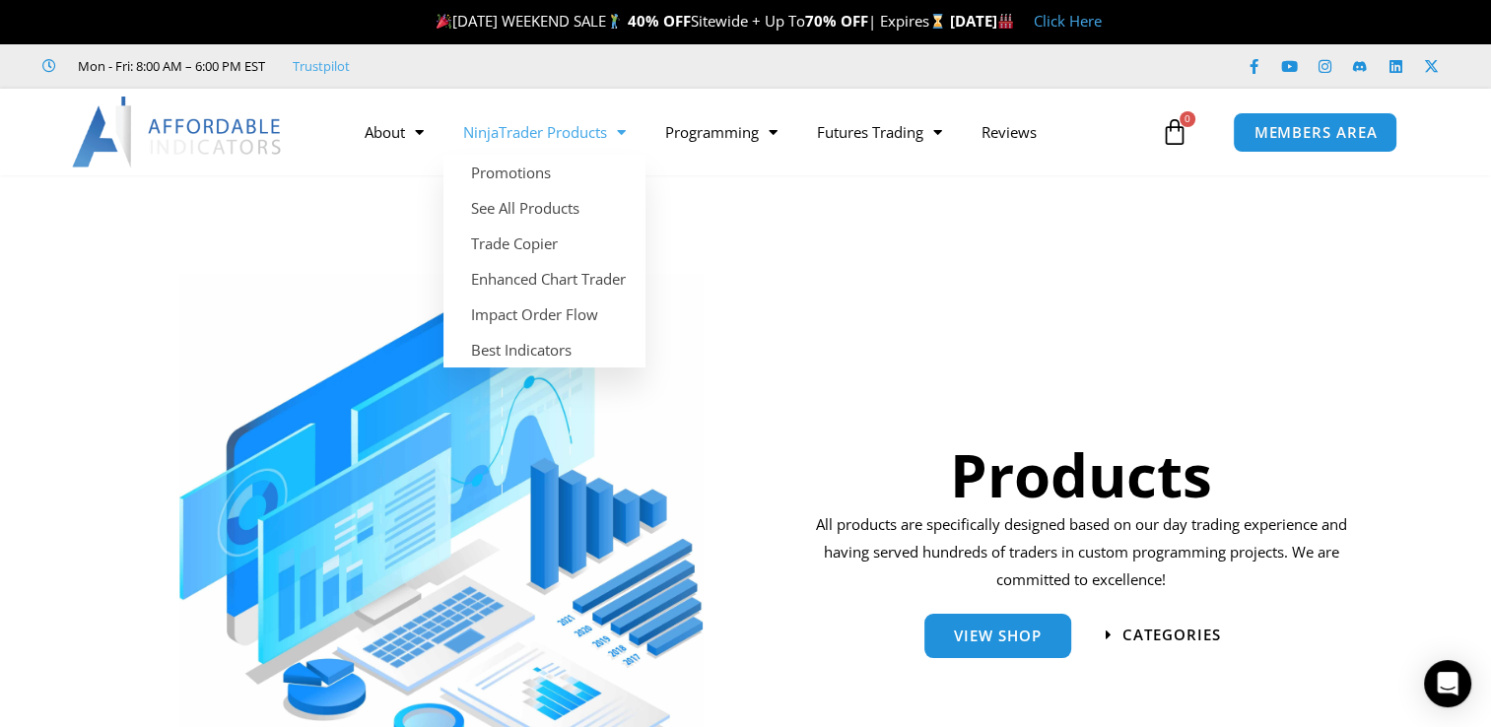
click at [608, 126] on link "NinjaTrader Products" at bounding box center [544, 131] width 202 height 45
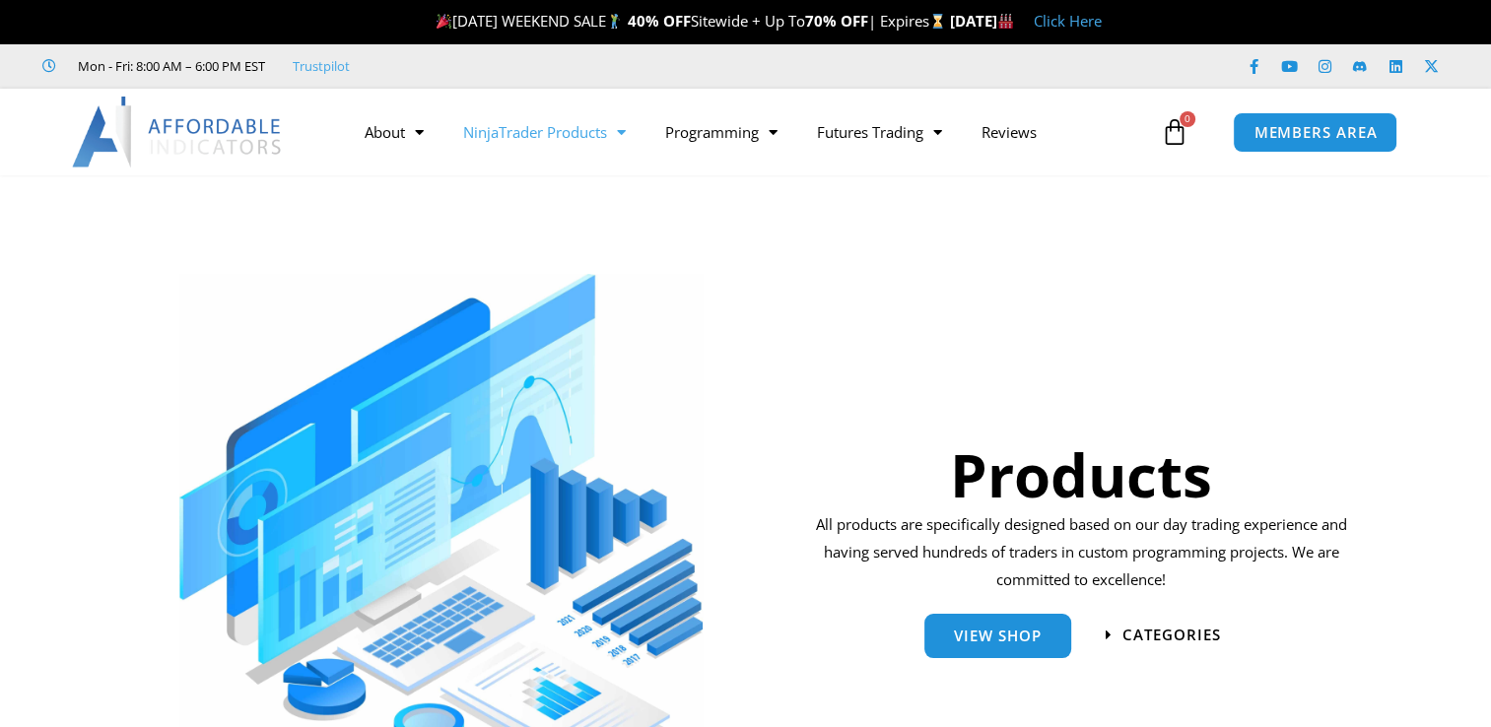
click at [624, 127] on span "Menu" at bounding box center [616, 132] width 19 height 34
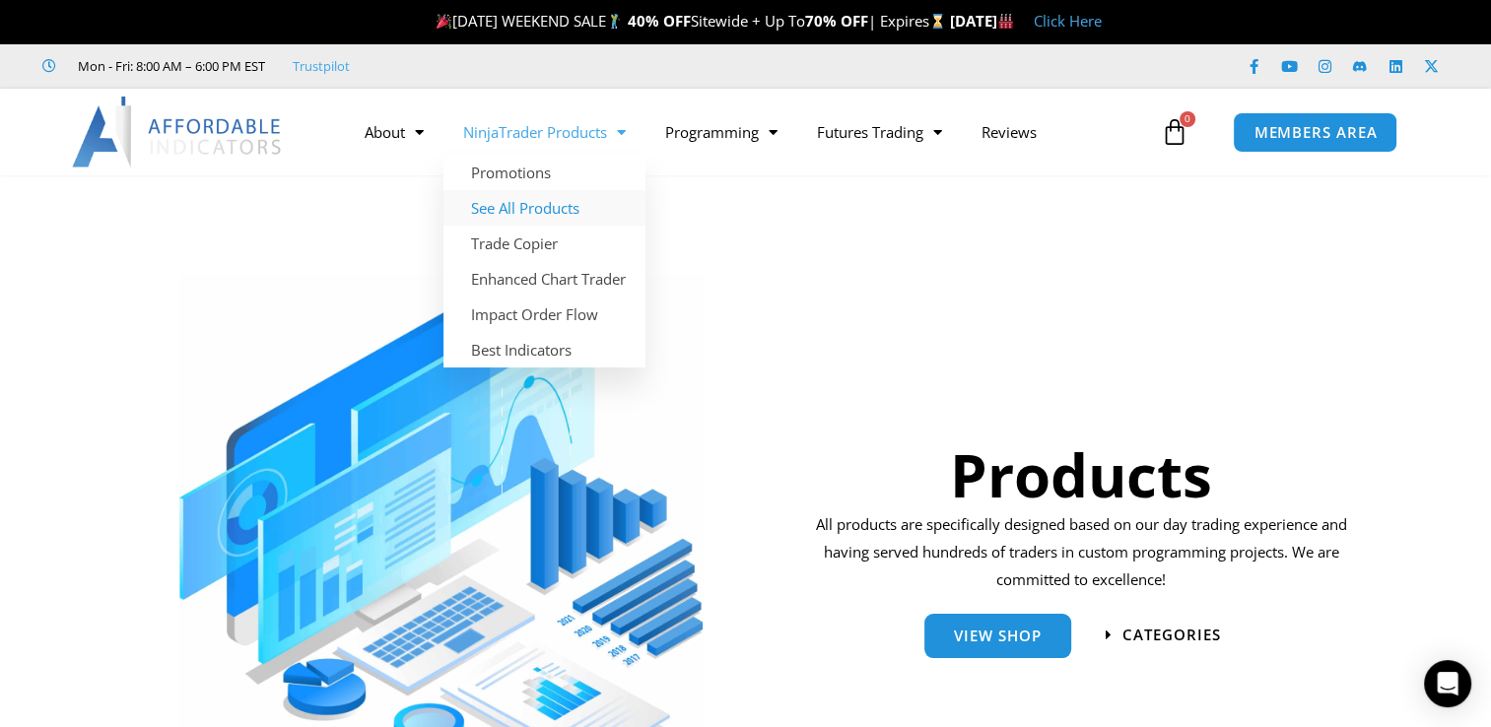
click at [575, 220] on link "See All Products" at bounding box center [544, 207] width 202 height 35
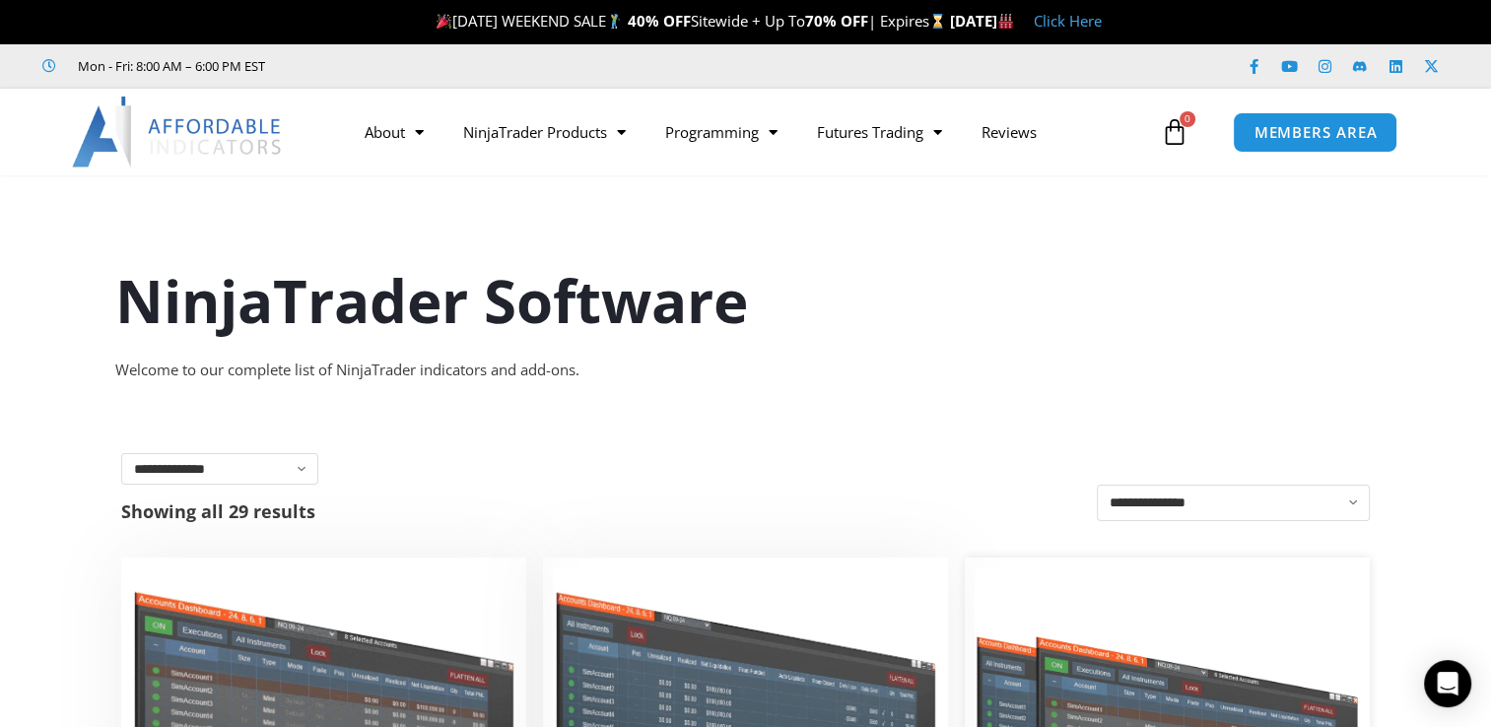
click at [1075, 672] on img at bounding box center [1166, 721] width 385 height 307
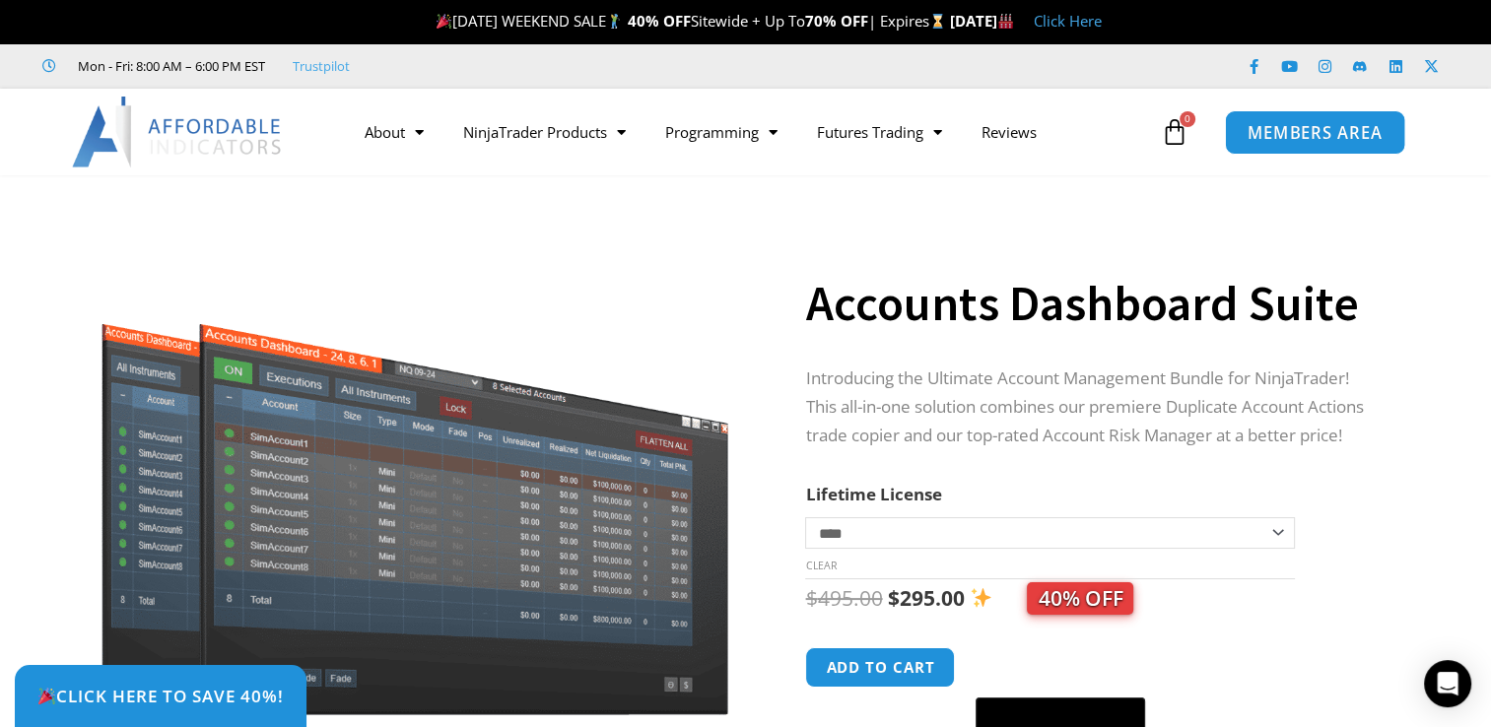
click at [1320, 133] on span "MEMBERS AREA" at bounding box center [1314, 132] width 135 height 17
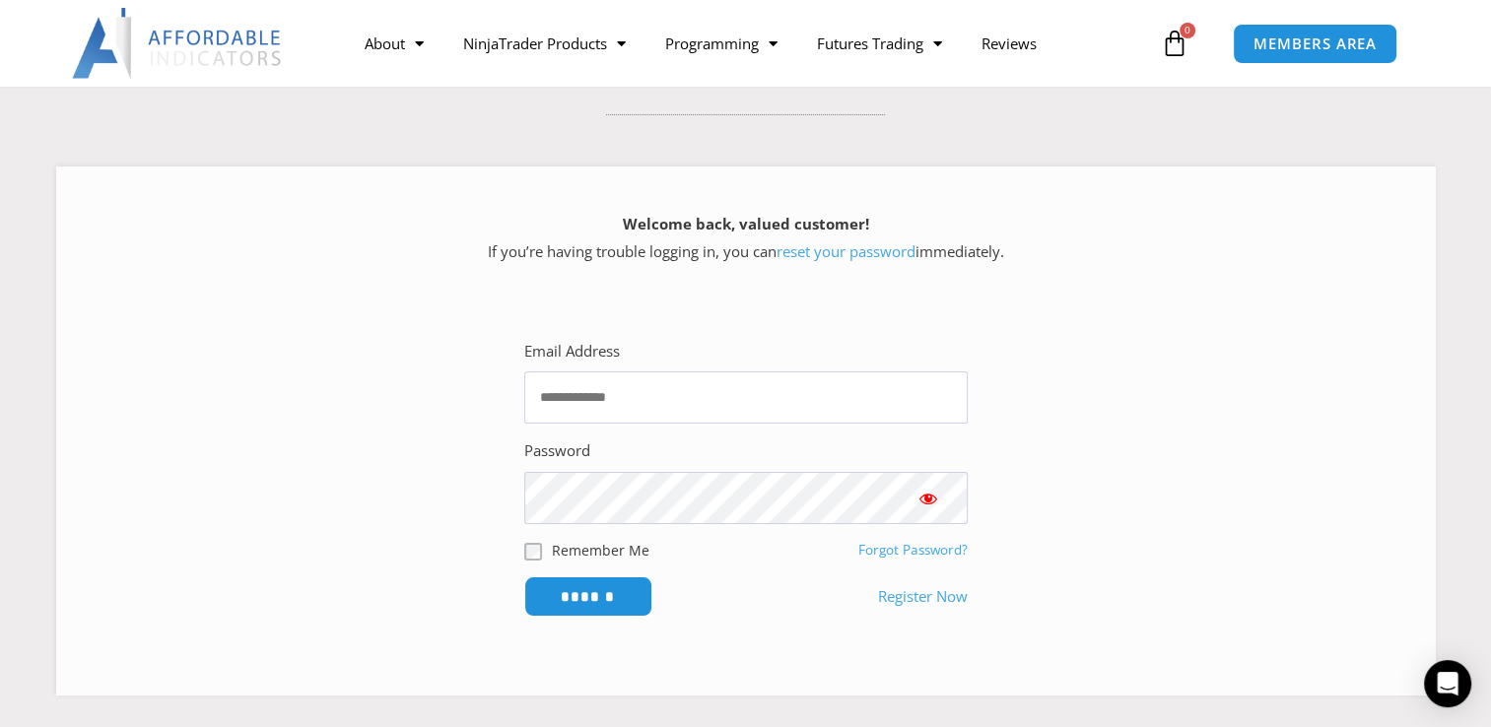
scroll to position [184, 0]
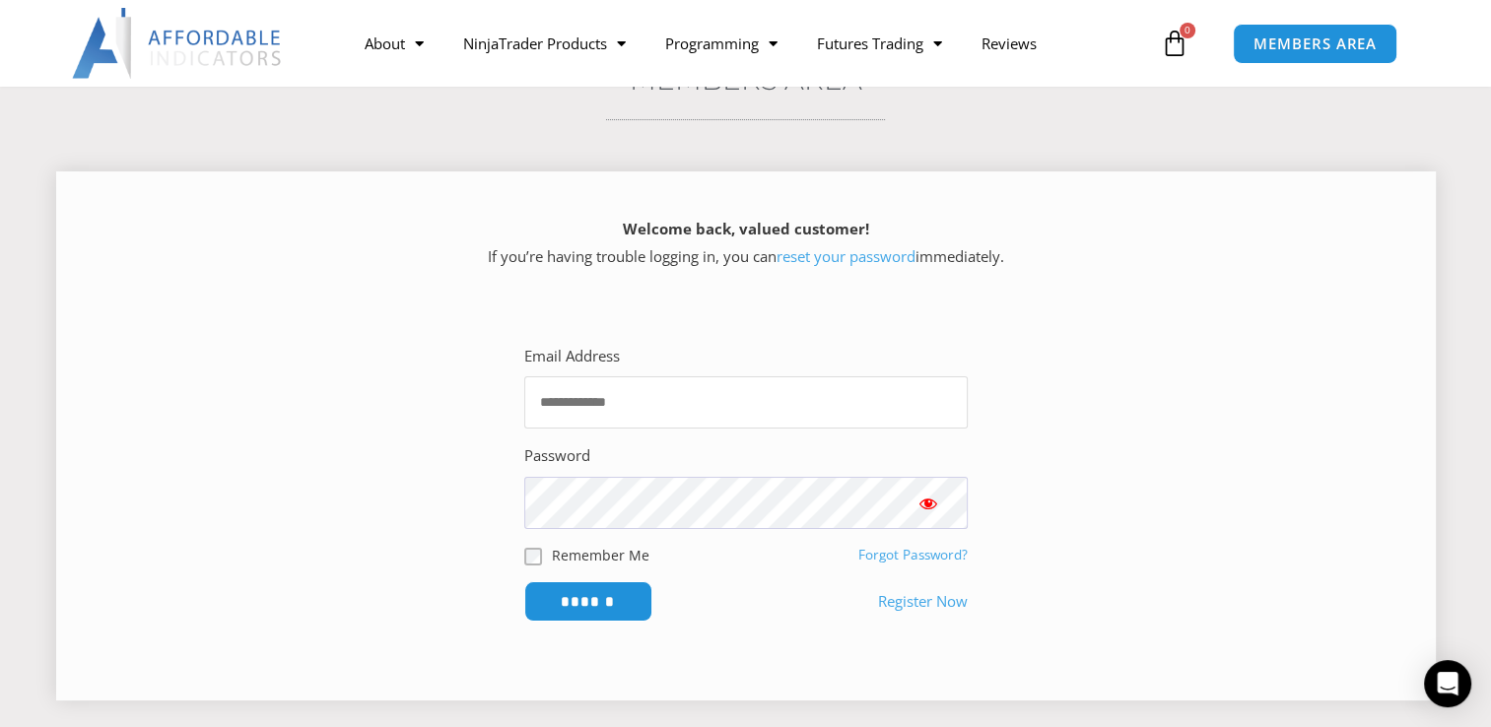
click at [637, 405] on input "Email Address" at bounding box center [745, 402] width 443 height 52
type input "**********"
click at [917, 558] on link "Forgot Password?" at bounding box center [912, 555] width 109 height 18
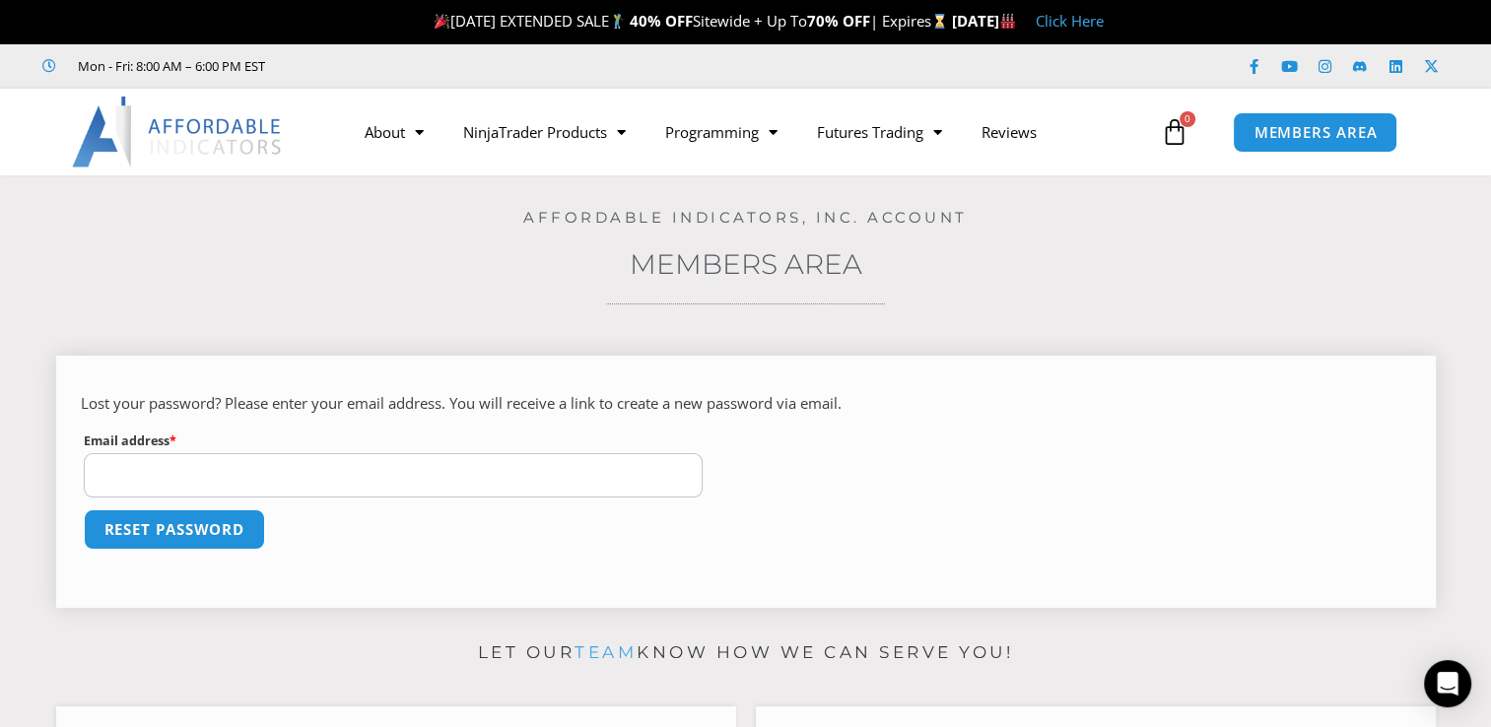
click at [504, 479] on input "Email address * Required" at bounding box center [394, 475] width 620 height 44
type input "**********"
click at [185, 516] on button "Reset password" at bounding box center [174, 529] width 191 height 42
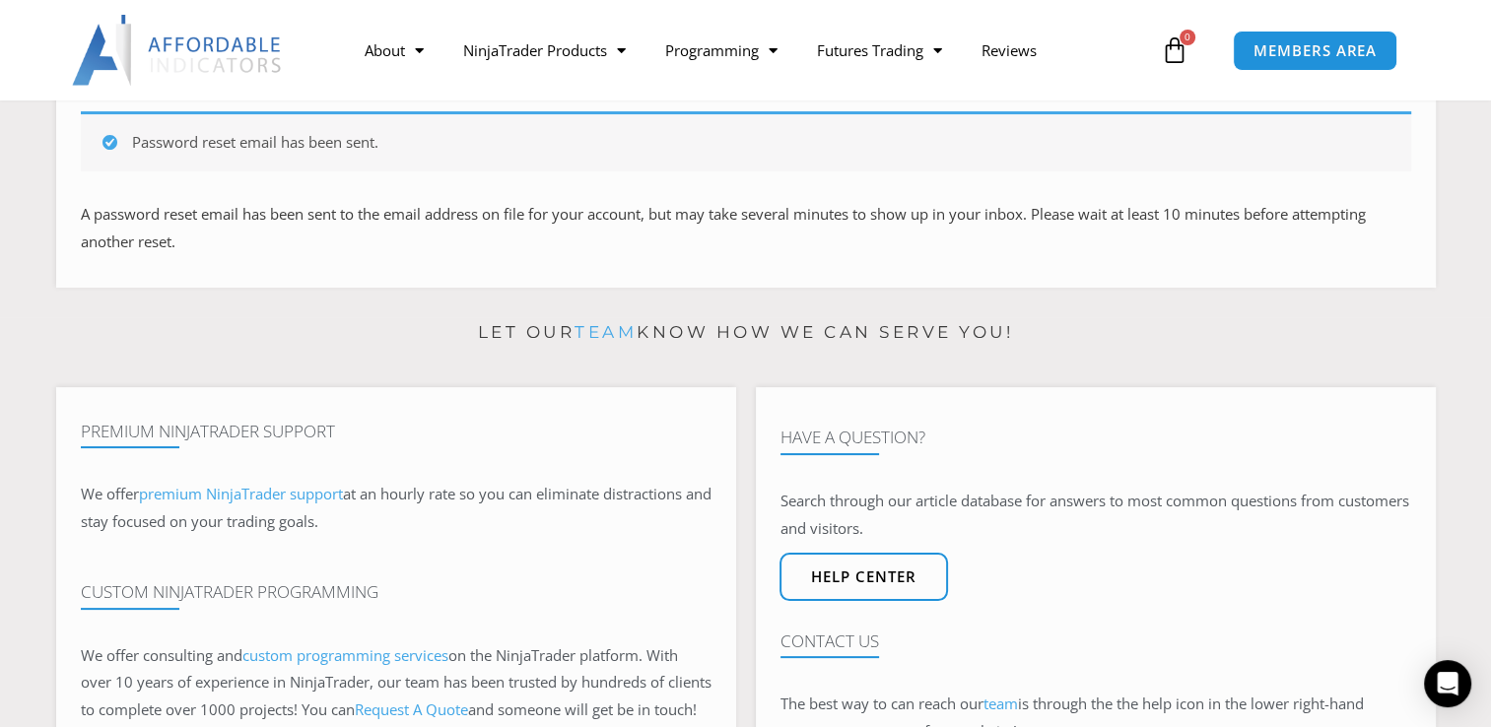
scroll to position [305, 0]
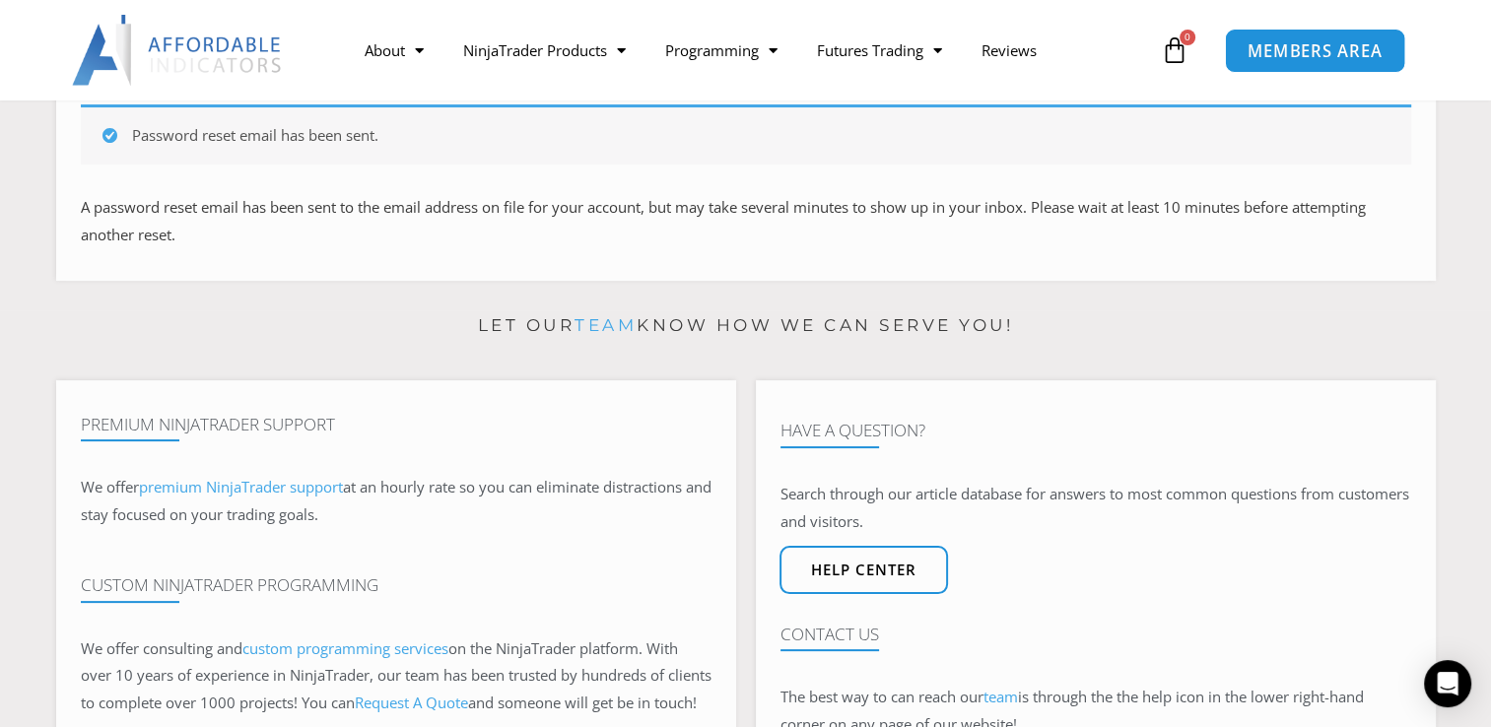
click at [1306, 50] on span "MEMBERS AREA" at bounding box center [1314, 50] width 135 height 17
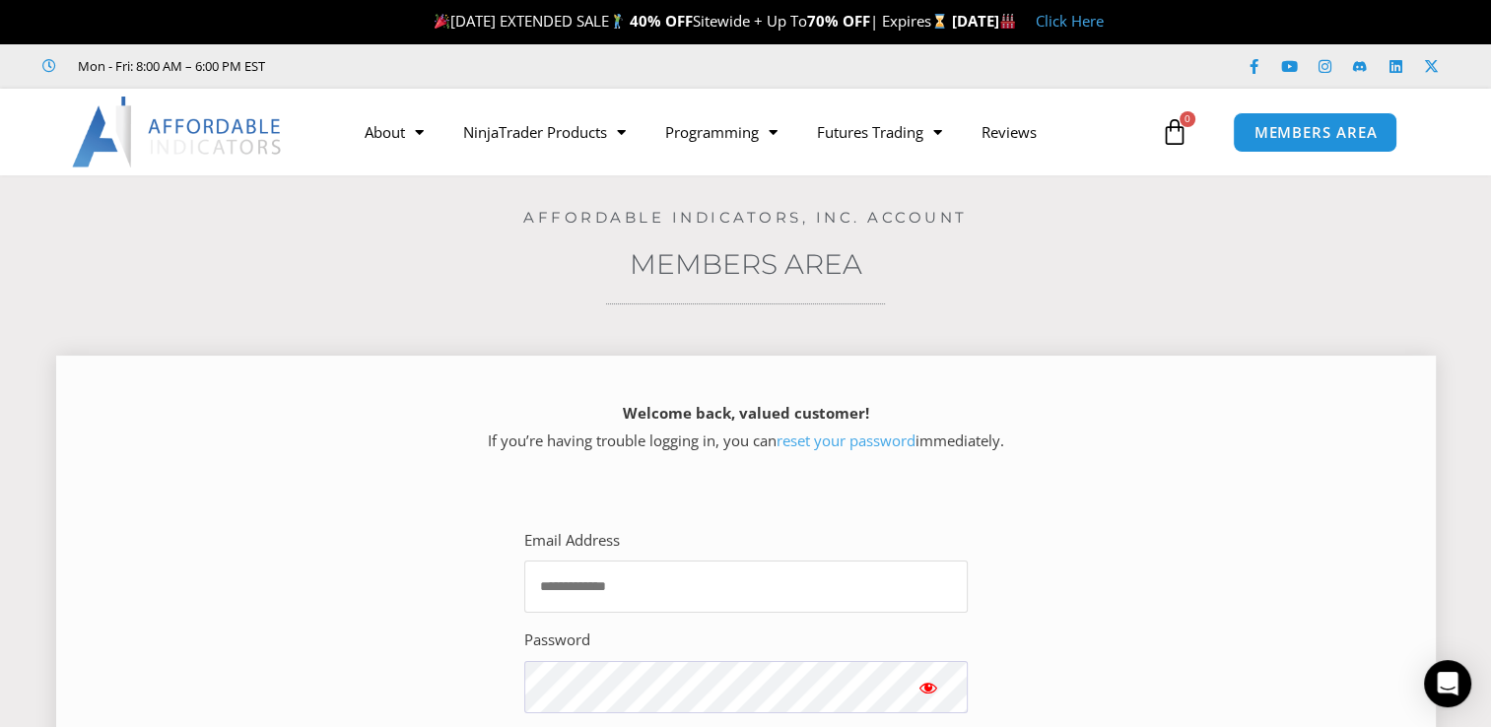
click at [657, 598] on input "Email Address" at bounding box center [745, 587] width 443 height 52
type input "**********"
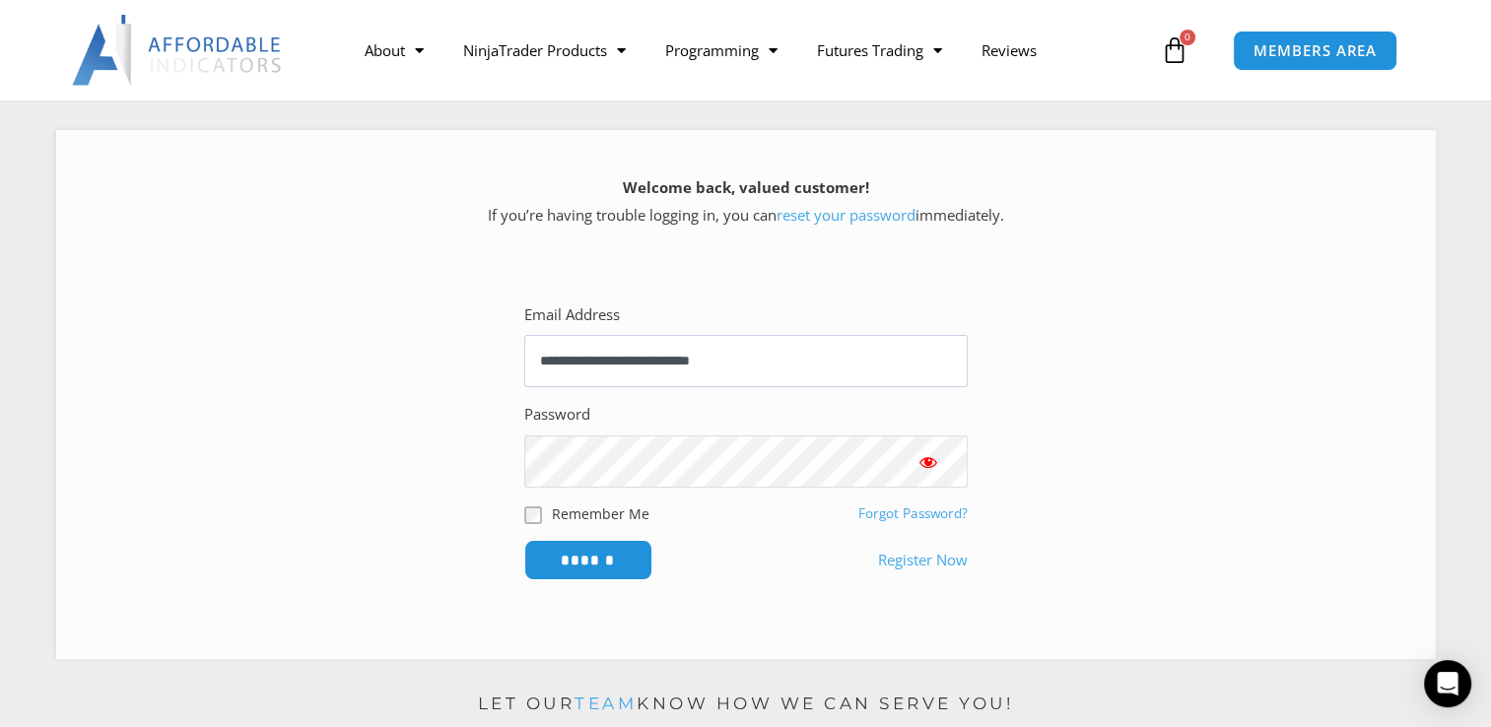
scroll to position [250, 0]
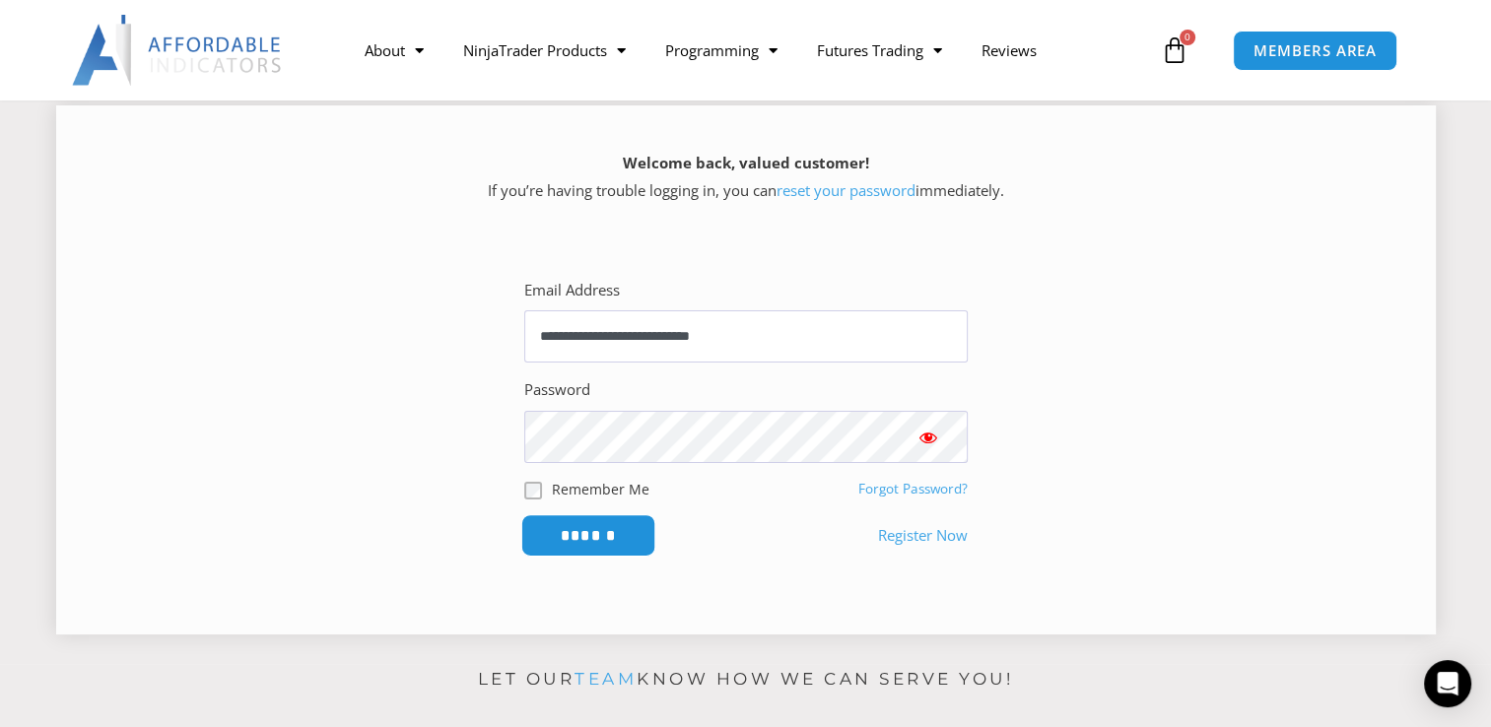
click at [574, 535] on input "******" at bounding box center [587, 535] width 135 height 42
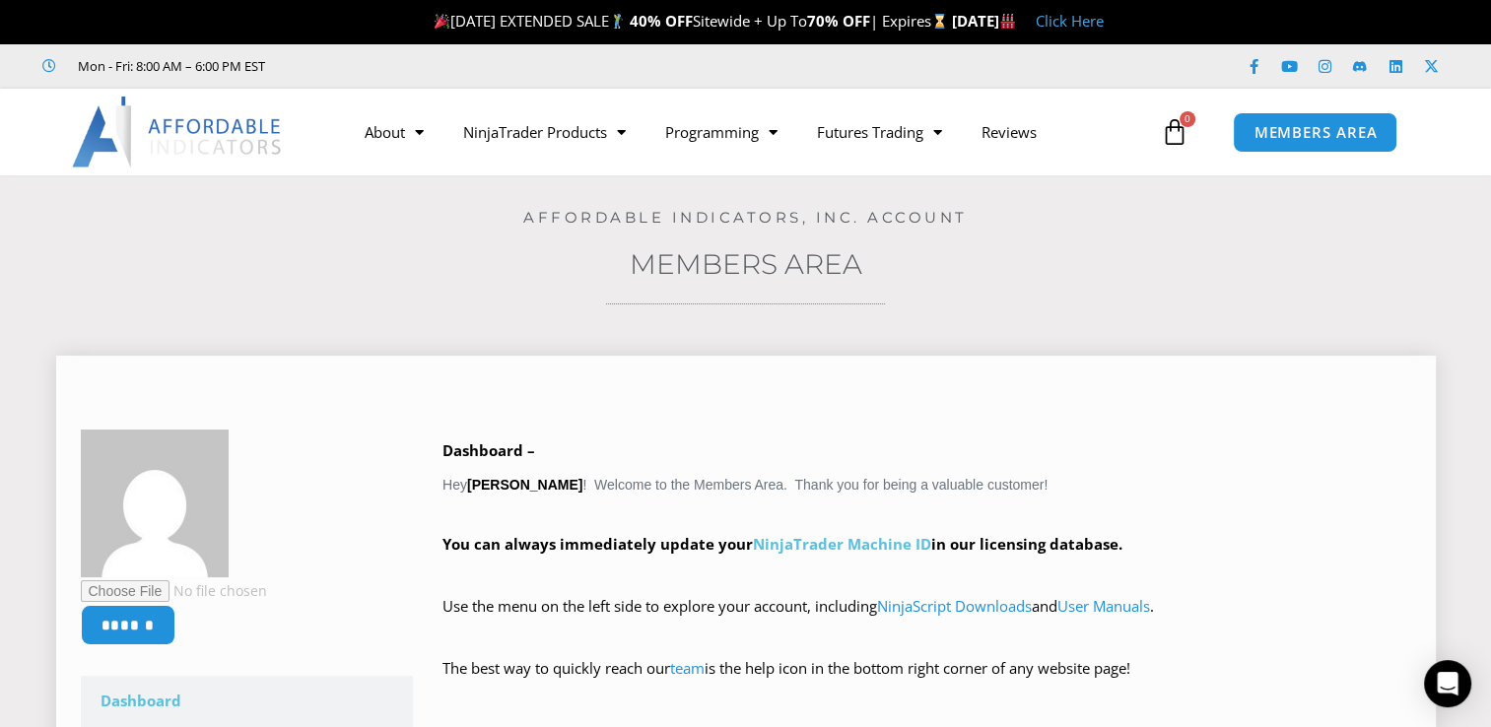
click at [787, 546] on link "NinjaTrader Machine ID" at bounding box center [842, 544] width 178 height 20
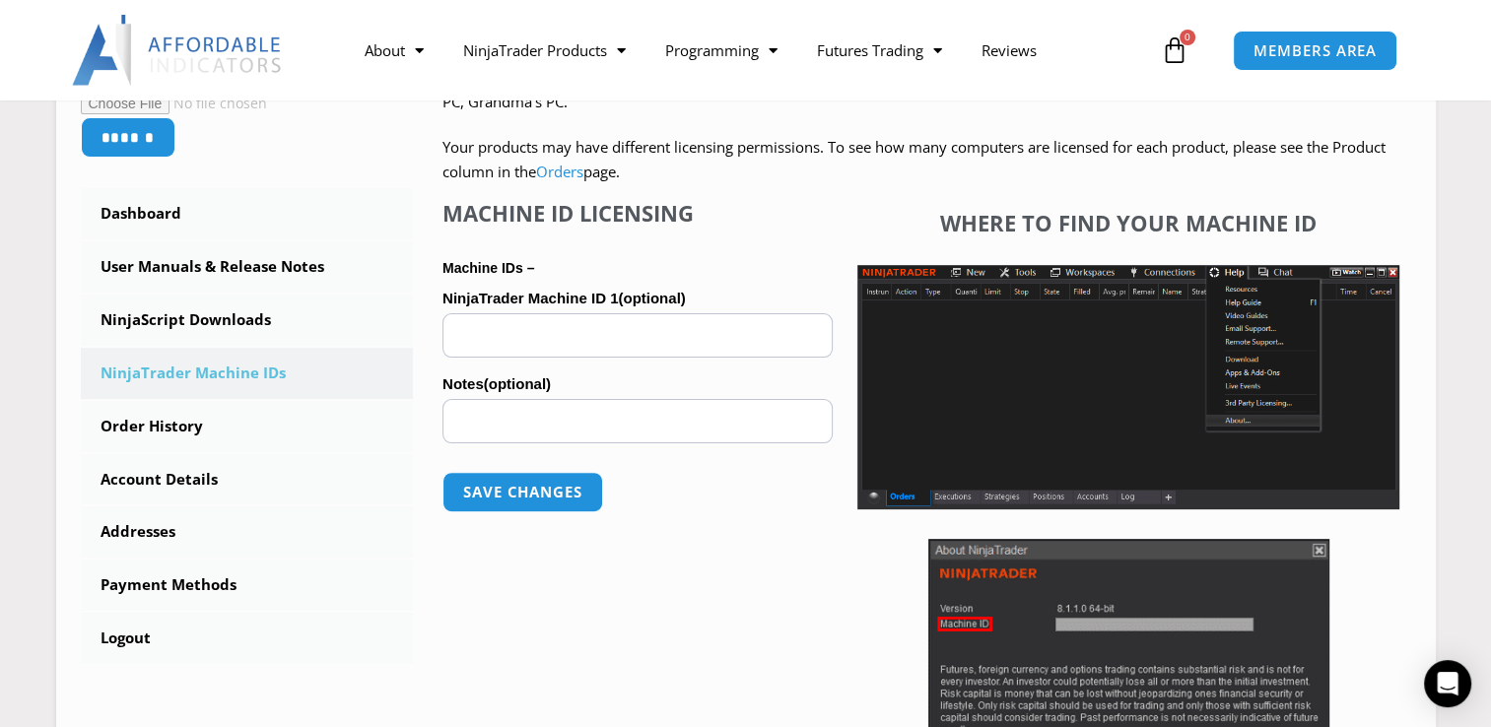
scroll to position [471, 0]
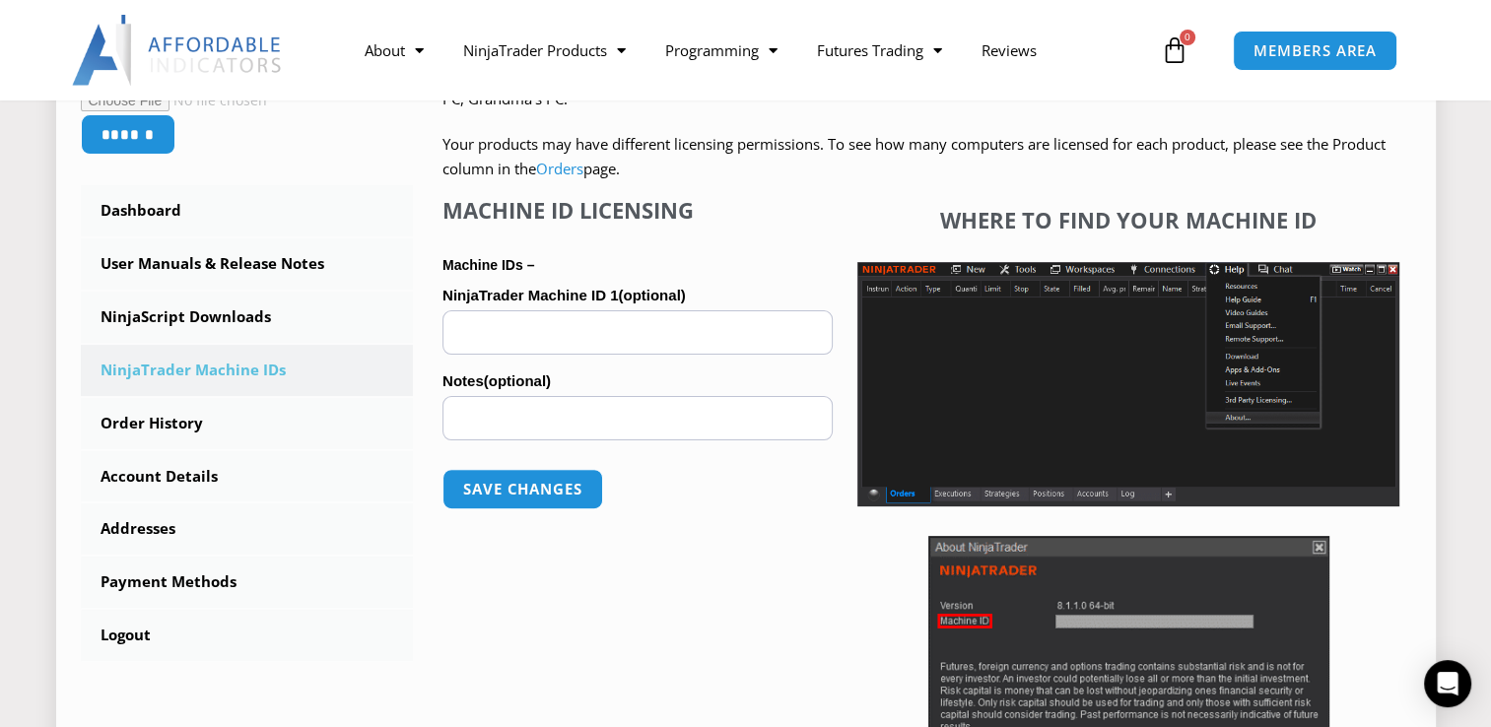
click at [608, 331] on input "NinjaTrader Machine ID 1 (optional)" at bounding box center [637, 332] width 390 height 44
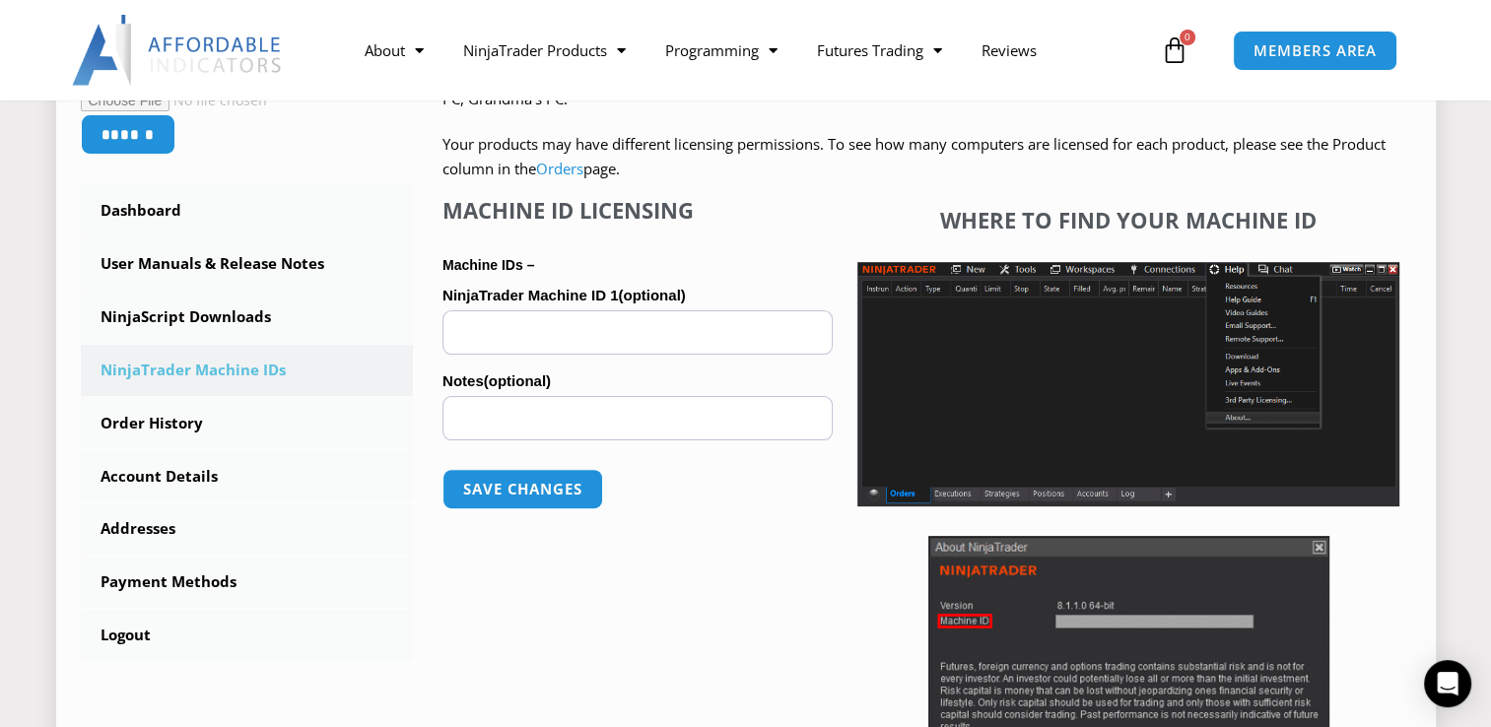
click at [608, 331] on input "NinjaTrader Machine ID 1 (optional)" at bounding box center [637, 332] width 390 height 44
paste input "**********"
type input "**********"
click at [522, 495] on button "Save changes" at bounding box center [522, 489] width 168 height 42
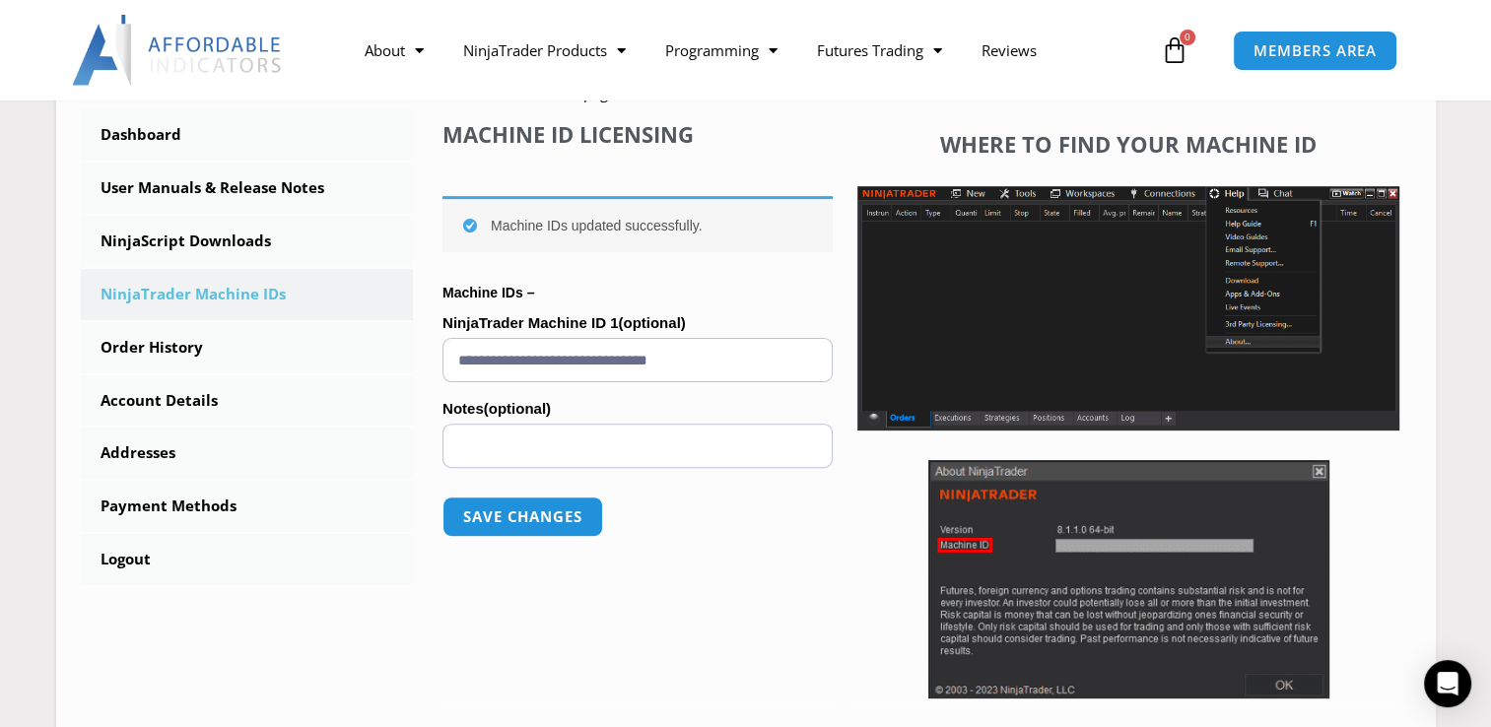
scroll to position [550, 0]
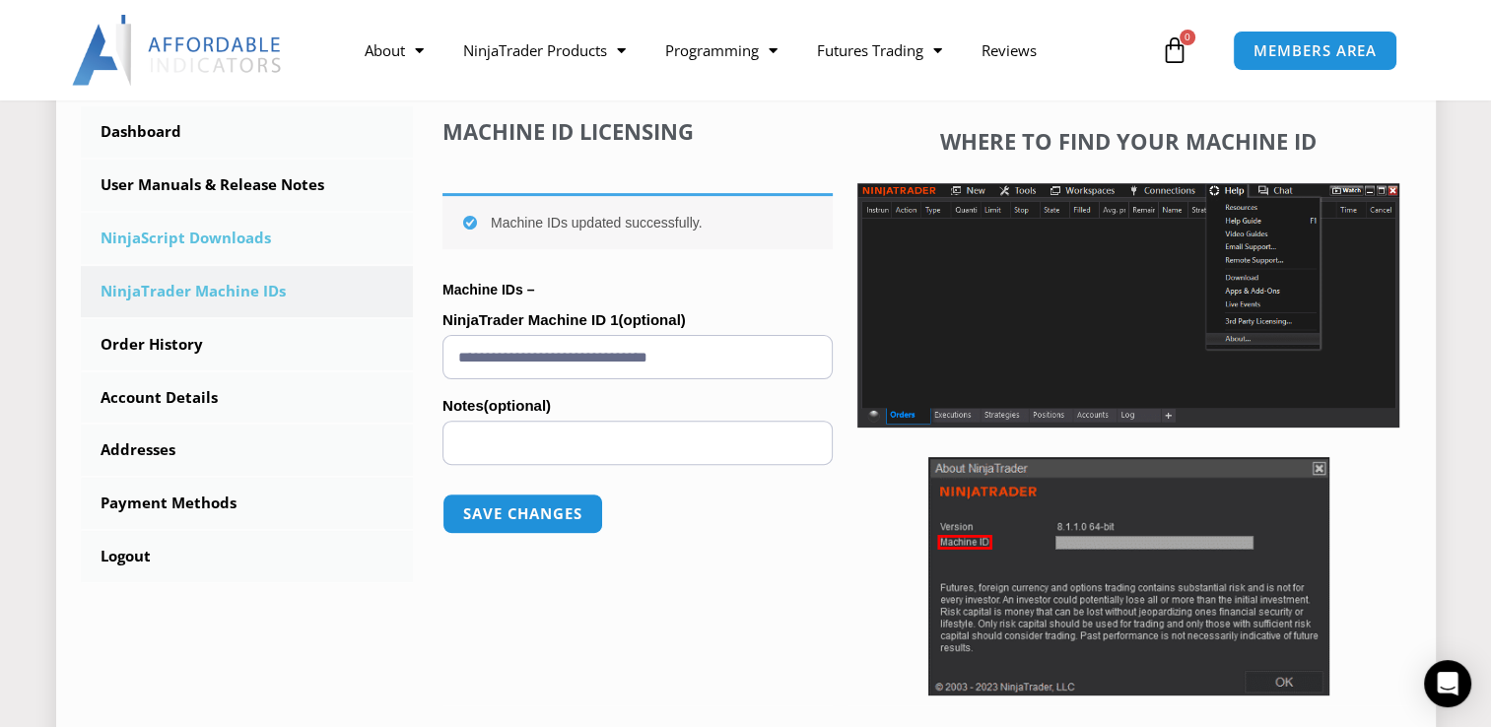
click at [209, 242] on link "NinjaScript Downloads" at bounding box center [247, 238] width 333 height 51
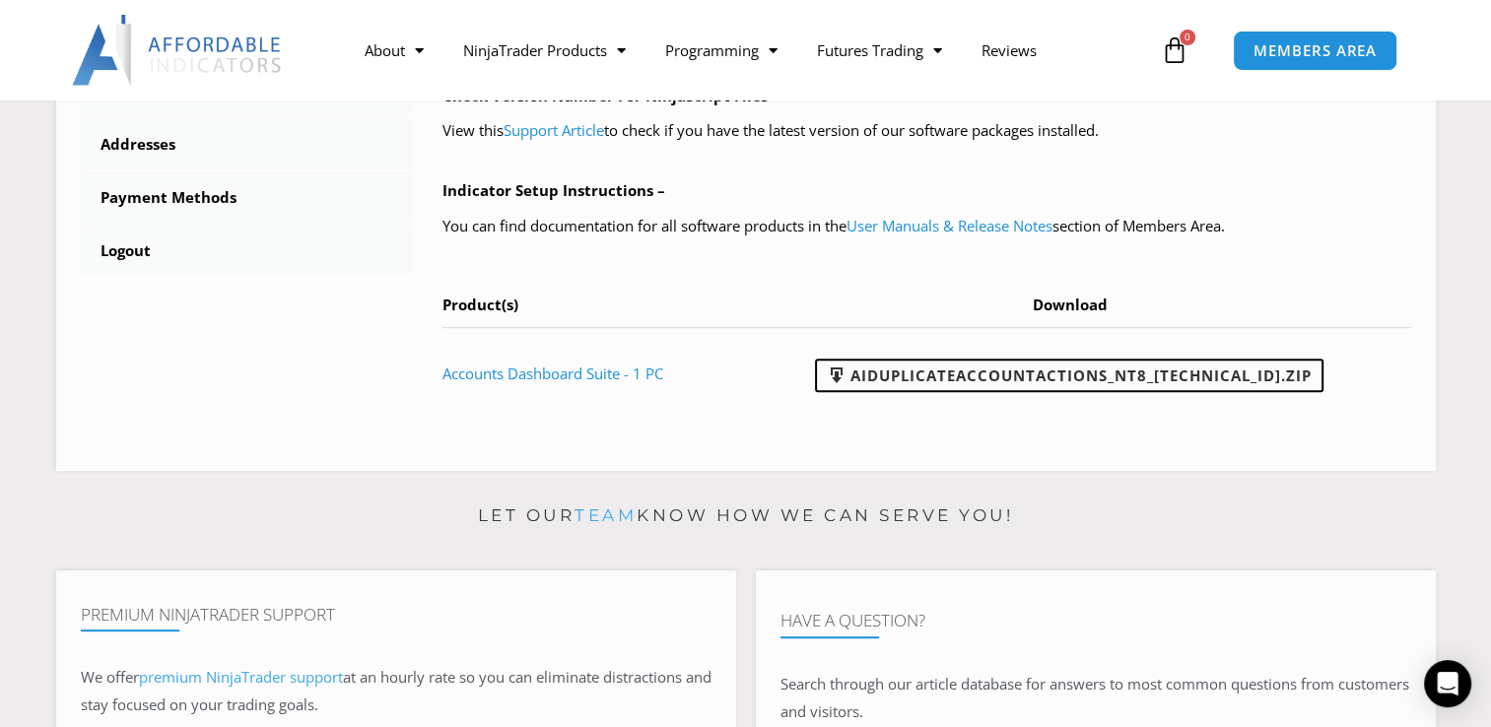
scroll to position [851, 0]
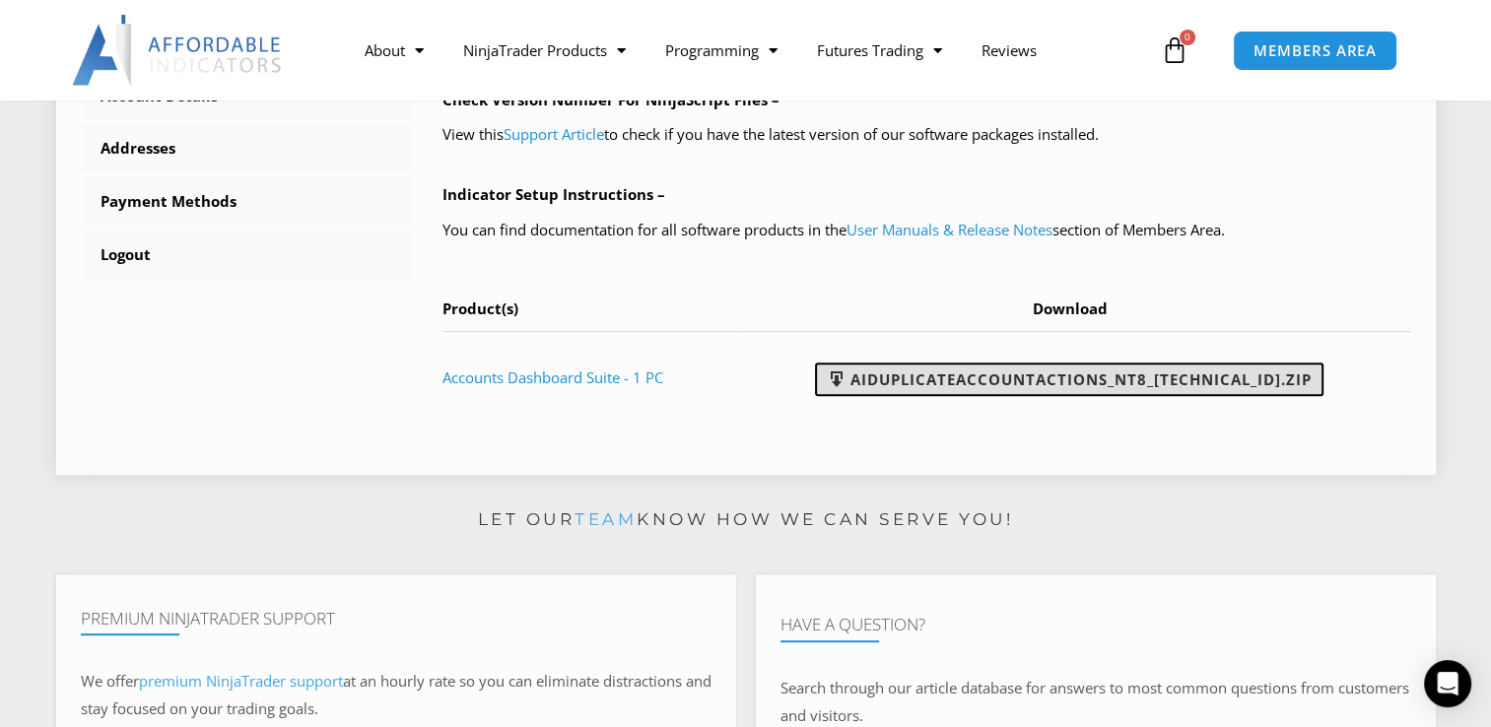
click at [1100, 378] on link "AIDuplicateAccountActions_NT8_[TECHNICAL_ID].zip" at bounding box center [1069, 380] width 508 height 34
